Goal: Task Accomplishment & Management: Manage account settings

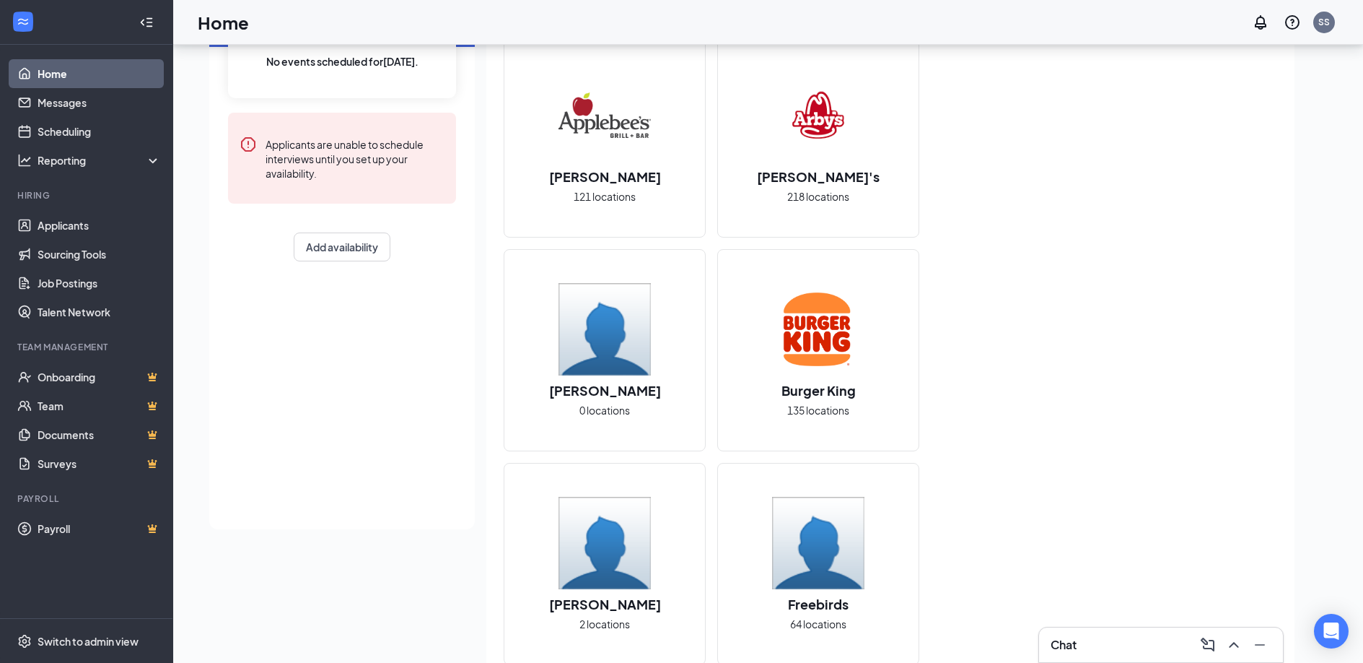
scroll to position [136, 0]
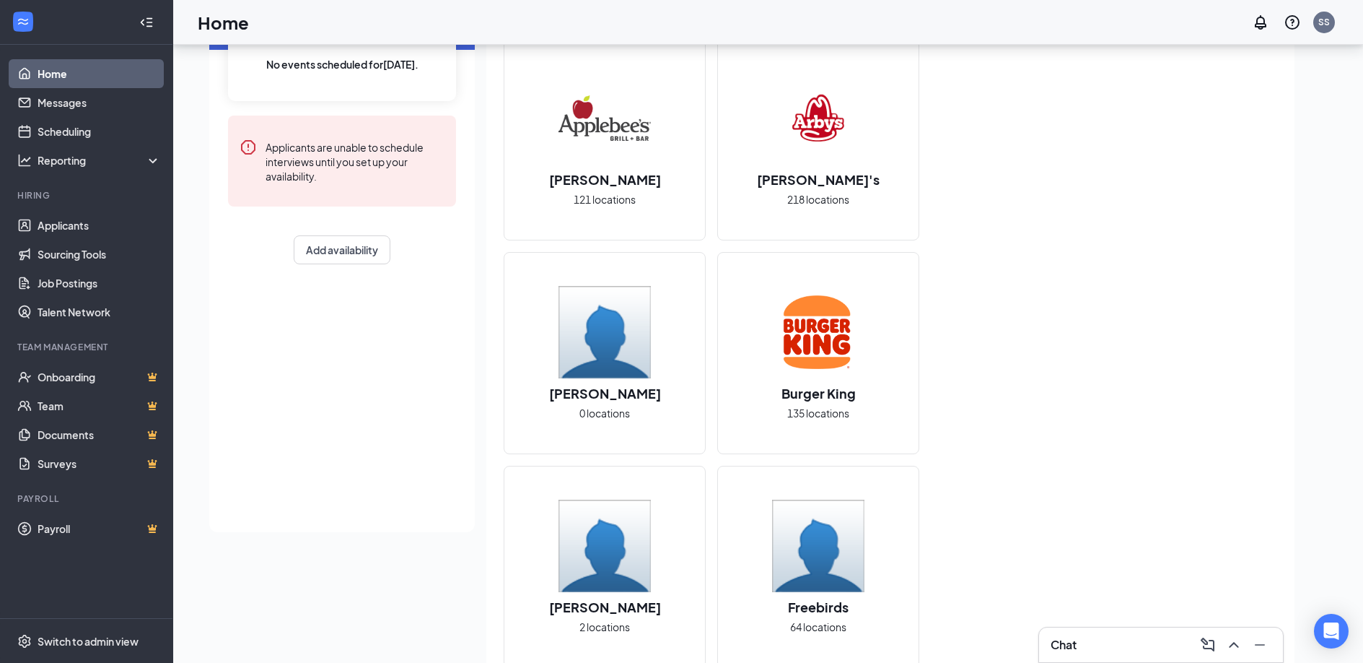
click at [606, 393] on h2 "[PERSON_NAME]" at bounding box center [605, 393] width 141 height 18
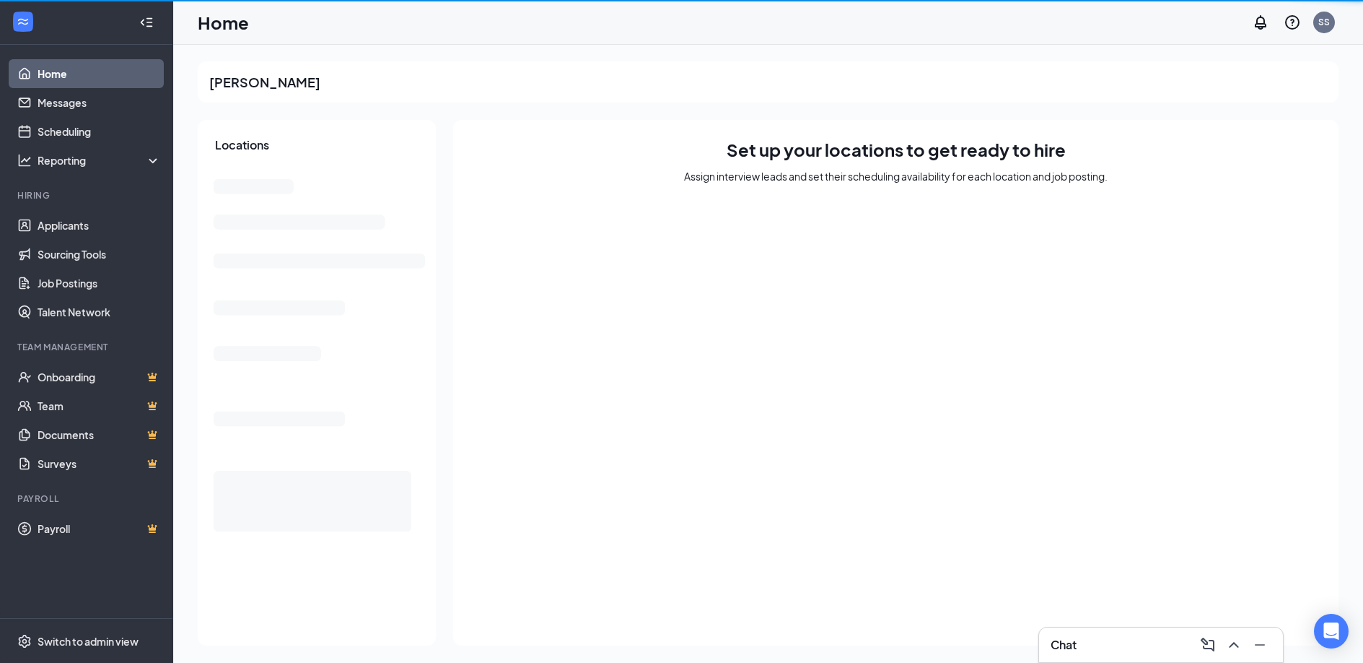
scroll to position [1, 0]
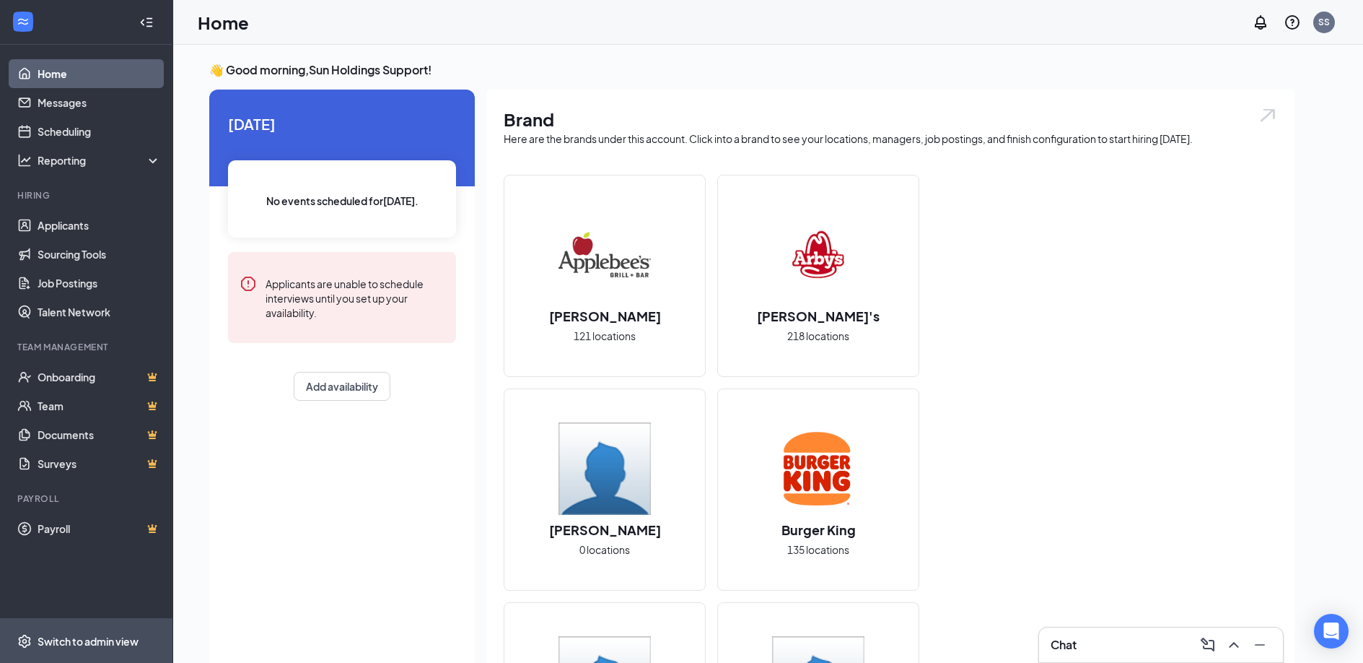
click at [84, 641] on div "Switch to admin view" at bounding box center [88, 641] width 101 height 14
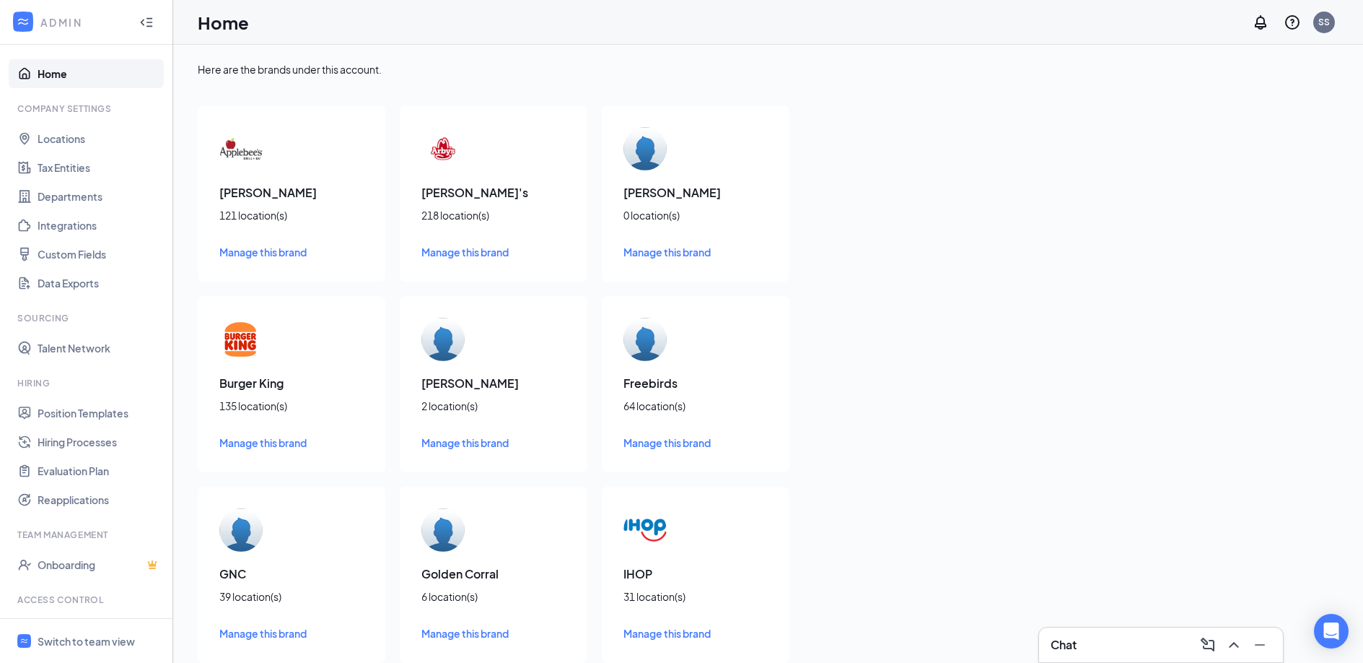
click at [455, 445] on span "Manage this brand" at bounding box center [465, 442] width 87 height 13
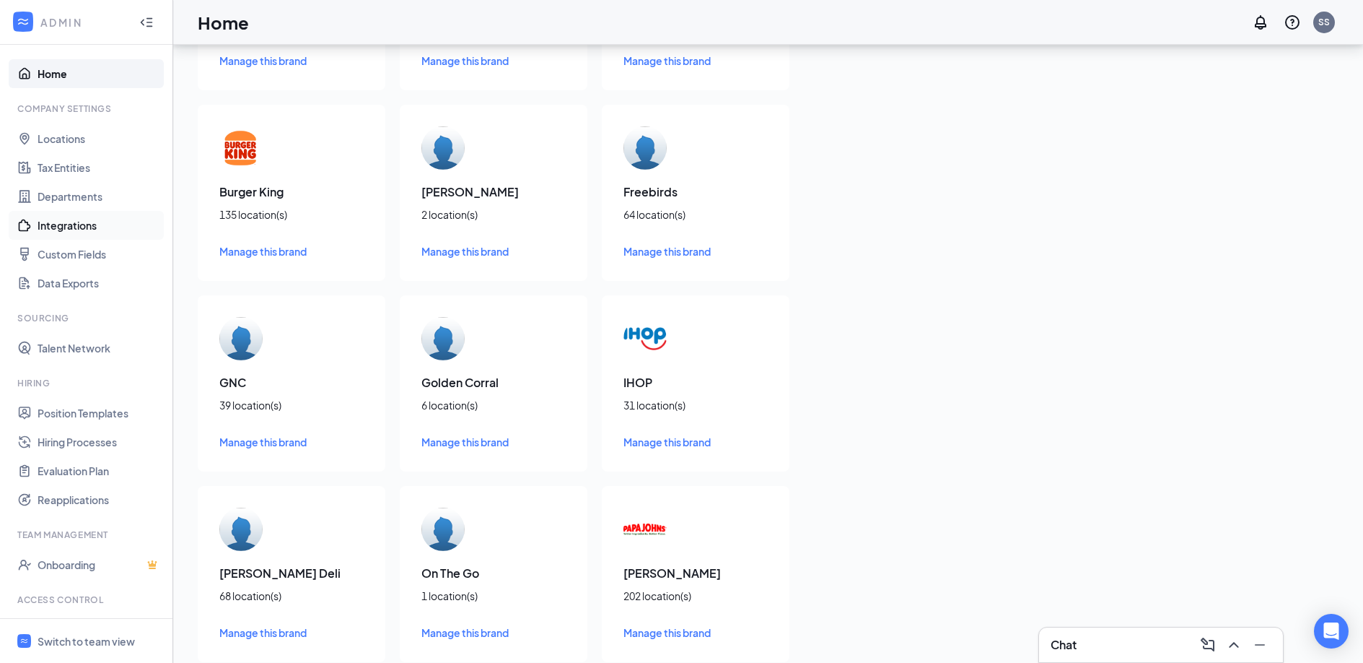
scroll to position [194, 0]
click at [269, 442] on span "Manage this brand" at bounding box center [262, 438] width 87 height 13
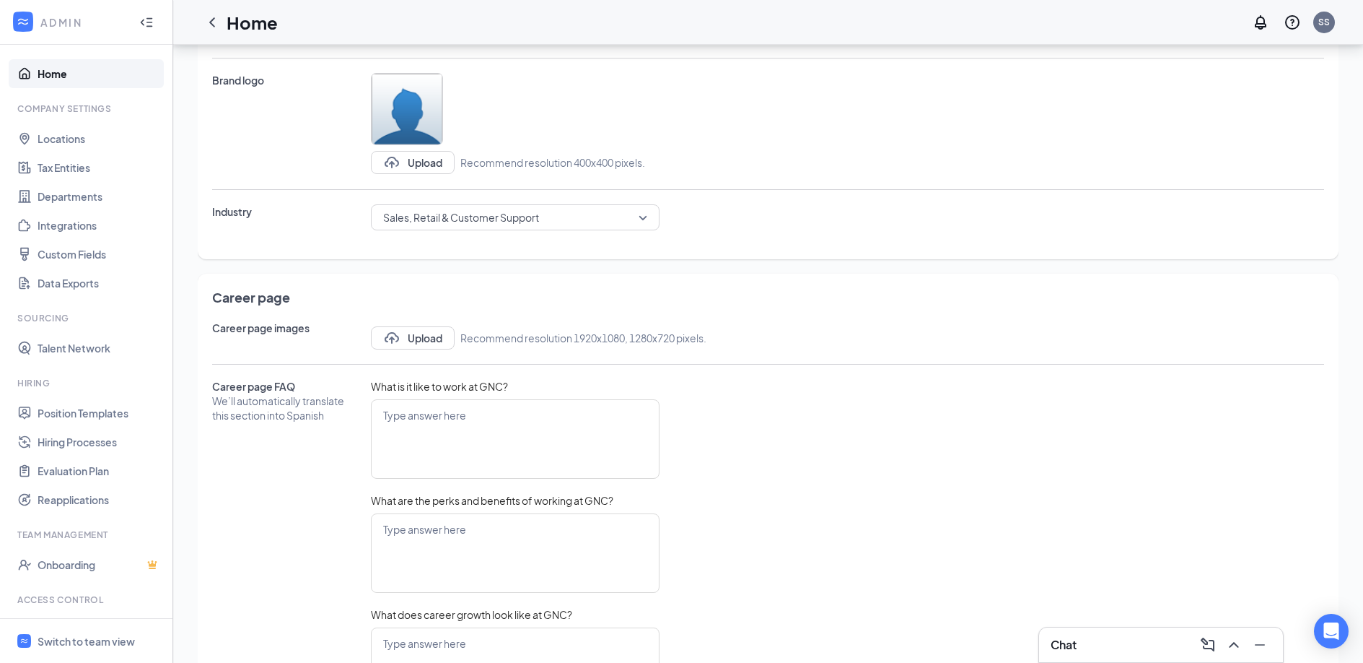
scroll to position [364, 0]
click at [419, 333] on button "Upload" at bounding box center [413, 339] width 84 height 23
click at [414, 343] on button "Upload" at bounding box center [413, 339] width 84 height 23
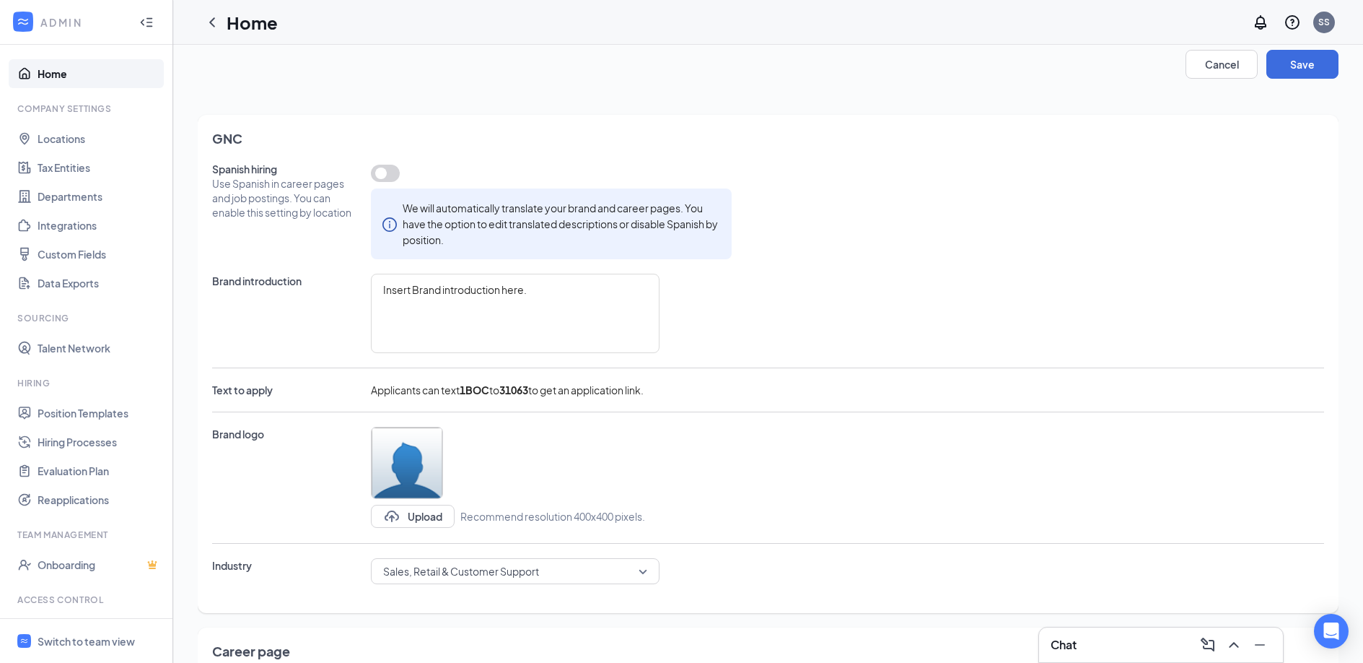
scroll to position [0, 0]
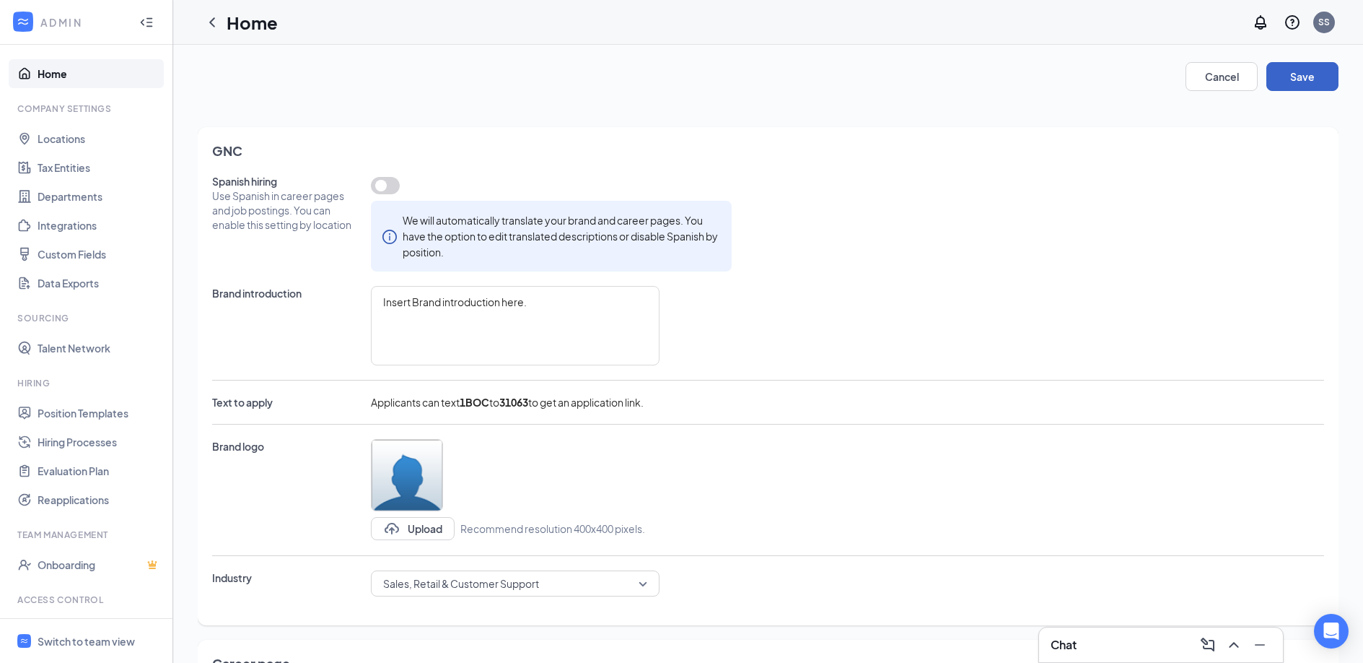
click at [1330, 74] on button "Save" at bounding box center [1303, 76] width 72 height 29
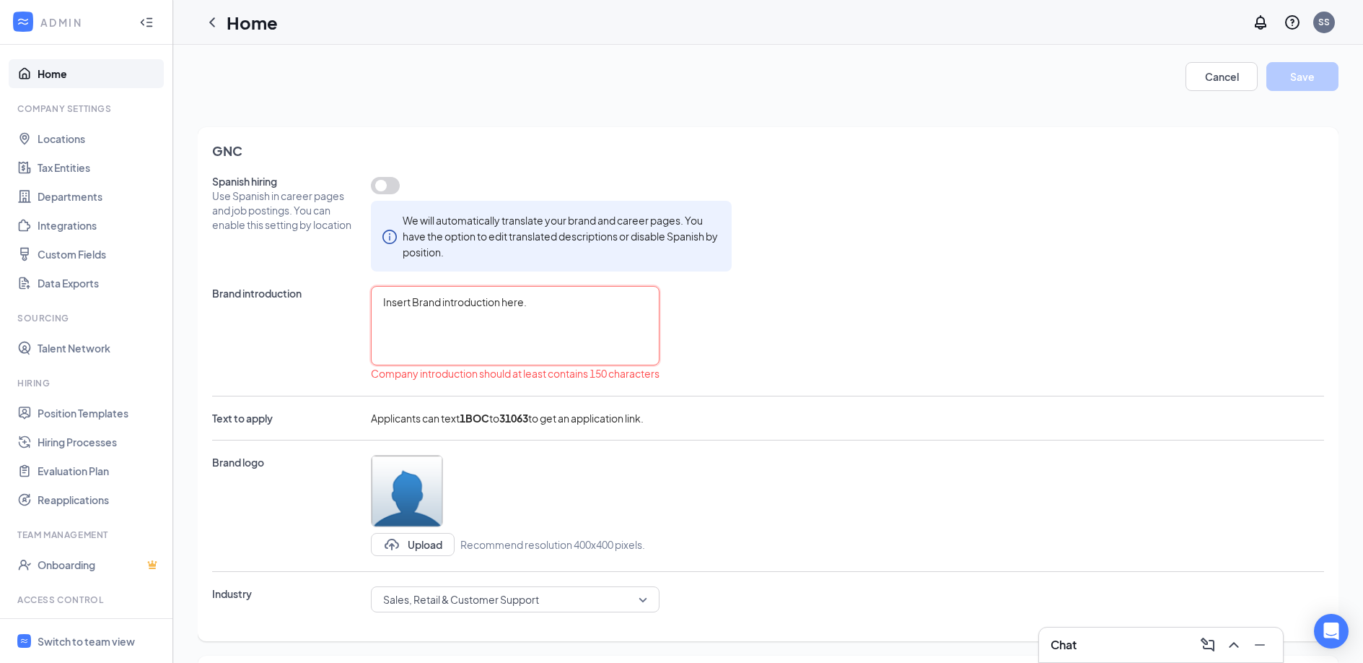
click at [570, 307] on textarea "Insert Brand introduction here." at bounding box center [515, 325] width 289 height 79
click at [522, 307] on textarea "Insert Brand introduction here." at bounding box center [515, 325] width 289 height 79
paste textarea "At GNC, we're dedicated to helping you live your best life. For decades, we've …"
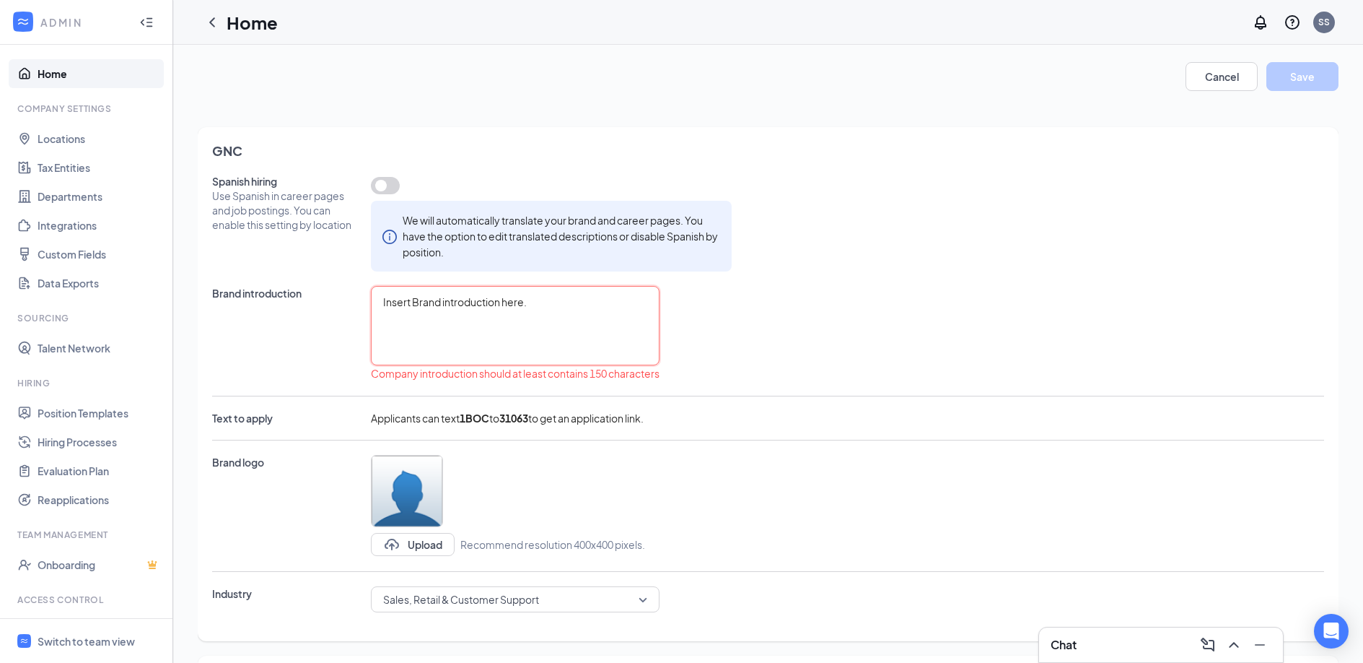
type textarea "At GNC, we're dedicated to helping you live your best life. For decades, we've …"
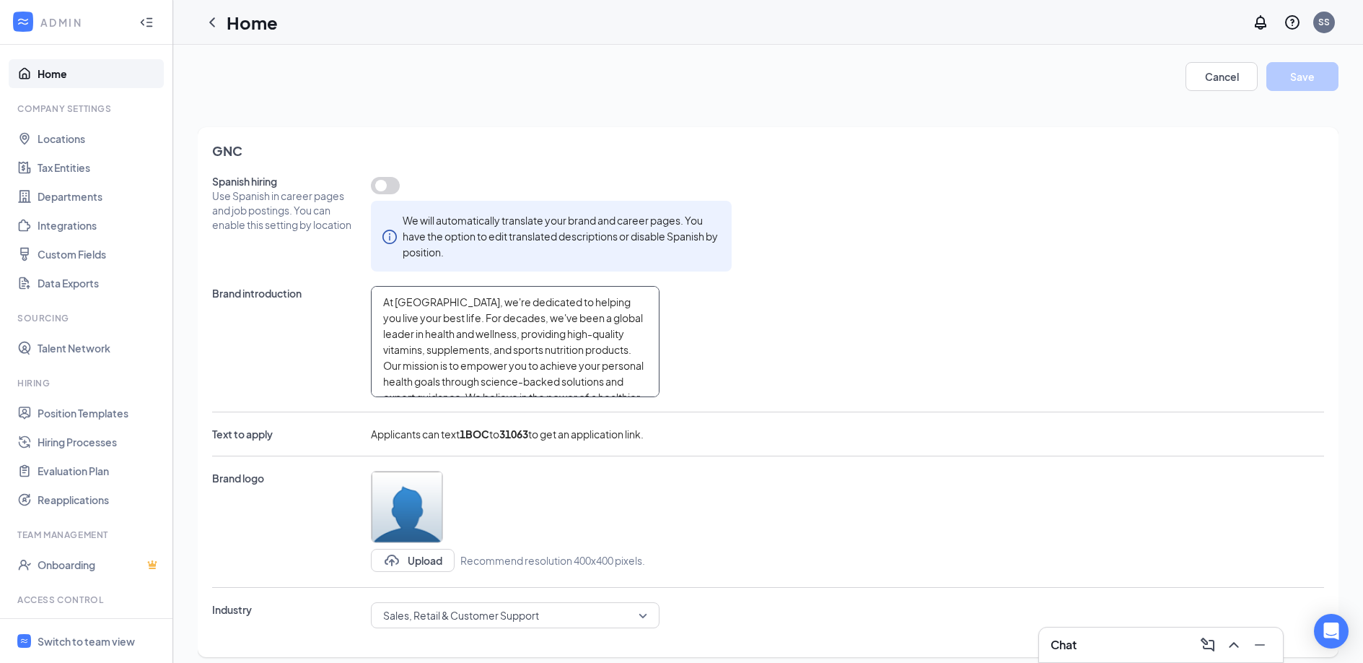
type textarea "At GNC, we're dedicated to helping you live your best life. For decades, we've …"
click at [760, 326] on div "Brand introduction At GNC, we're dedicated to helping you live your best life. …" at bounding box center [768, 341] width 1112 height 111
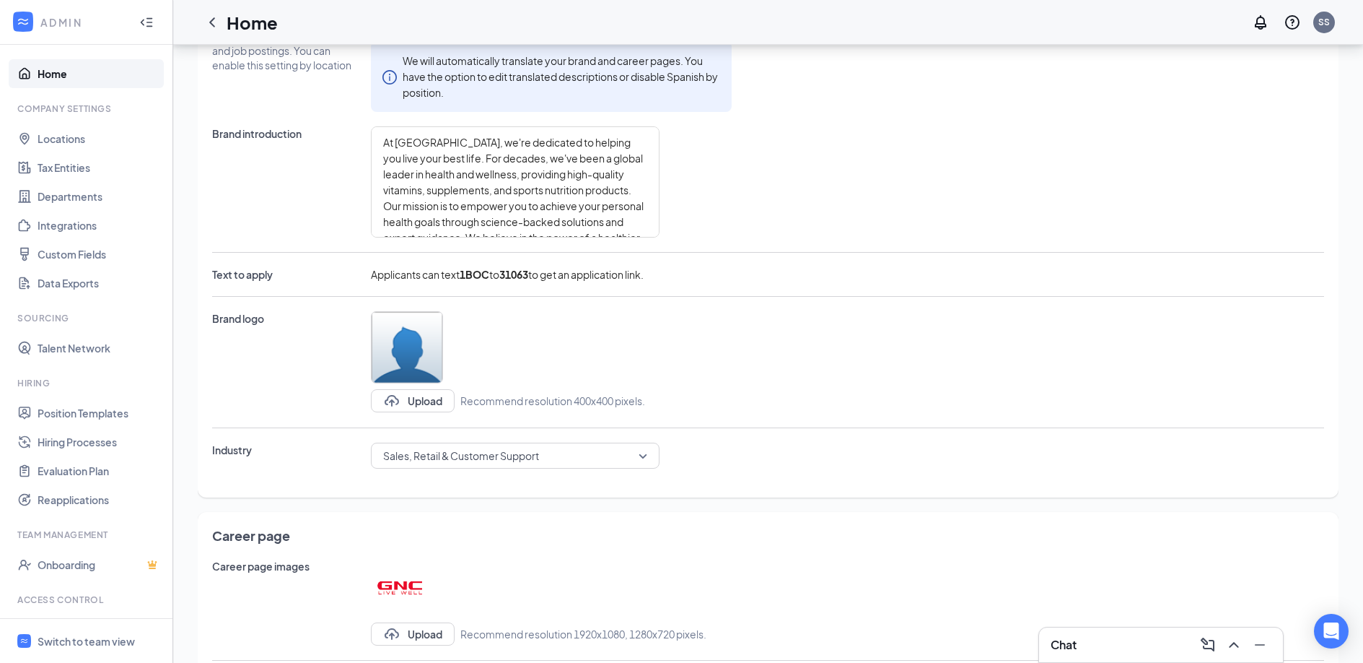
scroll to position [156, 0]
click at [965, 315] on div "Brand logo Upload Recommend resolution 400x400 pixels." at bounding box center [768, 366] width 1112 height 102
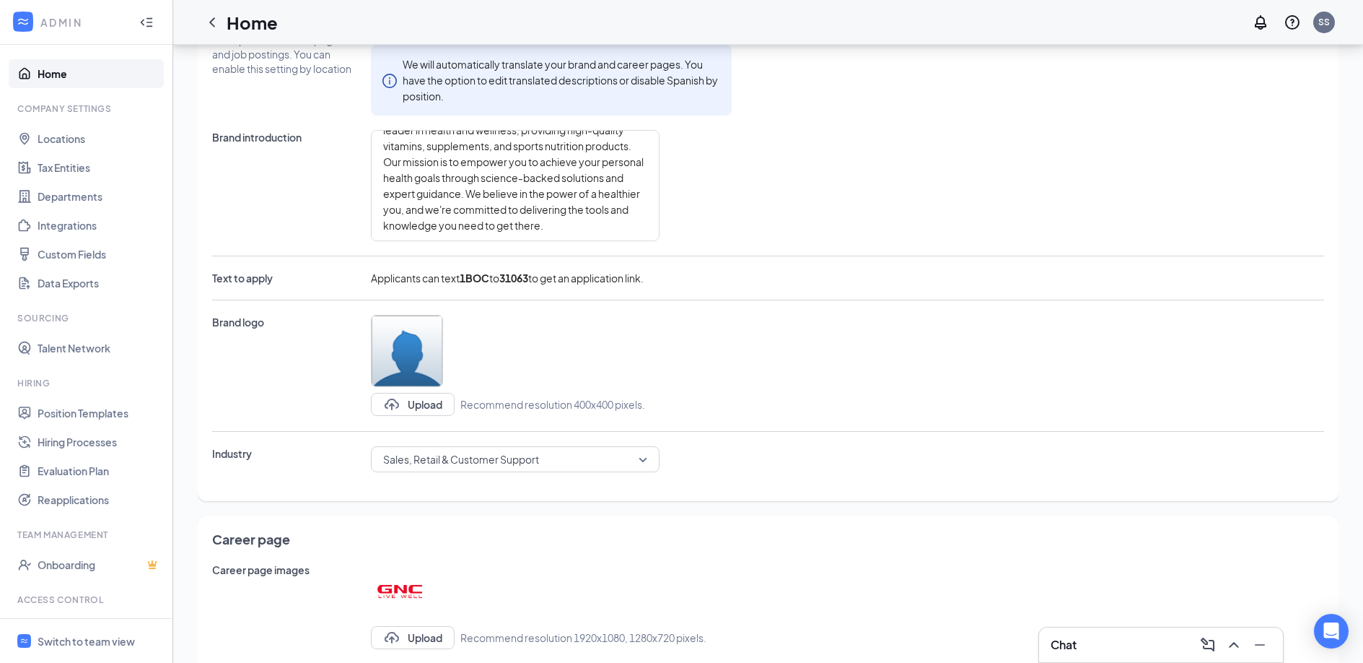
click at [709, 256] on div at bounding box center [768, 256] width 1112 height 1
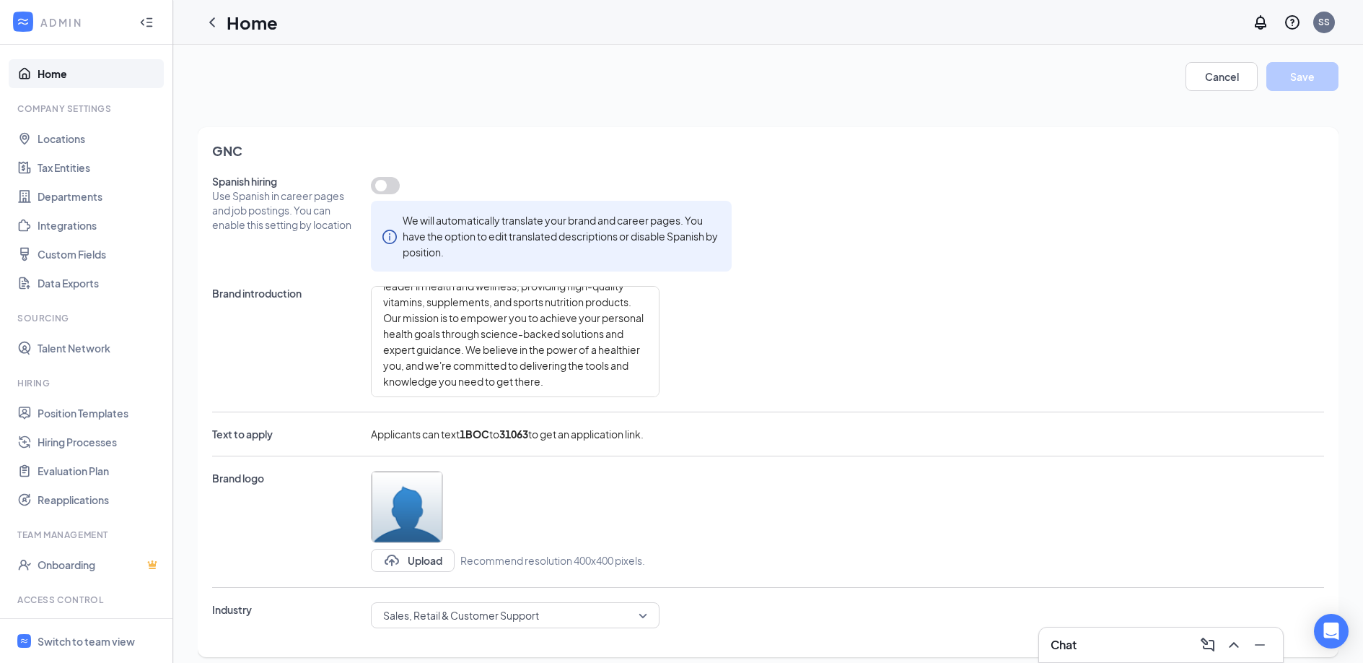
click at [921, 178] on div "Spanish hiring Use Spanish in career pages and job postings. You can enable thi…" at bounding box center [768, 222] width 1112 height 97
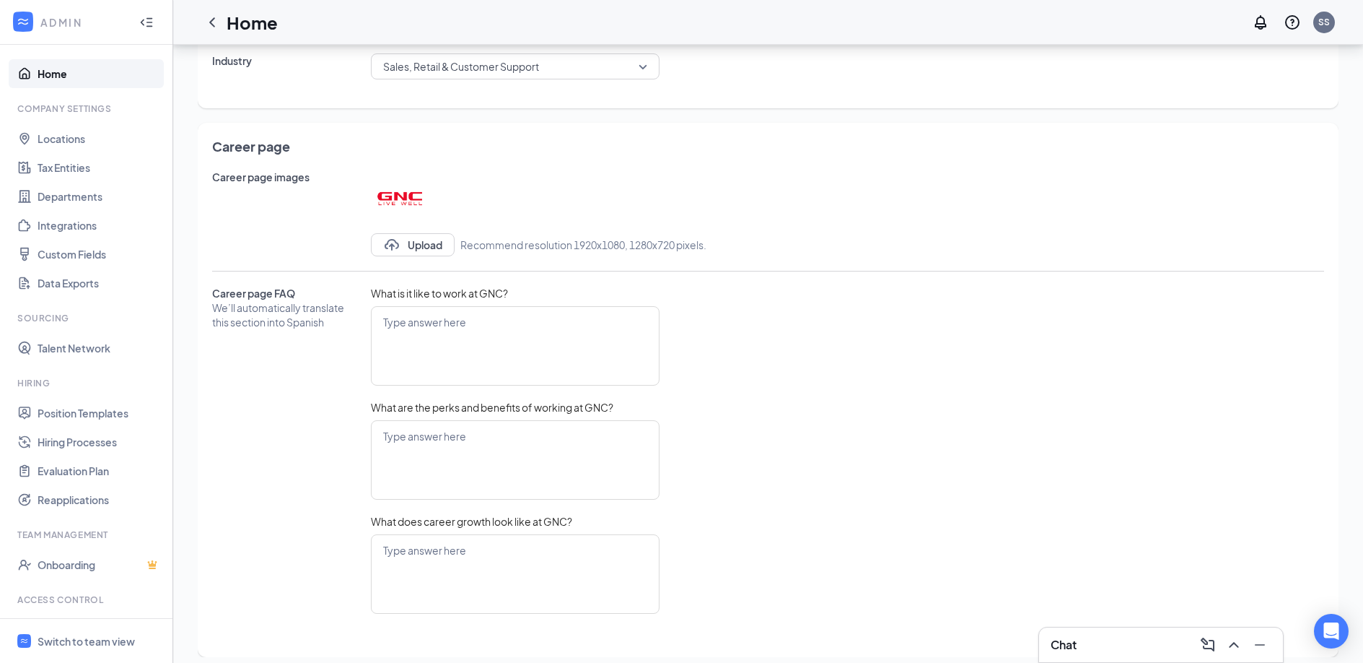
scroll to position [560, 0]
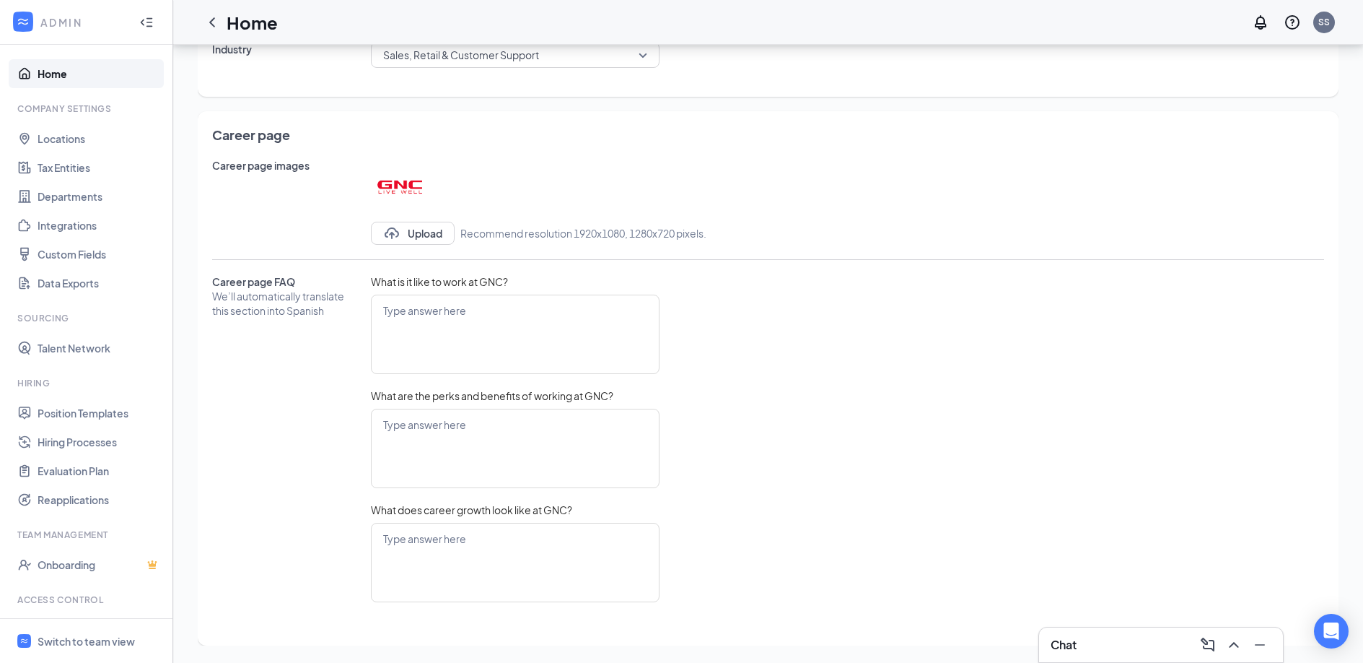
click at [628, 138] on span "Career page" at bounding box center [768, 135] width 1112 height 18
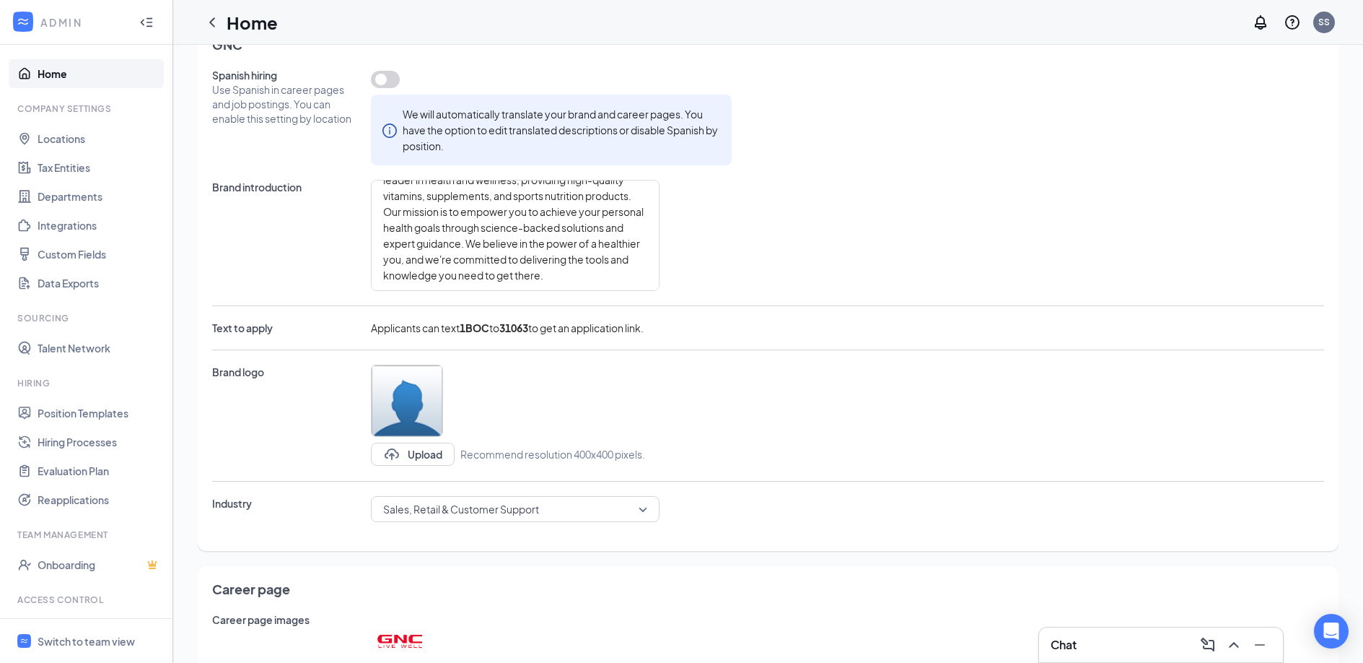
scroll to position [0, 0]
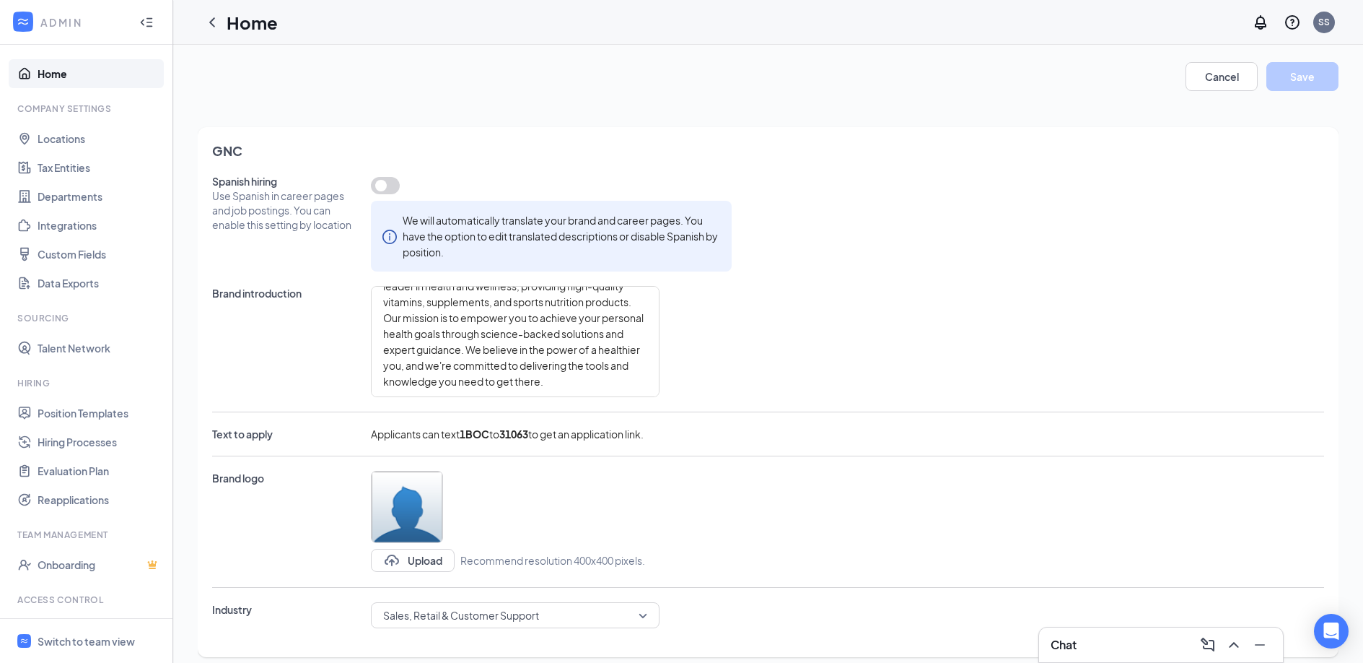
click at [89, 74] on link "Home" at bounding box center [99, 73] width 123 height 29
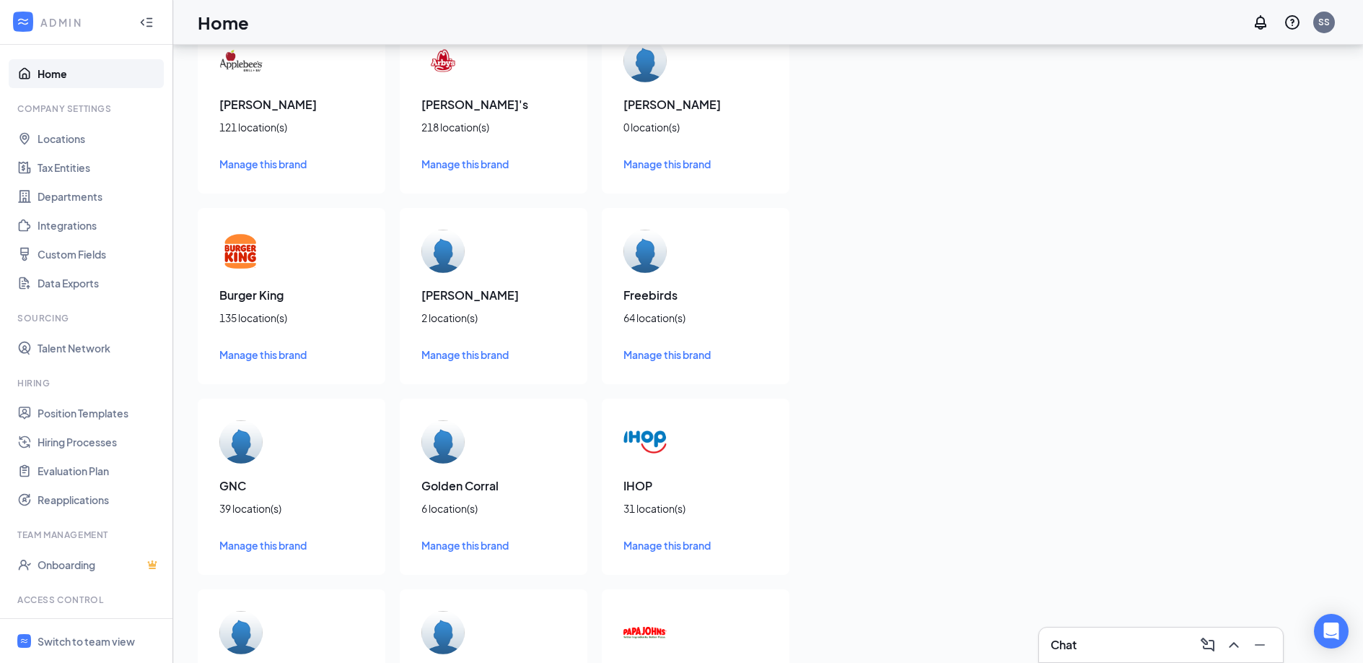
scroll to position [109, 0]
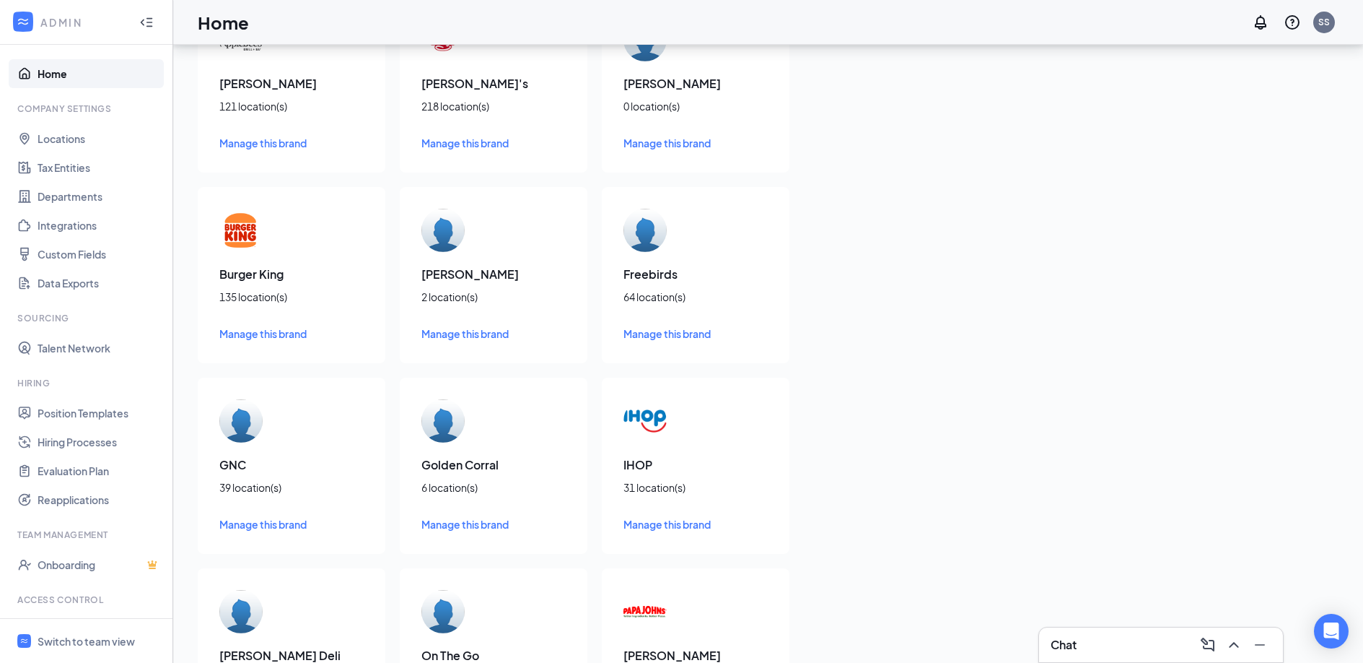
click at [276, 525] on span "Manage this brand" at bounding box center [262, 524] width 87 height 13
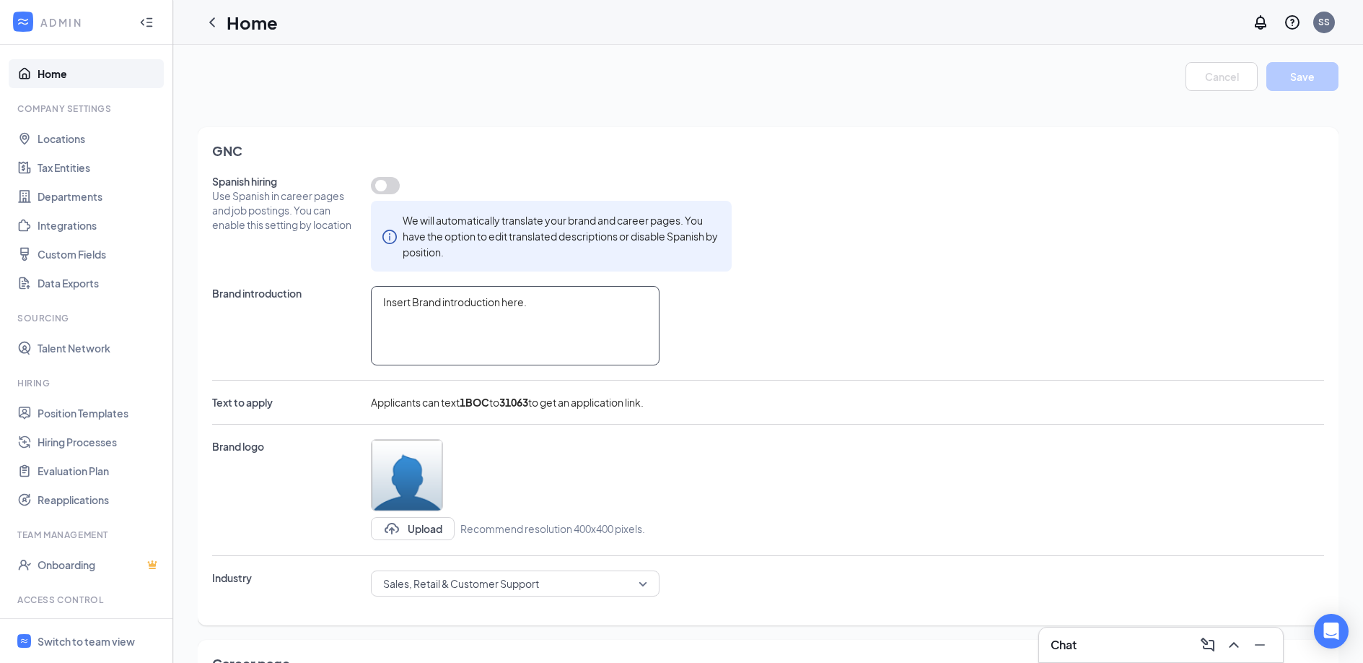
click at [455, 311] on textarea "Insert Brand introduction here." at bounding box center [515, 325] width 289 height 79
paste textarea "At GNC, we're dedicated to helping you live your best life. For decades, we've …"
type textarea "At GNC, we're dedicated to helping you live your best life. For decades, we've …"
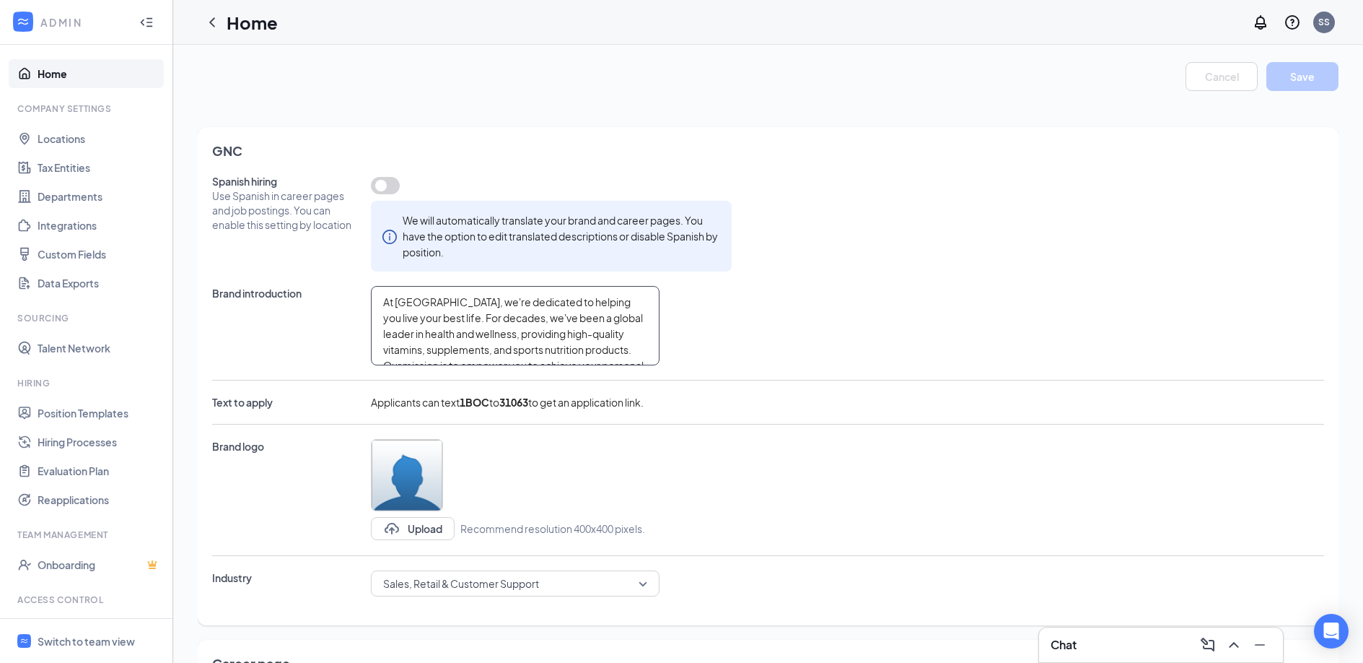
scroll to position [39, 0]
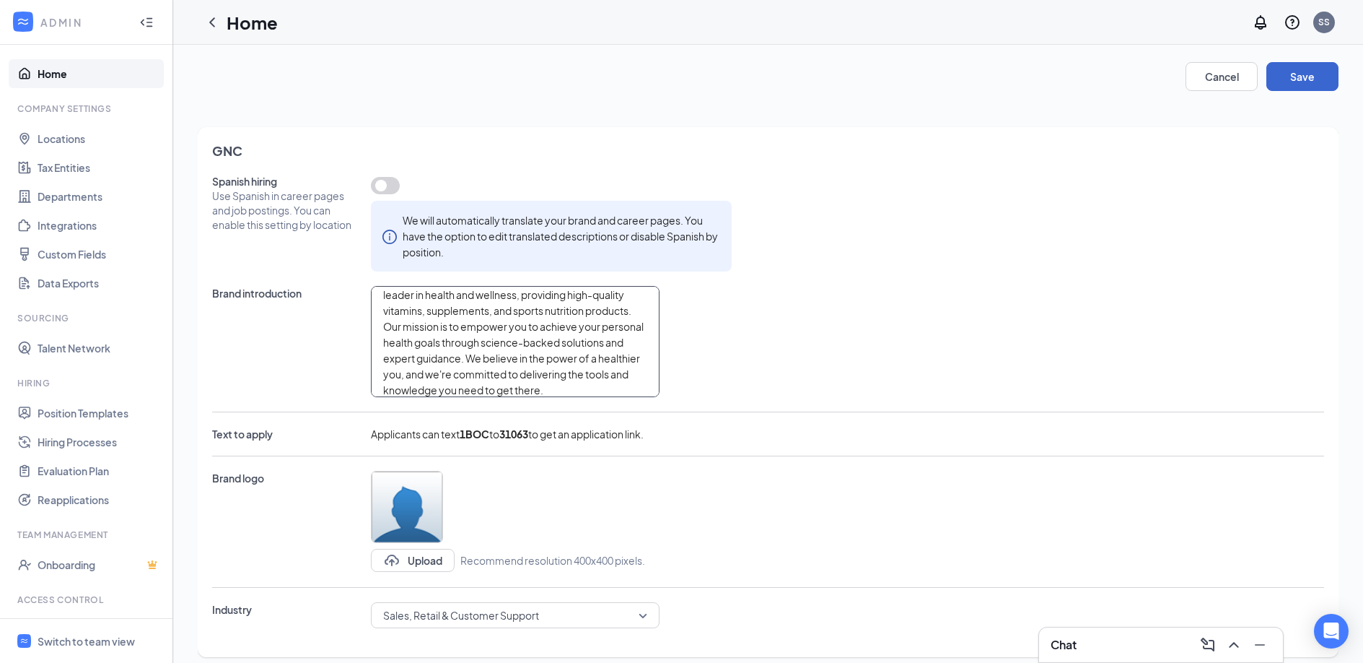
type textarea "At GNC, we're dedicated to helping you live your best life. For decades, we've …"
click at [1288, 89] on button "Save" at bounding box center [1303, 76] width 72 height 29
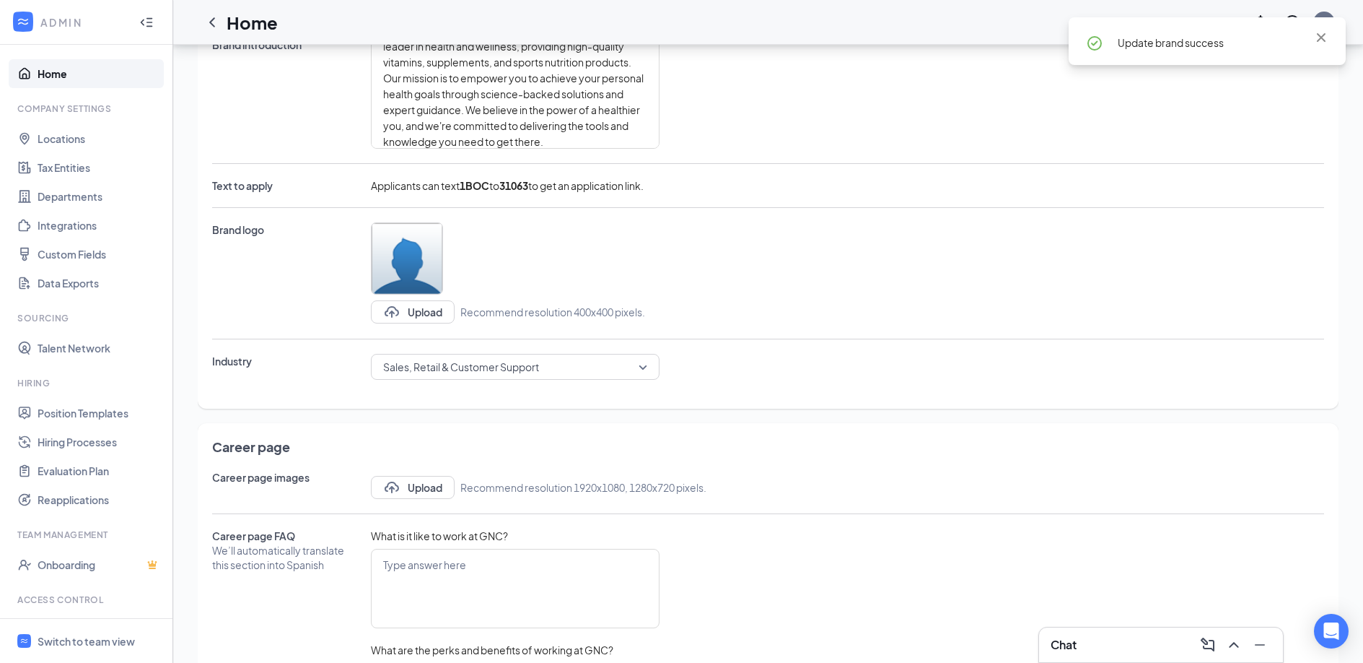
scroll to position [310, 0]
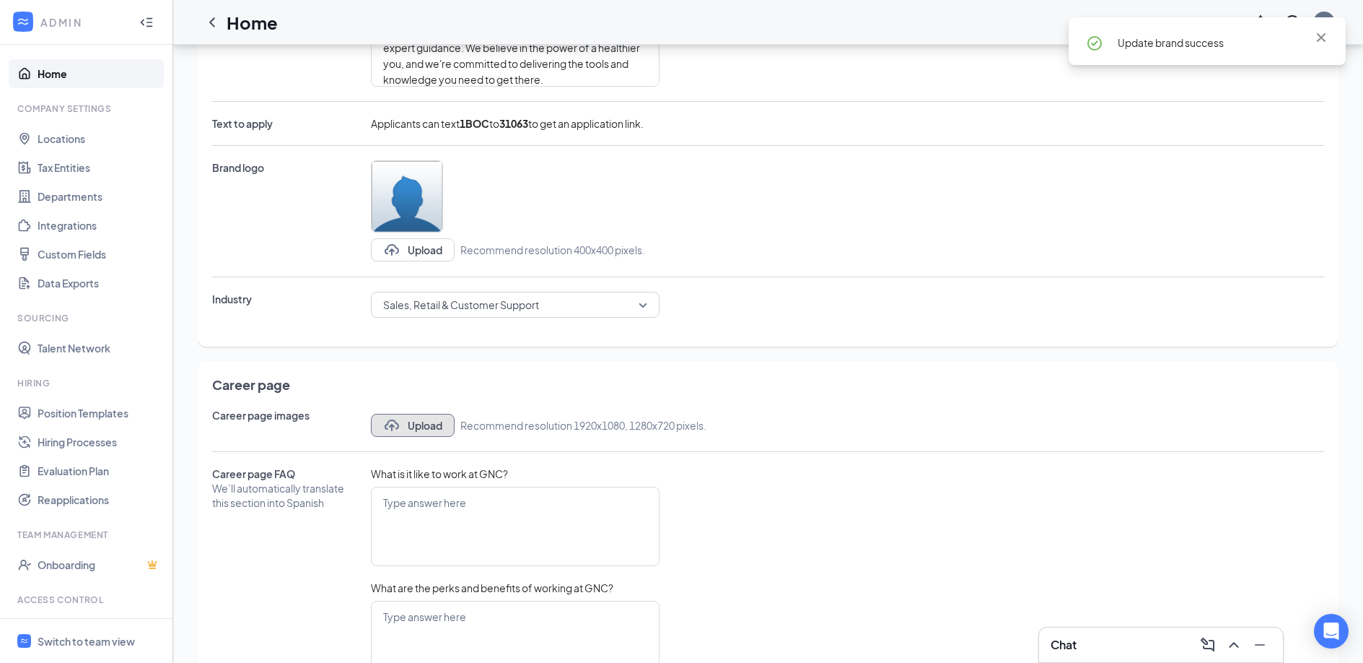
click at [432, 424] on button "Upload" at bounding box center [413, 425] width 84 height 23
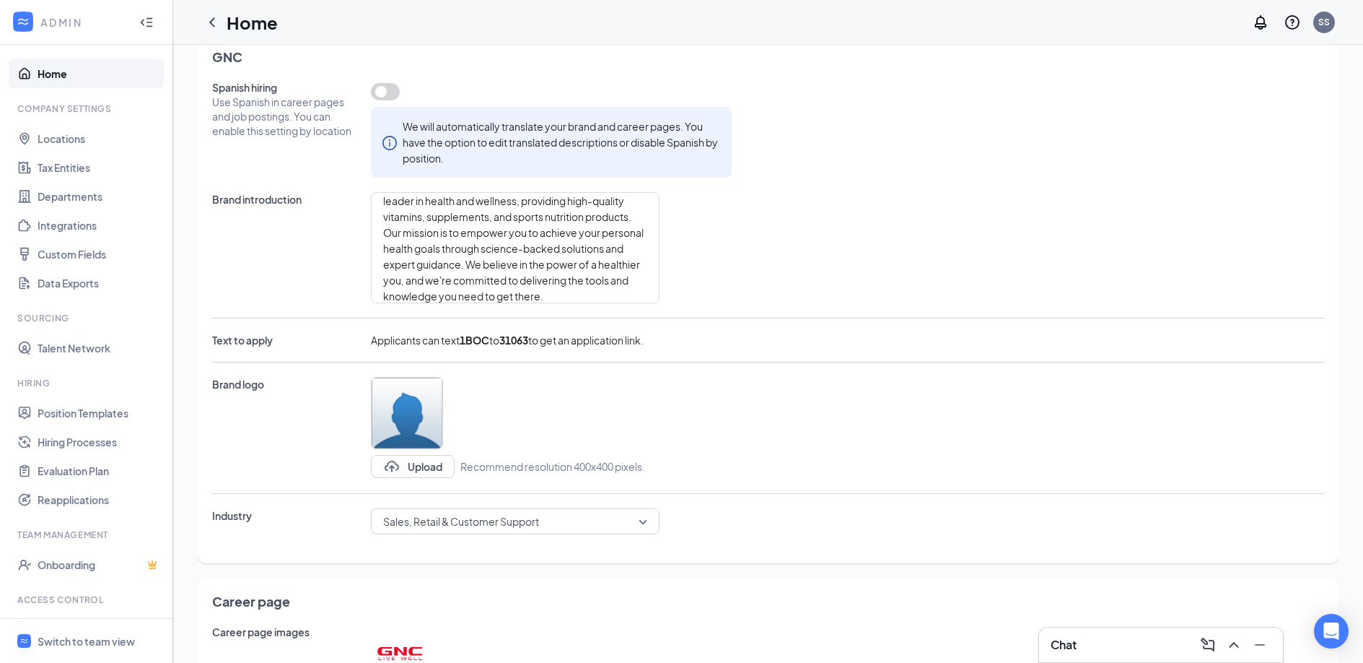
scroll to position [0, 0]
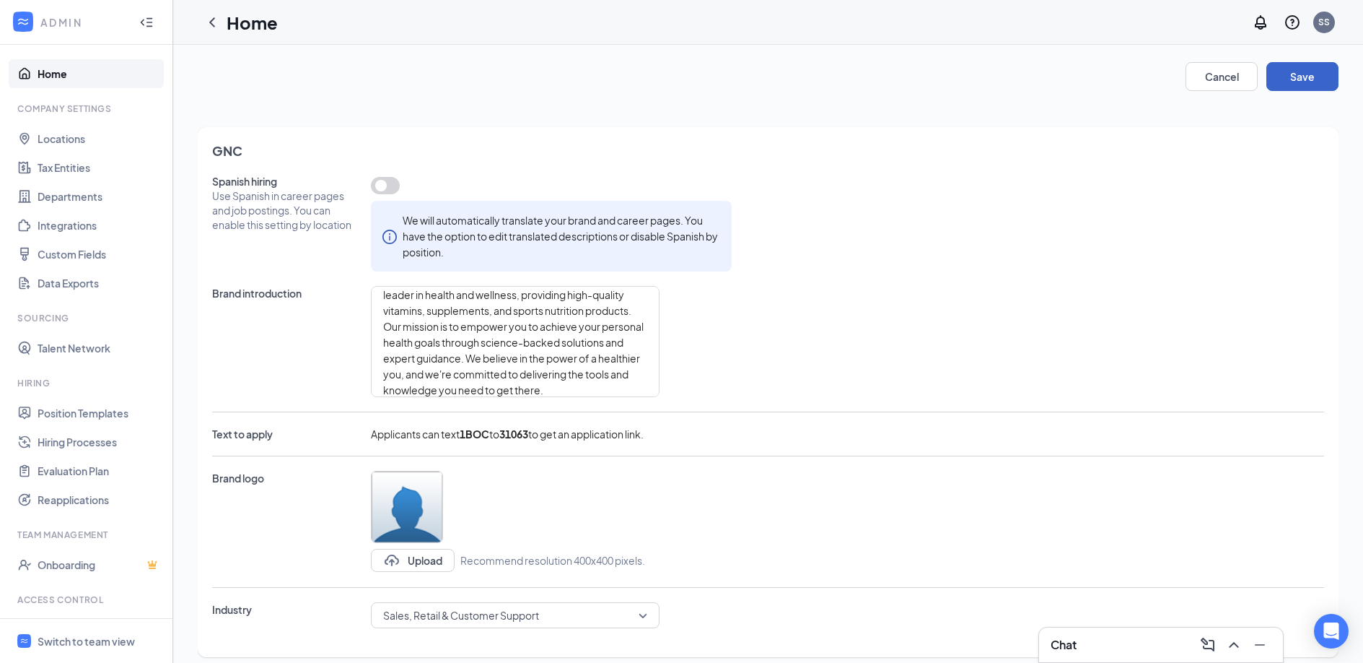
click at [1321, 79] on button "Save" at bounding box center [1303, 76] width 72 height 29
click at [82, 65] on link "Home" at bounding box center [99, 73] width 123 height 29
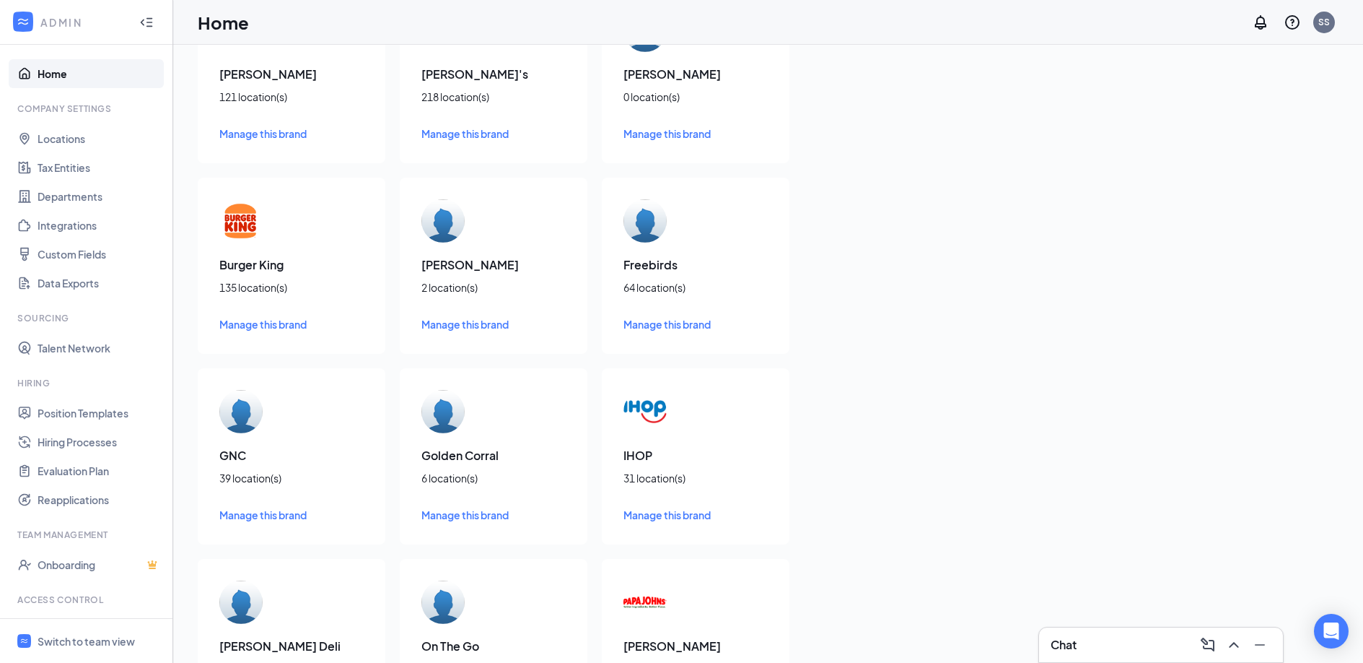
scroll to position [167, 0]
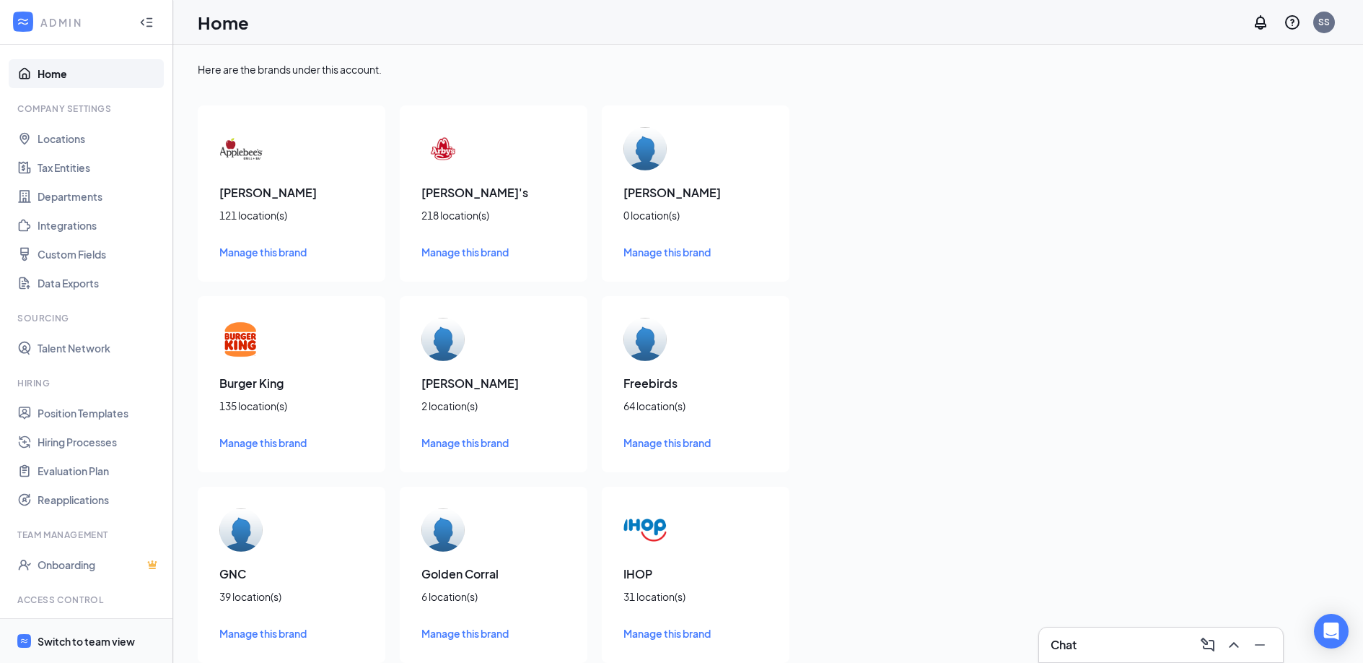
click at [101, 640] on div "Switch to team view" at bounding box center [86, 641] width 97 height 14
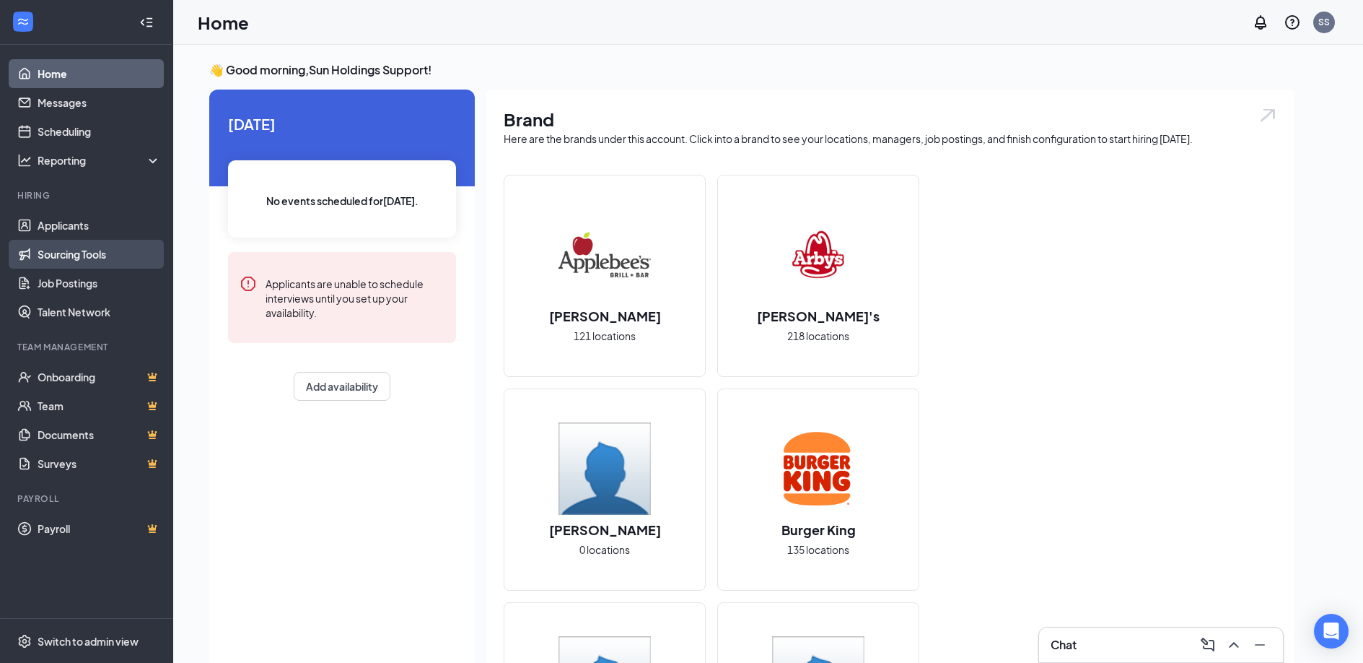
click at [86, 257] on link "Sourcing Tools" at bounding box center [99, 254] width 123 height 29
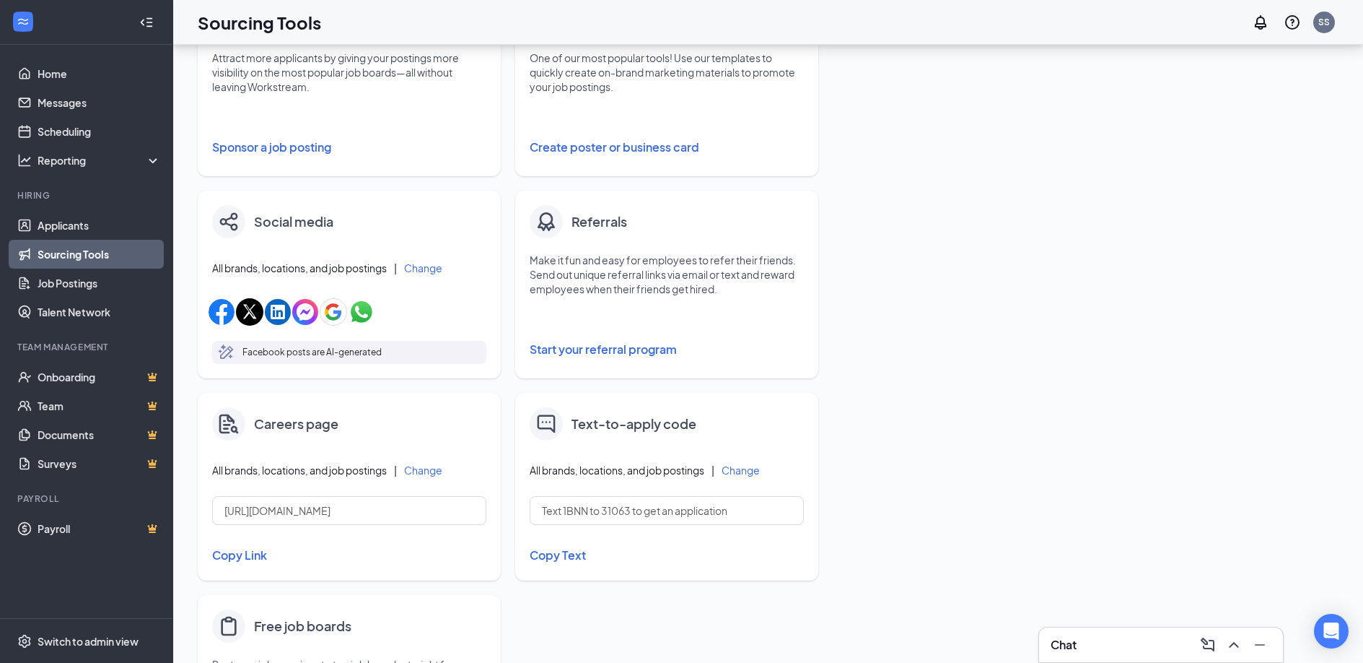
scroll to position [394, 0]
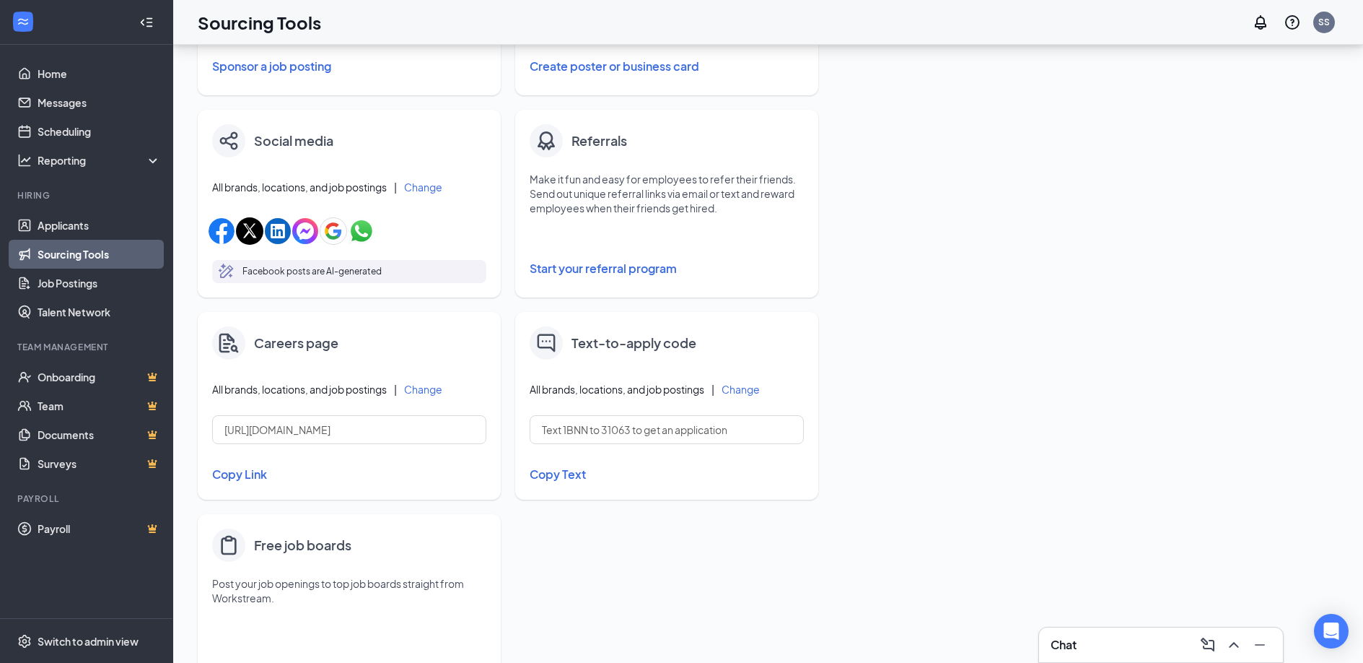
click at [432, 385] on button "Change" at bounding box center [423, 389] width 38 height 10
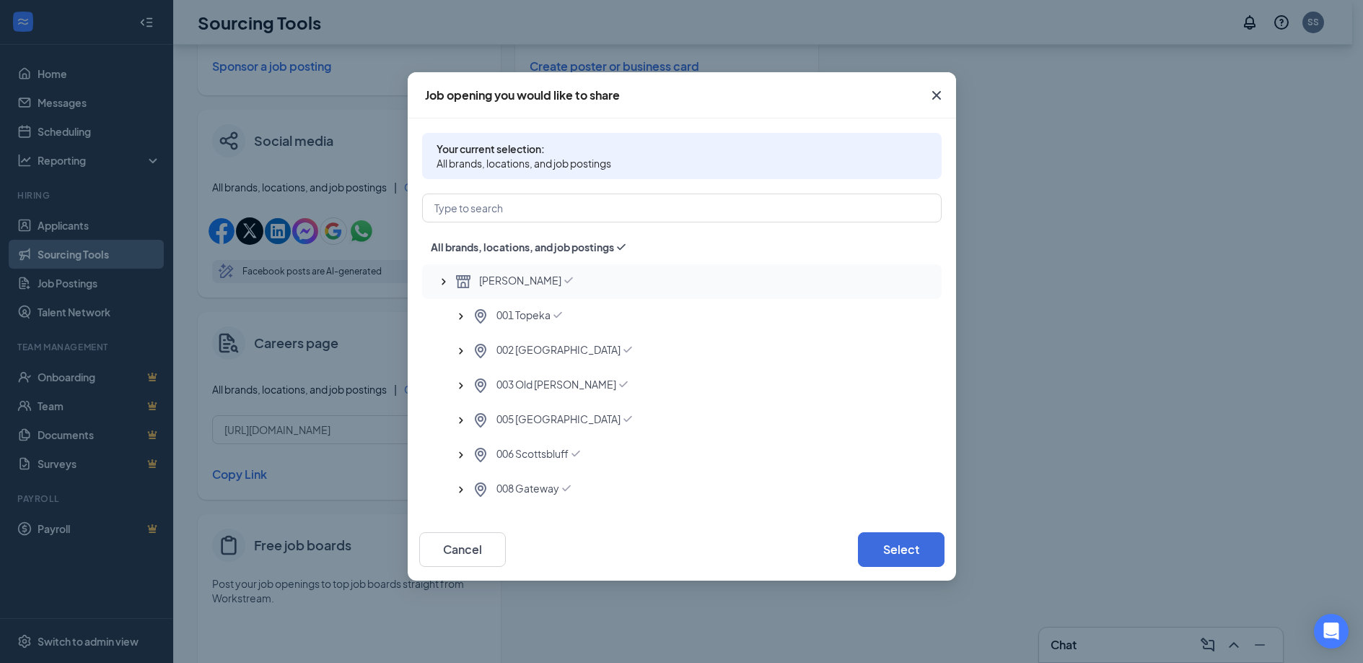
click at [441, 281] on icon "SmallChevronUp" at bounding box center [444, 281] width 14 height 14
click at [448, 313] on icon "SmallChevronUp" at bounding box center [444, 316] width 14 height 14
click at [448, 350] on icon "SmallChevronUp" at bounding box center [444, 351] width 14 height 14
click at [448, 385] on icon "SmallChevronUp" at bounding box center [444, 385] width 14 height 14
click at [446, 422] on icon "SmallChevronUp" at bounding box center [444, 420] width 14 height 14
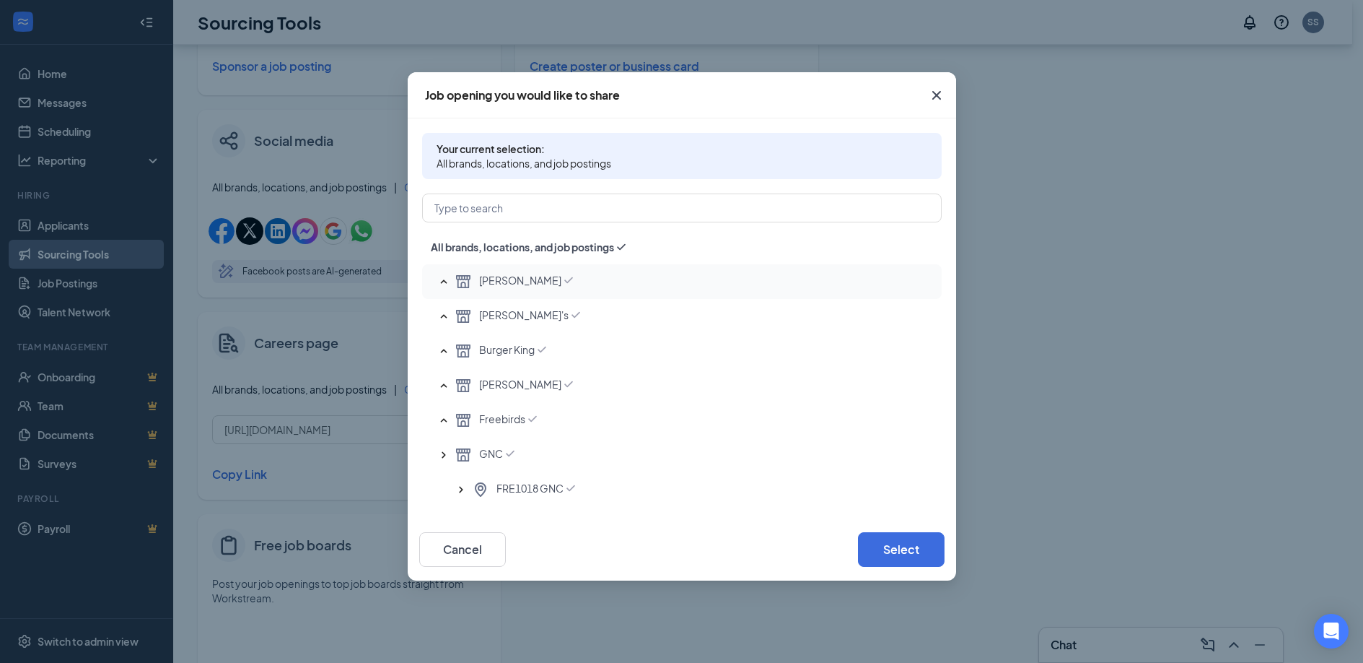
click at [506, 276] on span "Applebee's" at bounding box center [520, 281] width 82 height 17
click at [507, 280] on span "Applebee's" at bounding box center [522, 281] width 86 height 17
click at [509, 450] on div "GNC" at bounding box center [693, 454] width 476 height 17
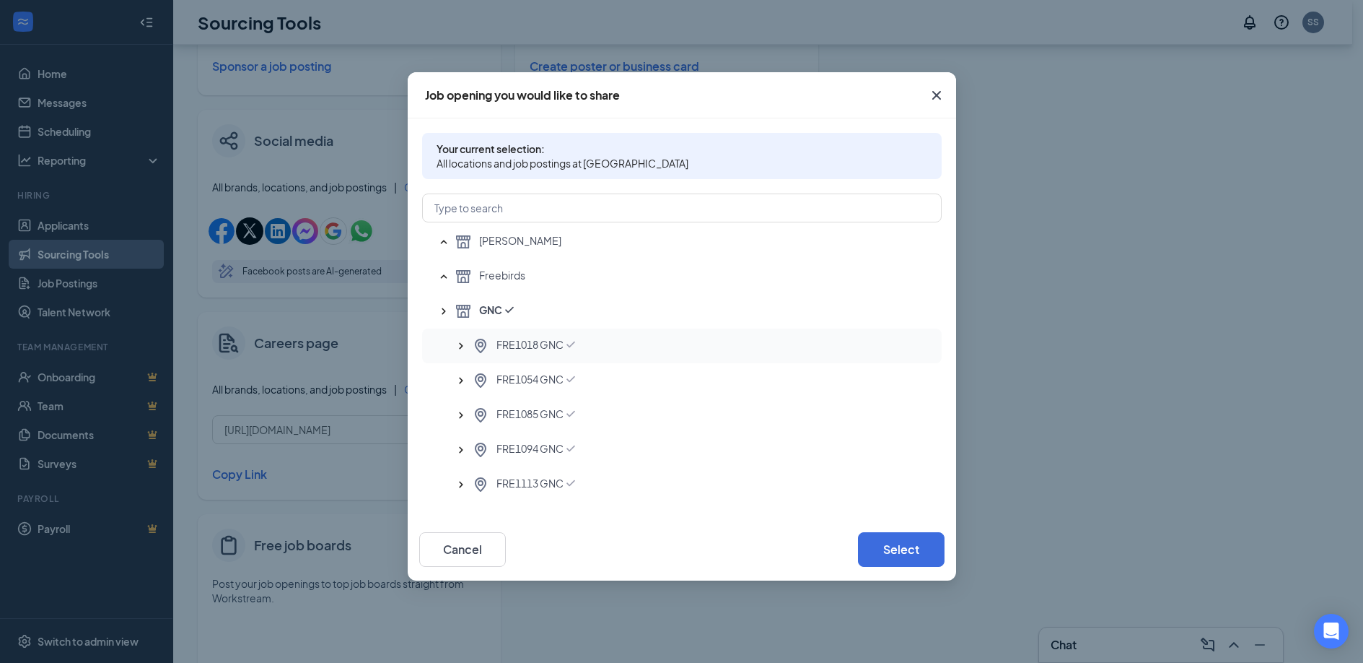
scroll to position [135, 0]
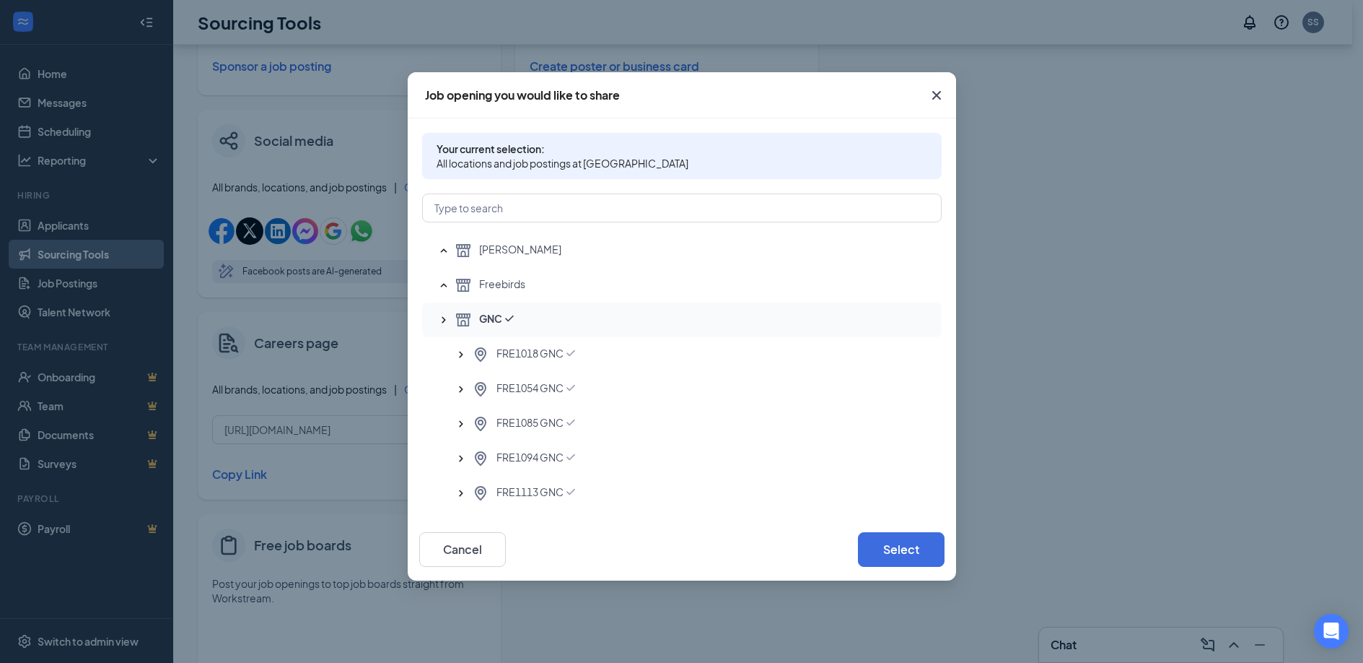
click at [444, 320] on icon "SmallChevronUp" at bounding box center [444, 320] width 4 height 6
click at [447, 285] on icon "SmallChevronUp" at bounding box center [444, 283] width 14 height 14
click at [442, 315] on icon "SmallChevronUp" at bounding box center [444, 318] width 14 height 14
click at [442, 351] on icon "SmallChevronUp" at bounding box center [444, 353] width 14 height 14
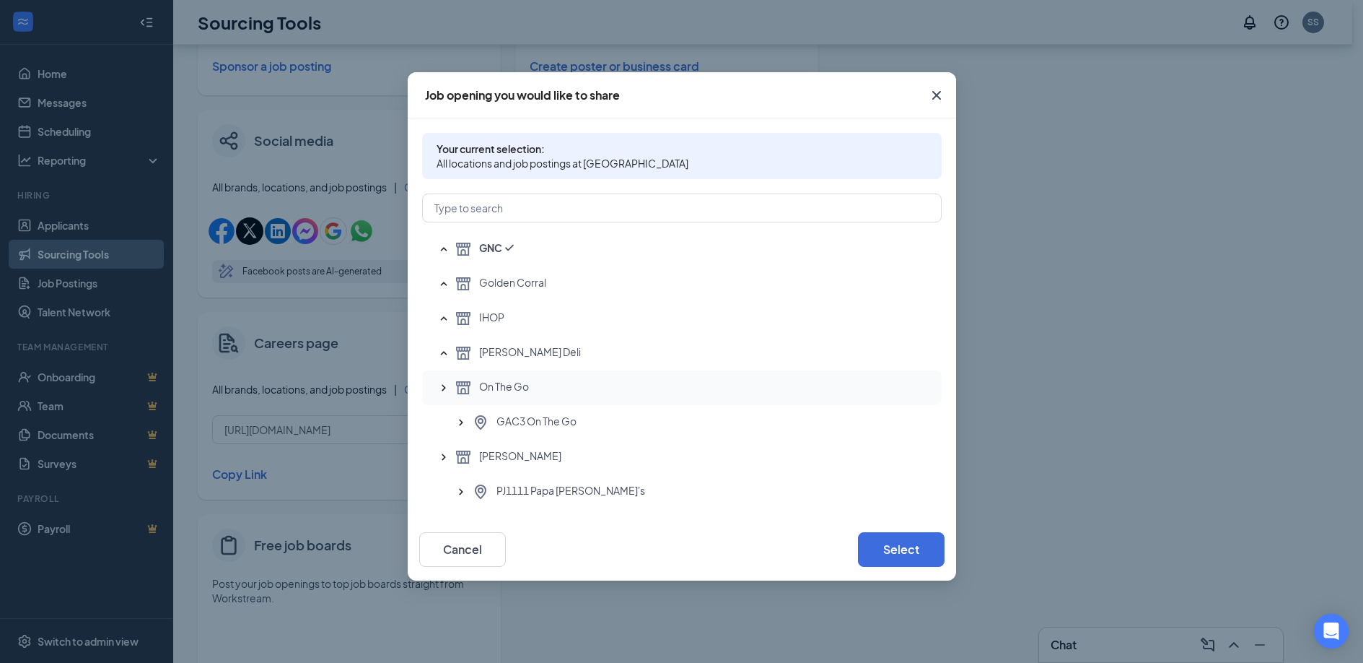
click at [442, 384] on icon "SmallChevronUp" at bounding box center [444, 387] width 14 height 14
click at [442, 422] on icon "SmallChevronUp" at bounding box center [444, 422] width 14 height 14
click at [447, 458] on icon "SmallChevronUp" at bounding box center [444, 457] width 14 height 14
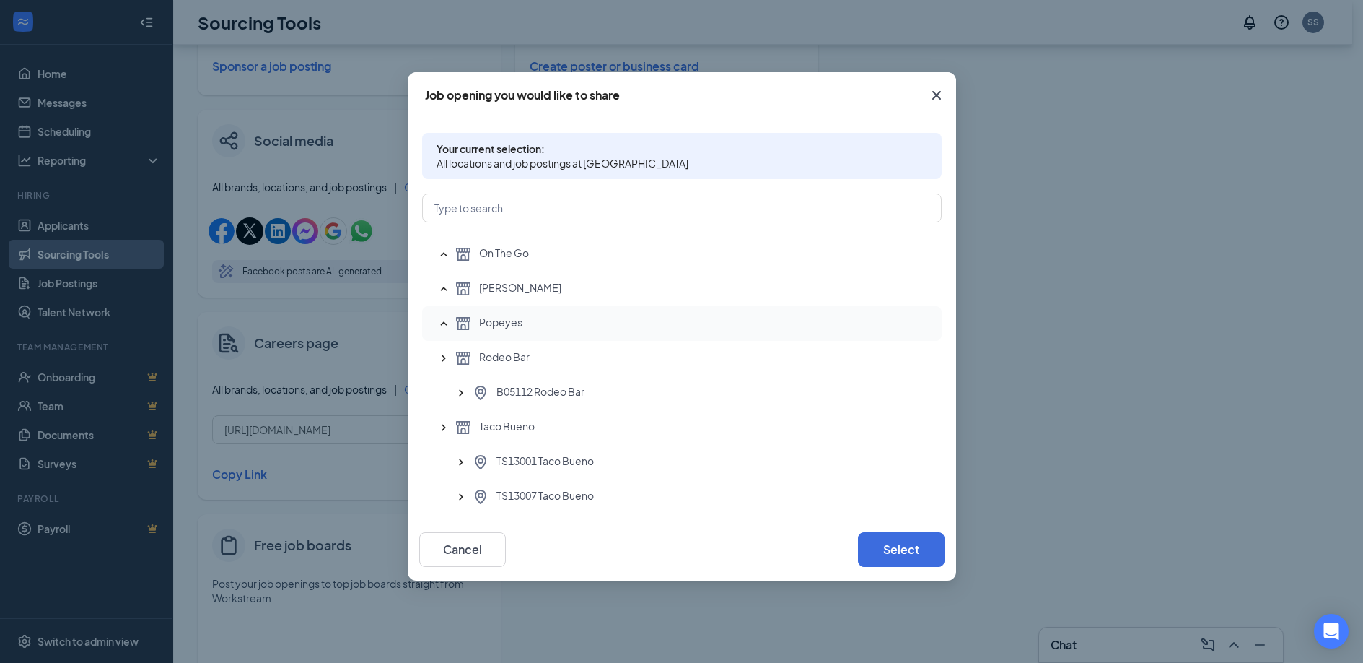
scroll to position [345, 0]
click at [446, 355] on icon "SmallChevronUp" at bounding box center [444, 352] width 14 height 14
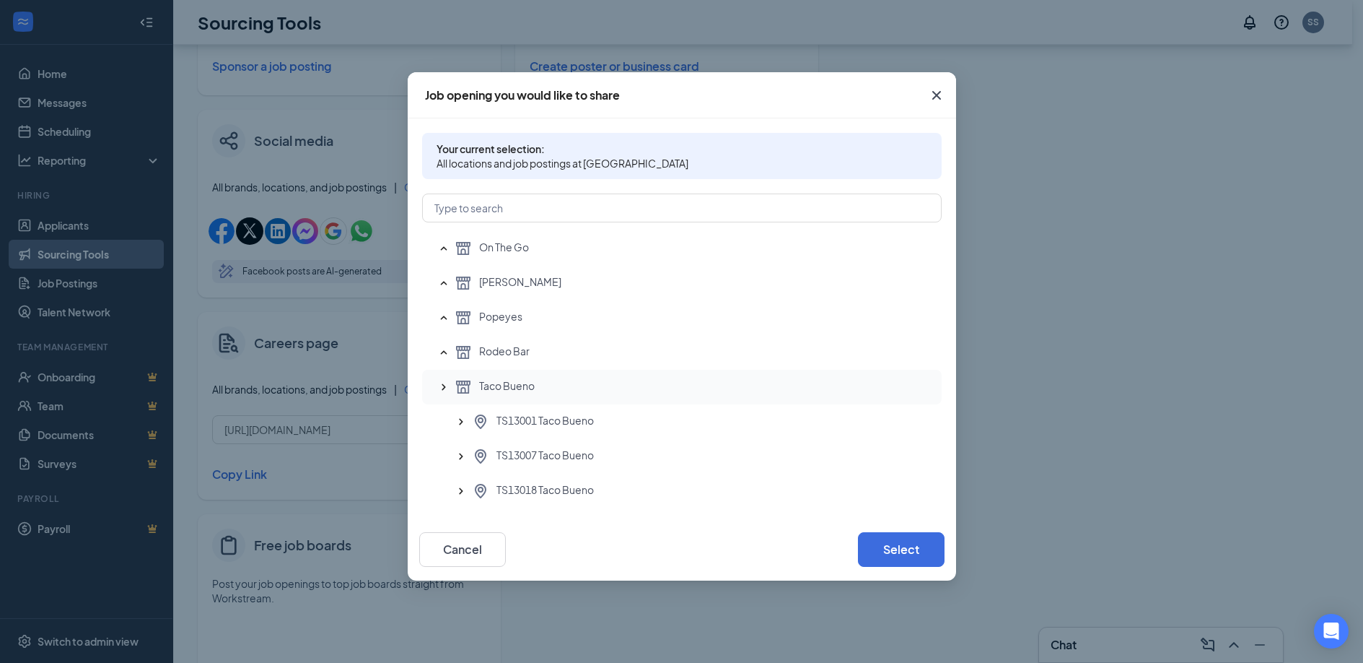
click at [446, 387] on icon "SmallChevronUp" at bounding box center [444, 387] width 14 height 14
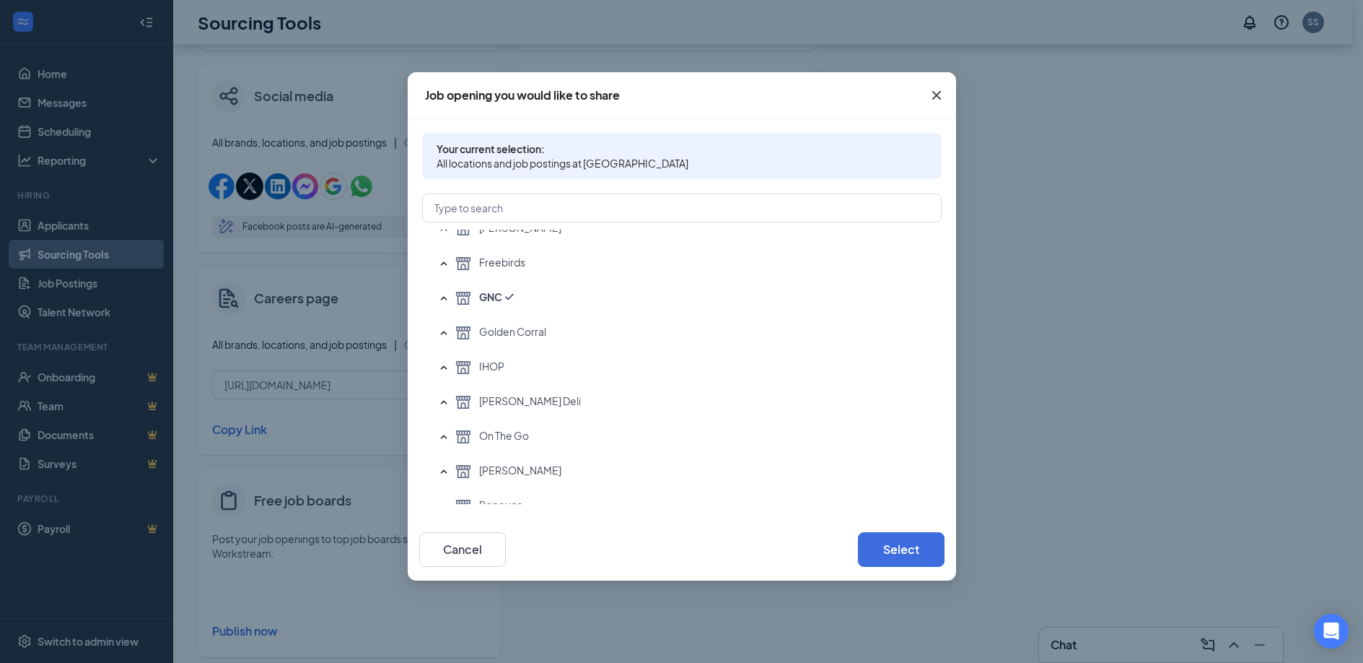
scroll to position [130, 0]
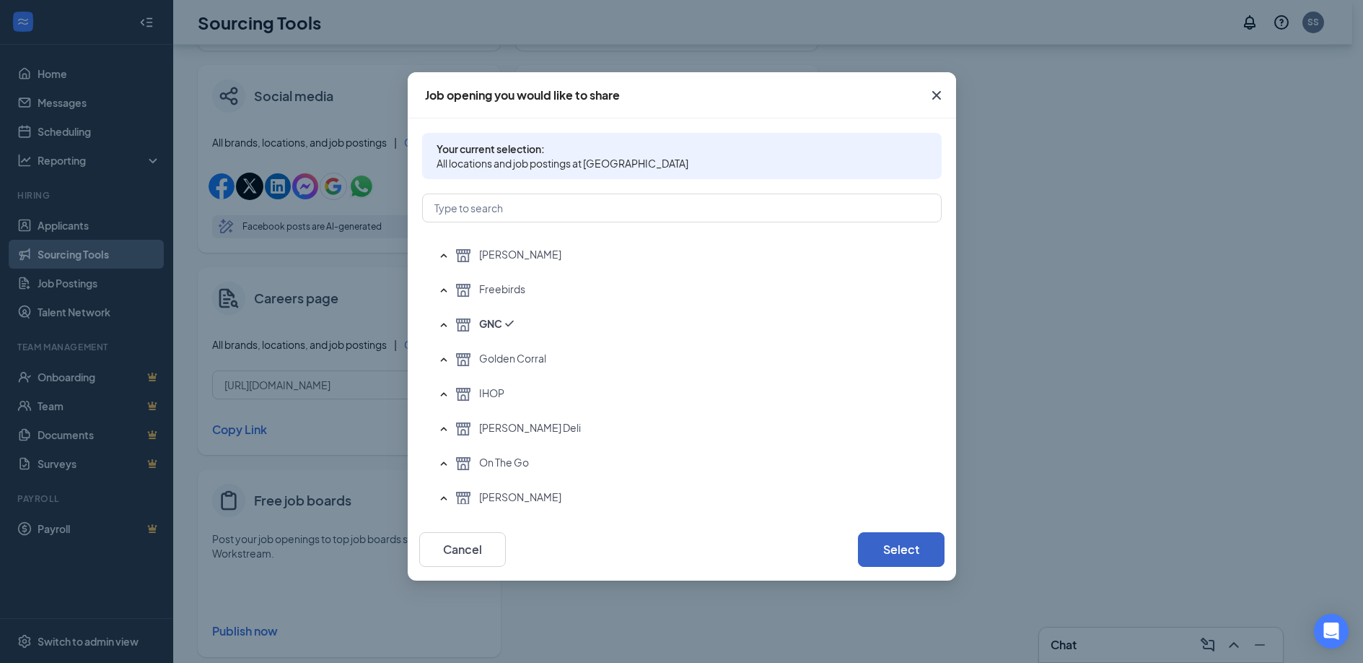
click at [881, 557] on button "Select" at bounding box center [901, 549] width 87 height 35
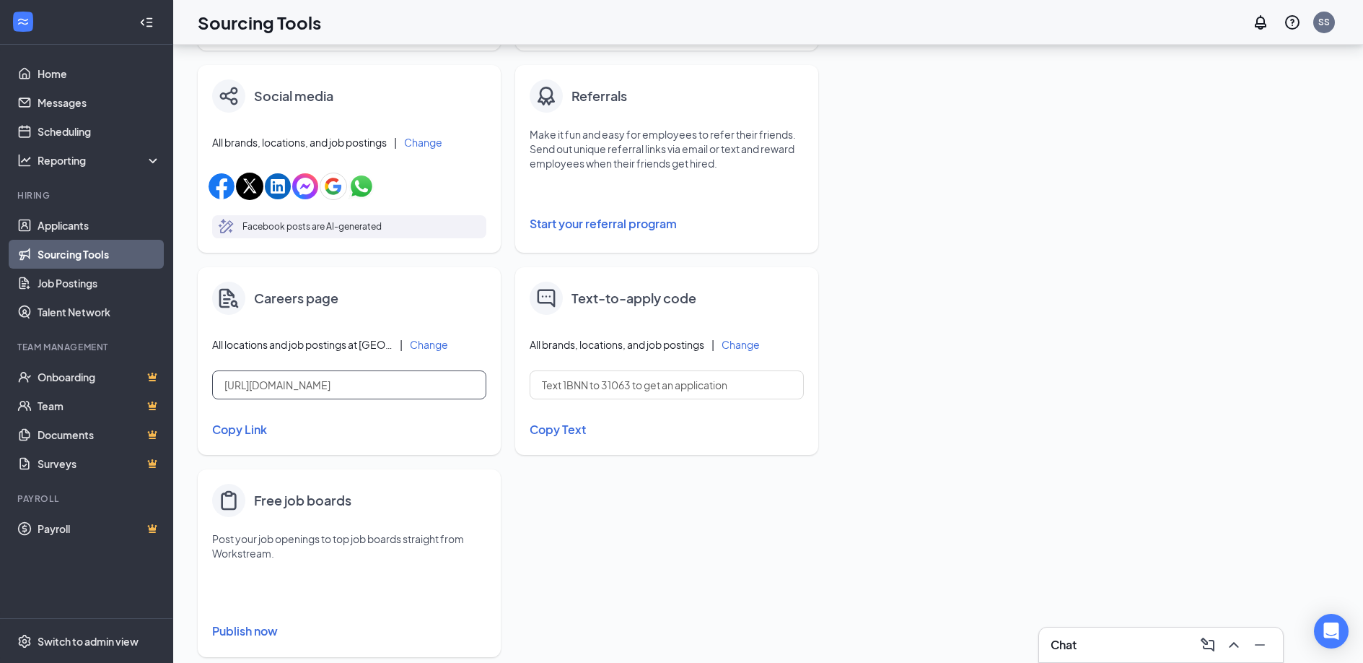
click at [360, 382] on input "https://j.wrkstrm.us/a7fca928/gnc" at bounding box center [349, 384] width 274 height 29
click at [256, 429] on button "Copy Link" at bounding box center [349, 429] width 274 height 25
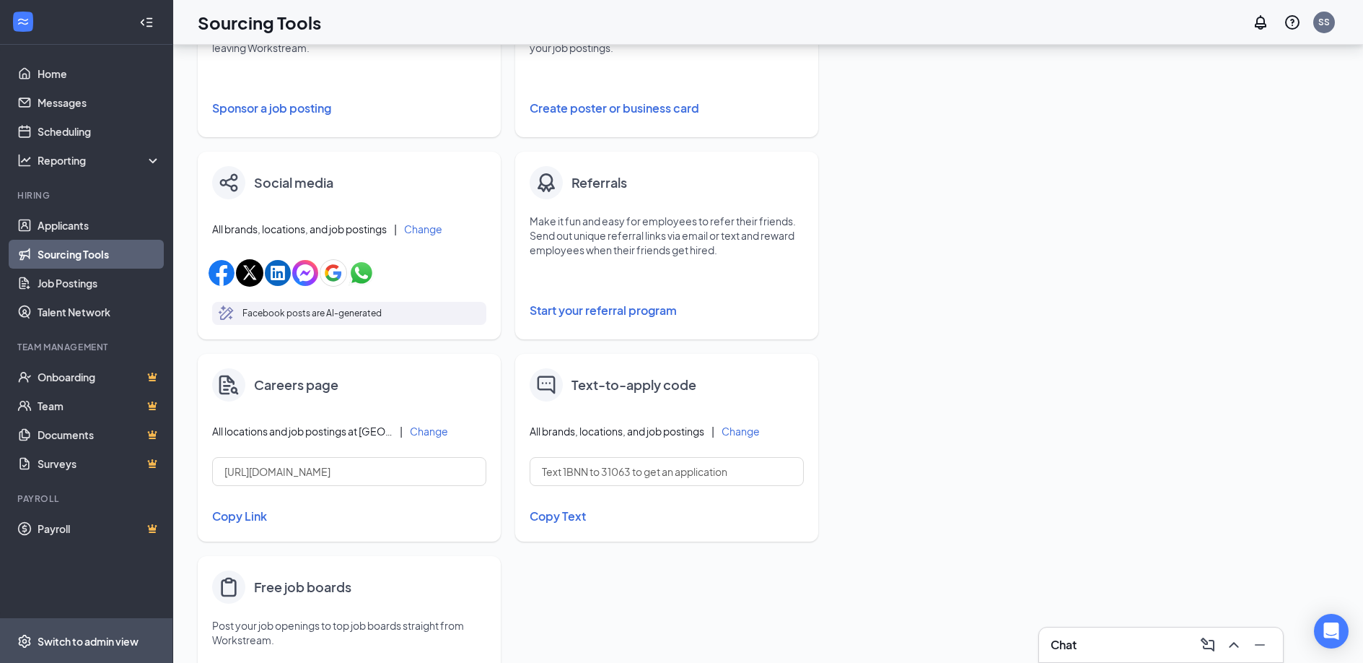
scroll to position [347, 0]
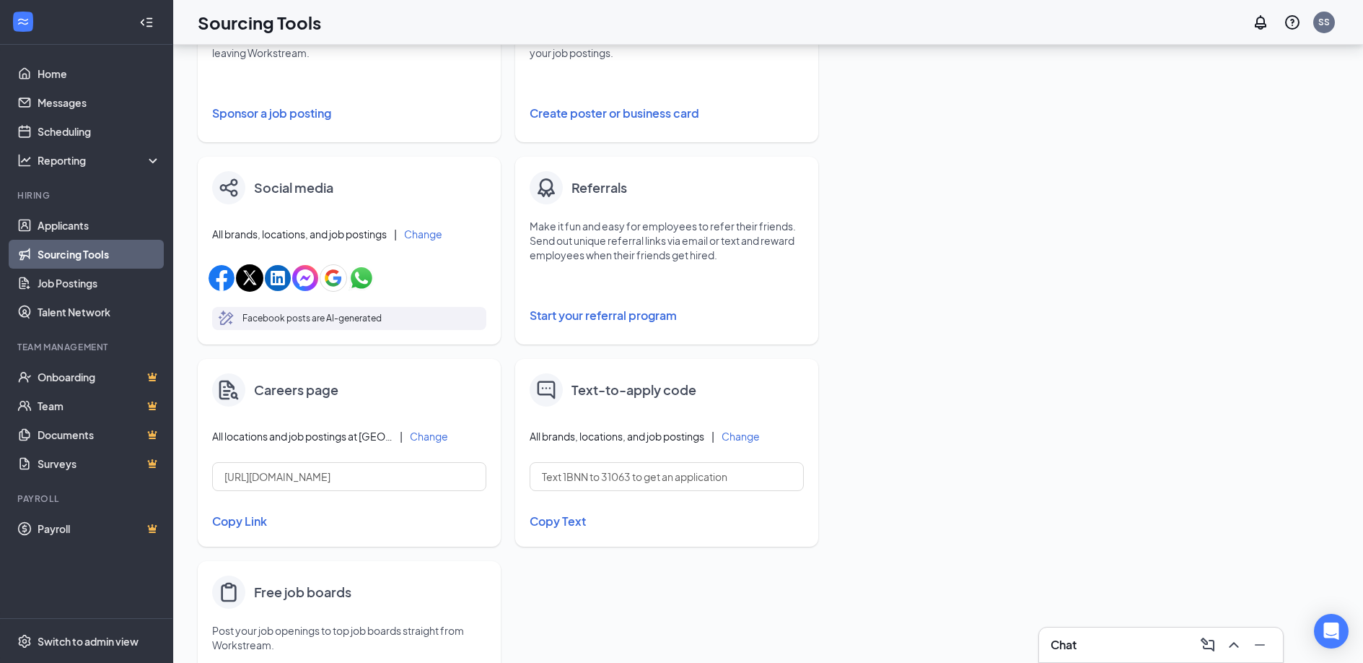
click at [422, 432] on button "Change" at bounding box center [429, 436] width 38 height 10
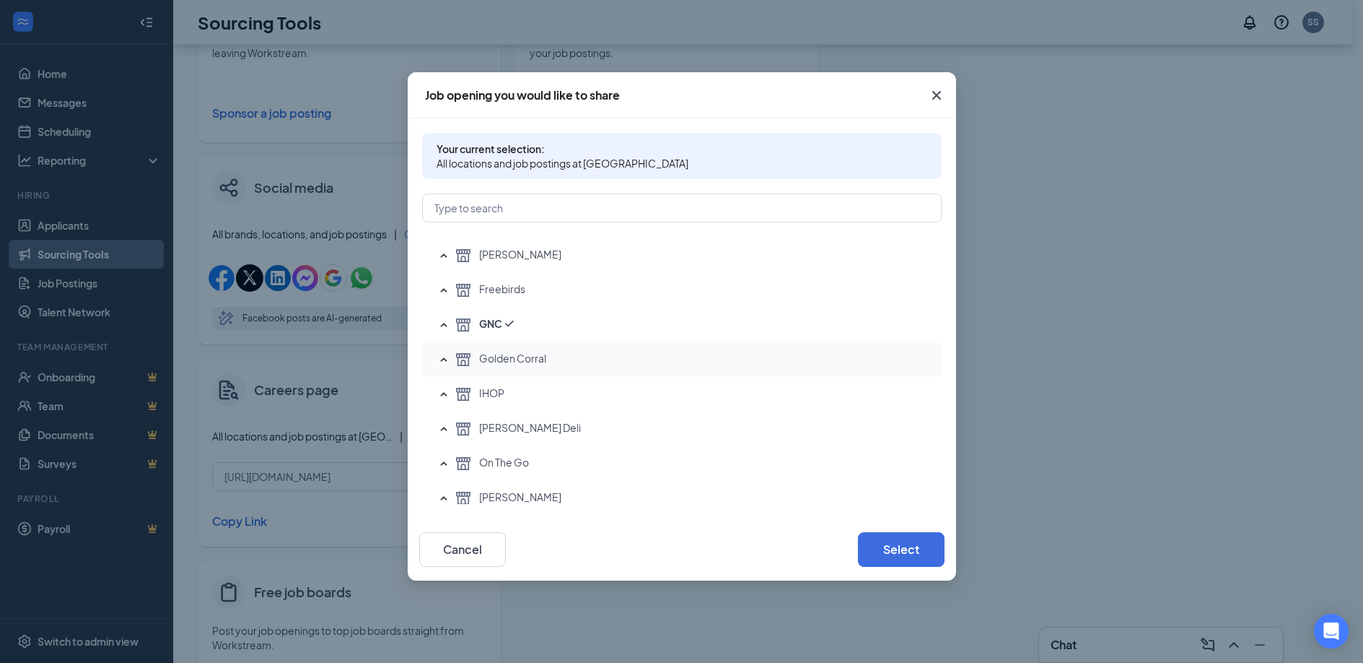
scroll to position [0, 0]
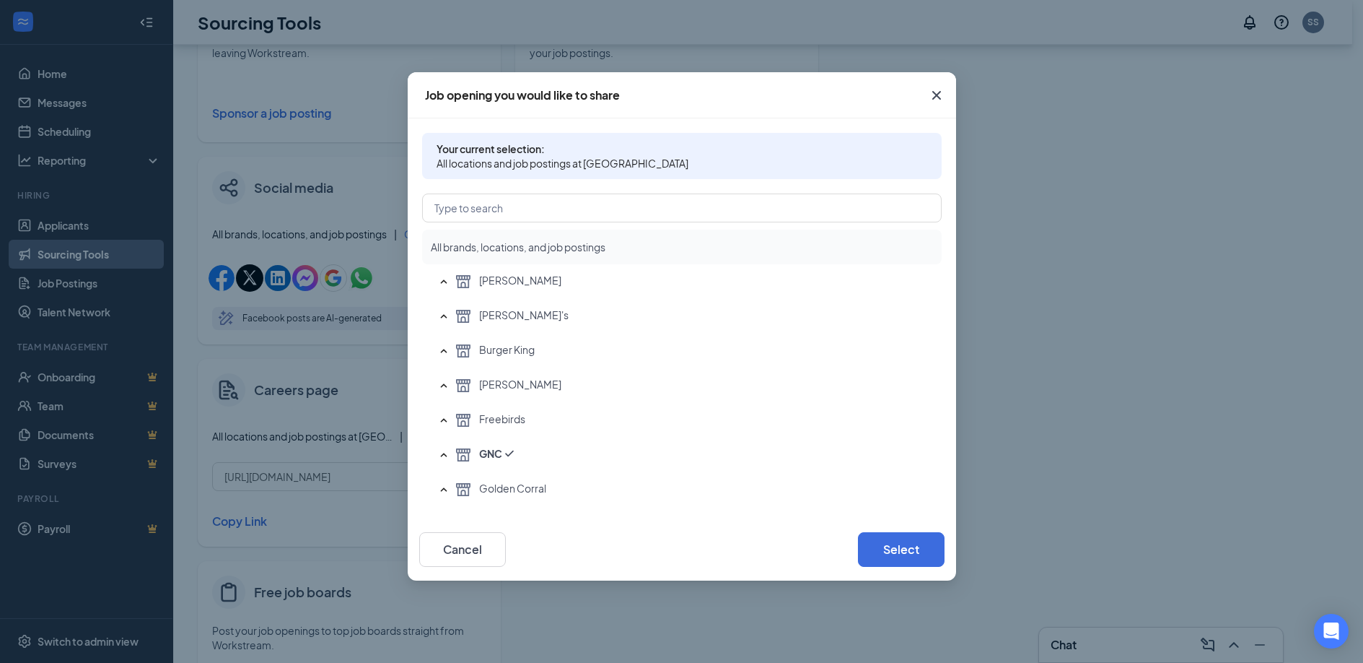
click at [489, 248] on span "All brands, locations, and job postings" at bounding box center [518, 247] width 175 height 14
click at [893, 554] on button "Select" at bounding box center [901, 549] width 87 height 35
type input "https://j.wrkstrm.us/a7fca928"
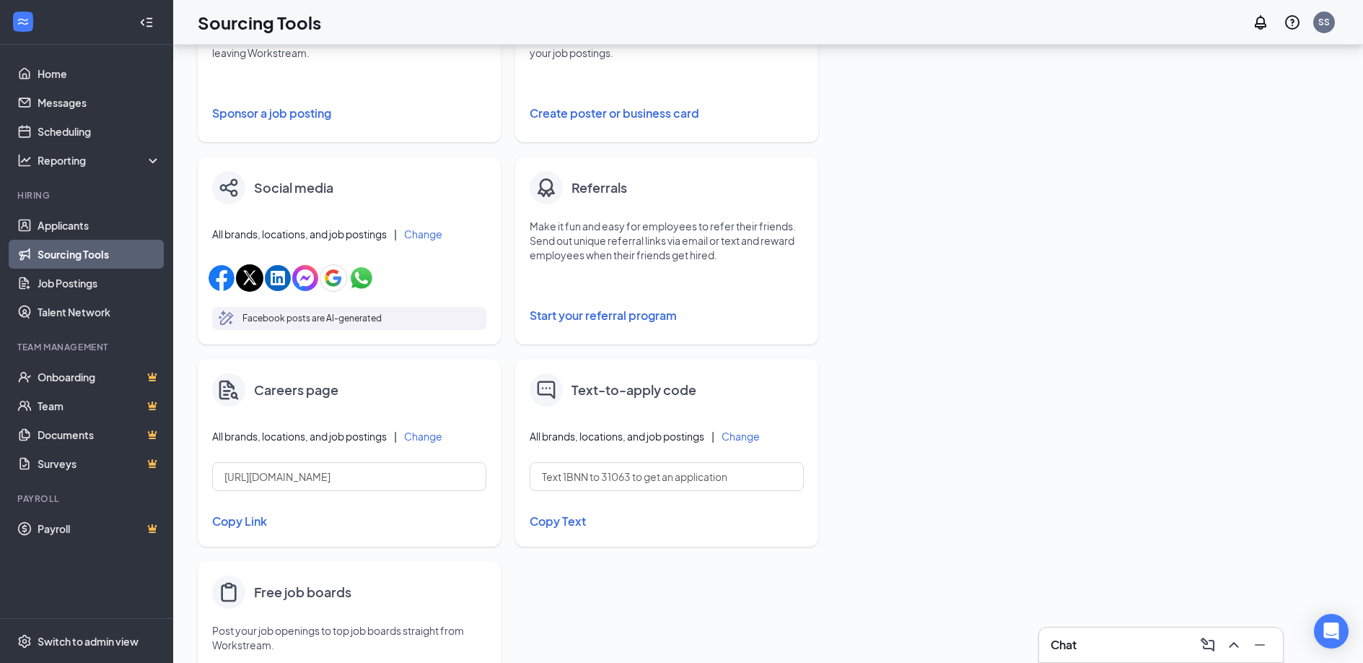
click at [261, 519] on button "Copy Link" at bounding box center [349, 521] width 274 height 25
click at [90, 627] on span "Switch to admin view" at bounding box center [99, 641] width 123 height 44
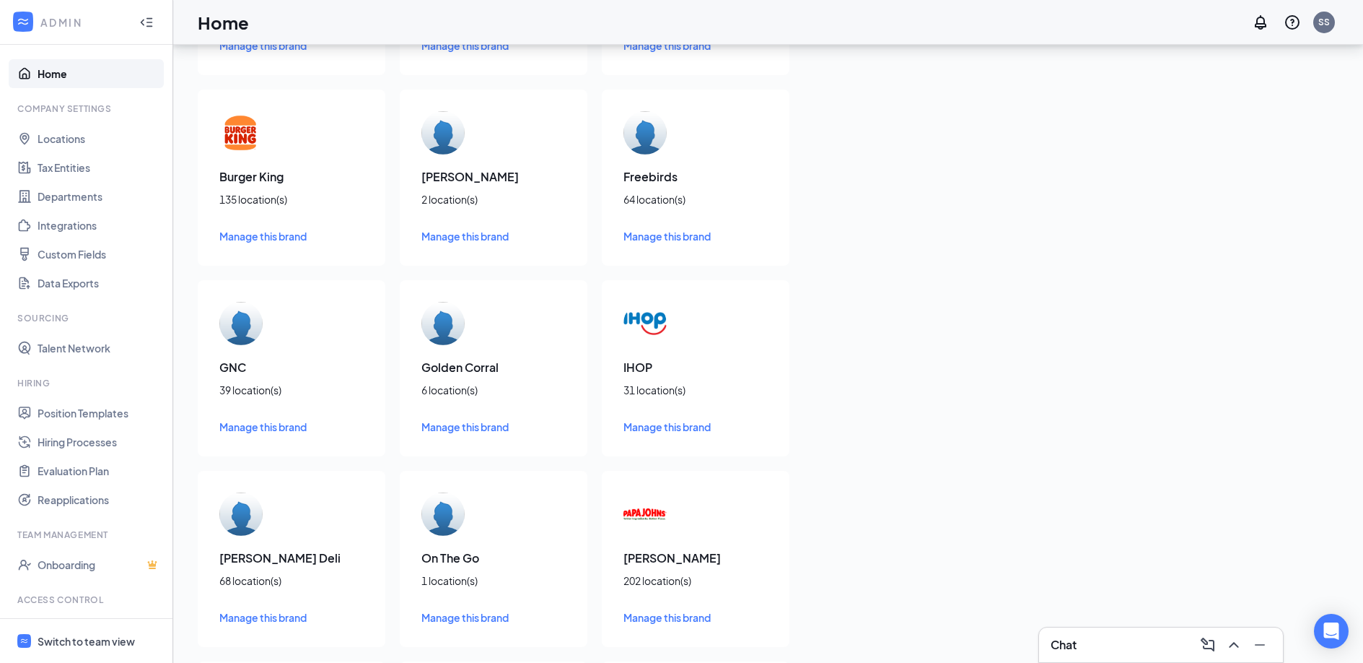
scroll to position [222, 0]
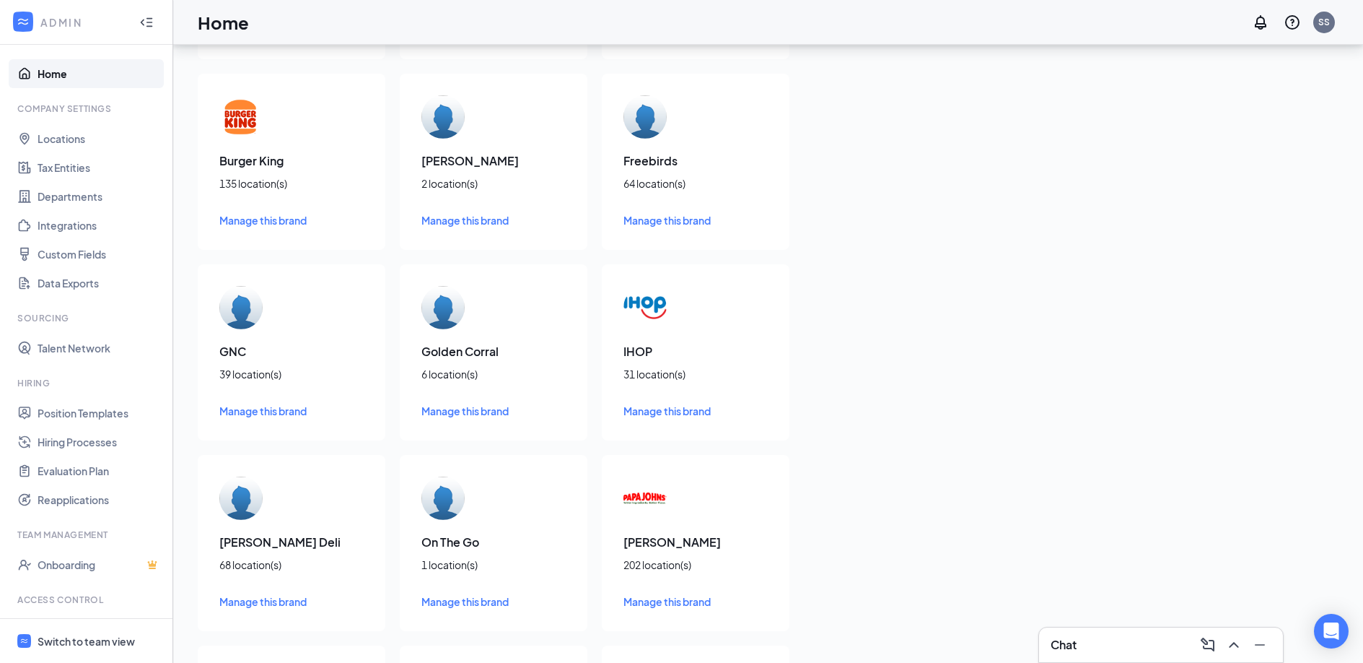
click at [269, 411] on span "Manage this brand" at bounding box center [262, 410] width 87 height 13
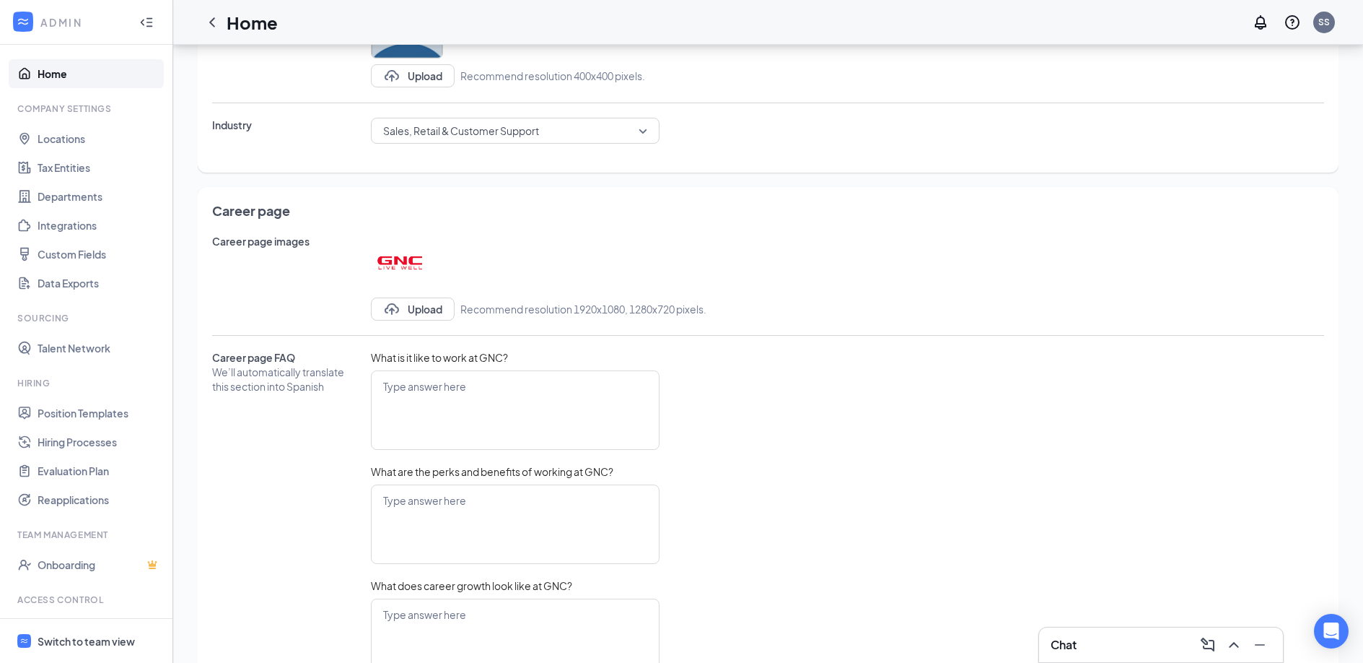
scroll to position [560, 0]
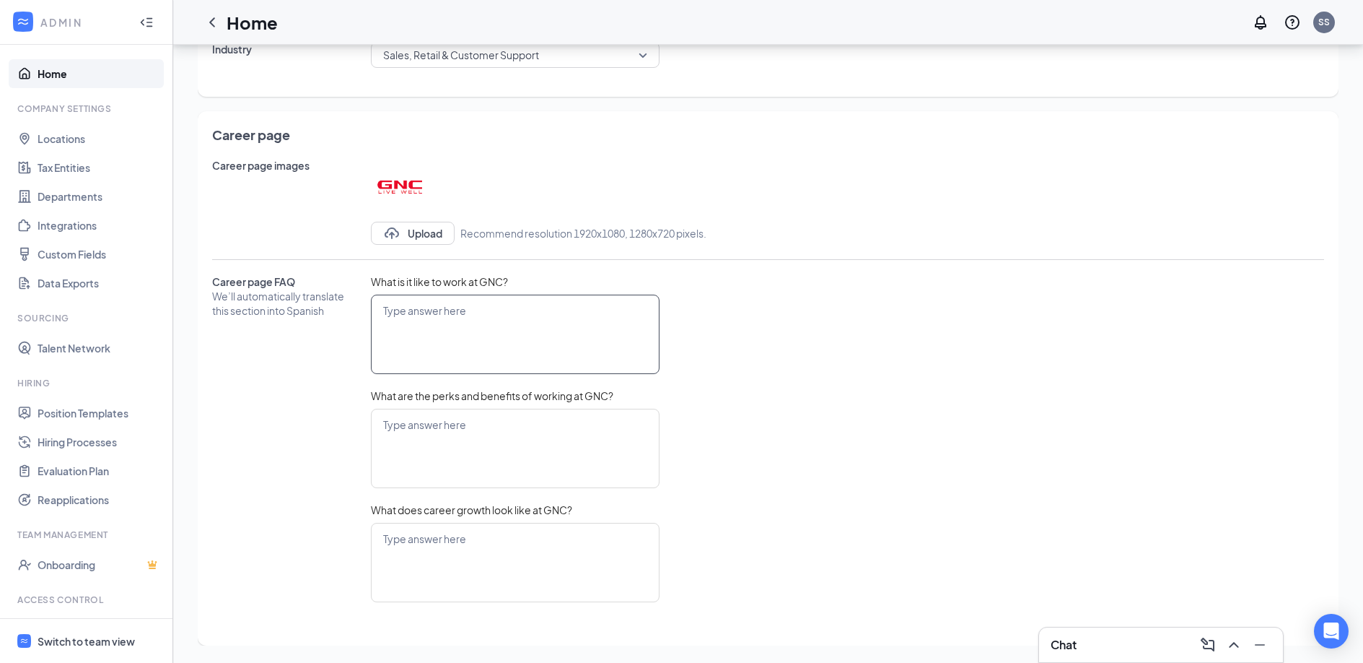
click at [493, 314] on textarea at bounding box center [515, 333] width 289 height 79
type textarea "E"
type textarea "T"
drag, startPoint x: 510, startPoint y: 282, endPoint x: 374, endPoint y: 279, distance: 136.4
click at [374, 279] on span "What is it like to work at GNC?" at bounding box center [515, 281] width 289 height 14
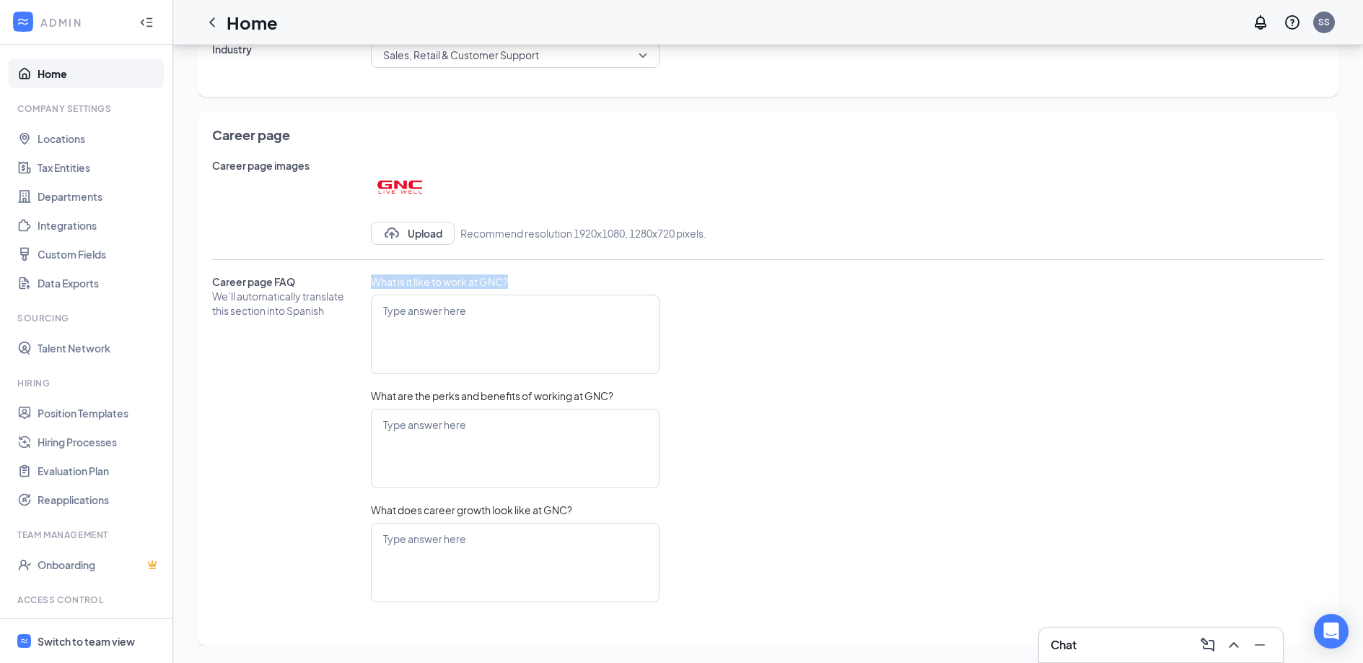
copy span "What is it like to work at GNC?"
click at [440, 340] on textarea at bounding box center [515, 333] width 289 height 79
paste textarea "Working at GNC provides a great opportunity to be part of a team dedicated to h…"
type textarea "Working at GNC provides a great opportunity to be part of a team dedicated to h…"
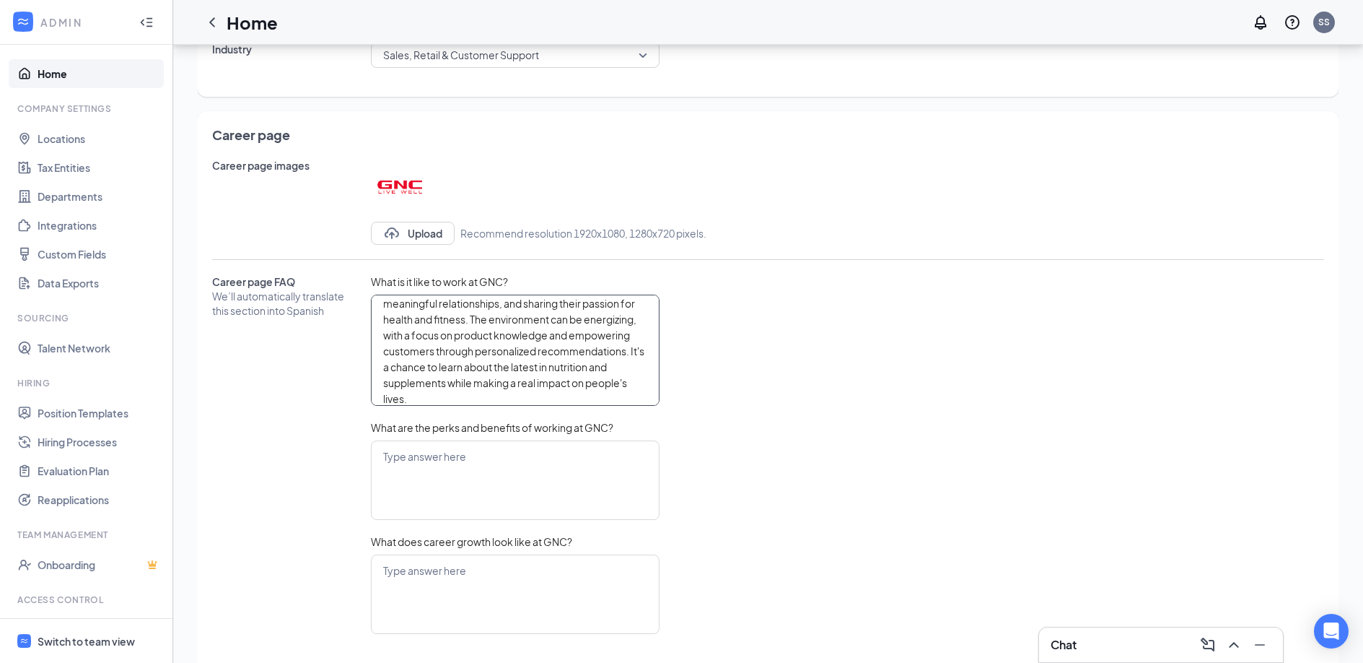
scroll to position [0, 0]
type textarea "Working at GNC provides a great opportunity to be part of a team dedicated to h…"
click at [828, 333] on div "Career page FAQ We’ll automatically translate this section into Spanish What is…" at bounding box center [768, 461] width 1112 height 374
click at [505, 467] on textarea at bounding box center [515, 479] width 289 height 79
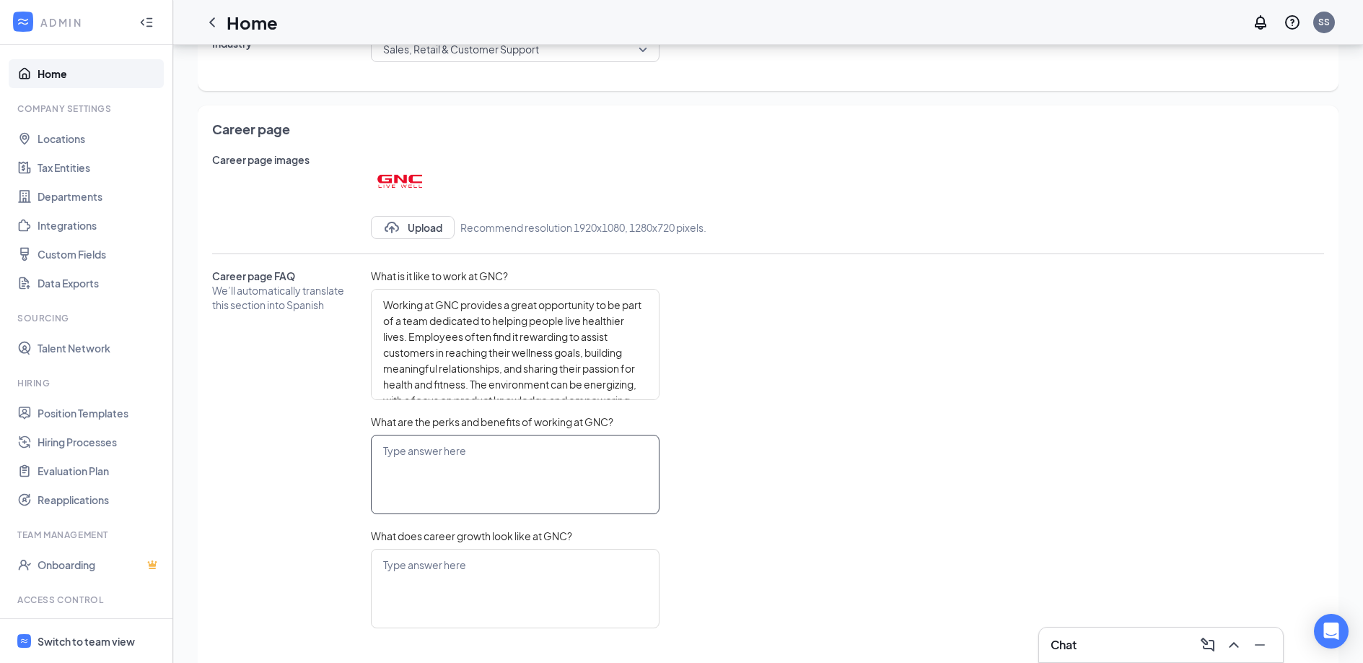
scroll to position [557, 0]
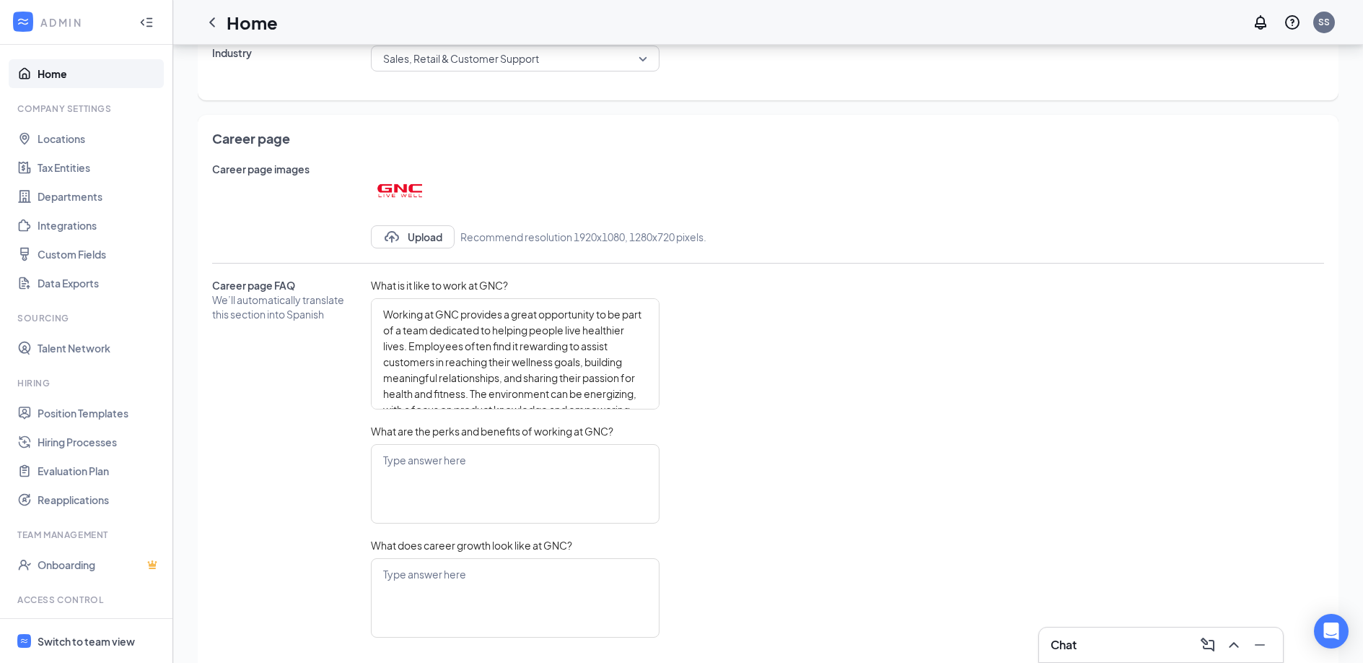
click at [510, 432] on span "What are the perks and benefits of working at GNC?" at bounding box center [515, 431] width 289 height 14
copy span "What are the perks and benefits of working at GNC?"
click at [442, 526] on div "What are the perks and benefits of working at GNC?" at bounding box center [515, 481] width 289 height 114
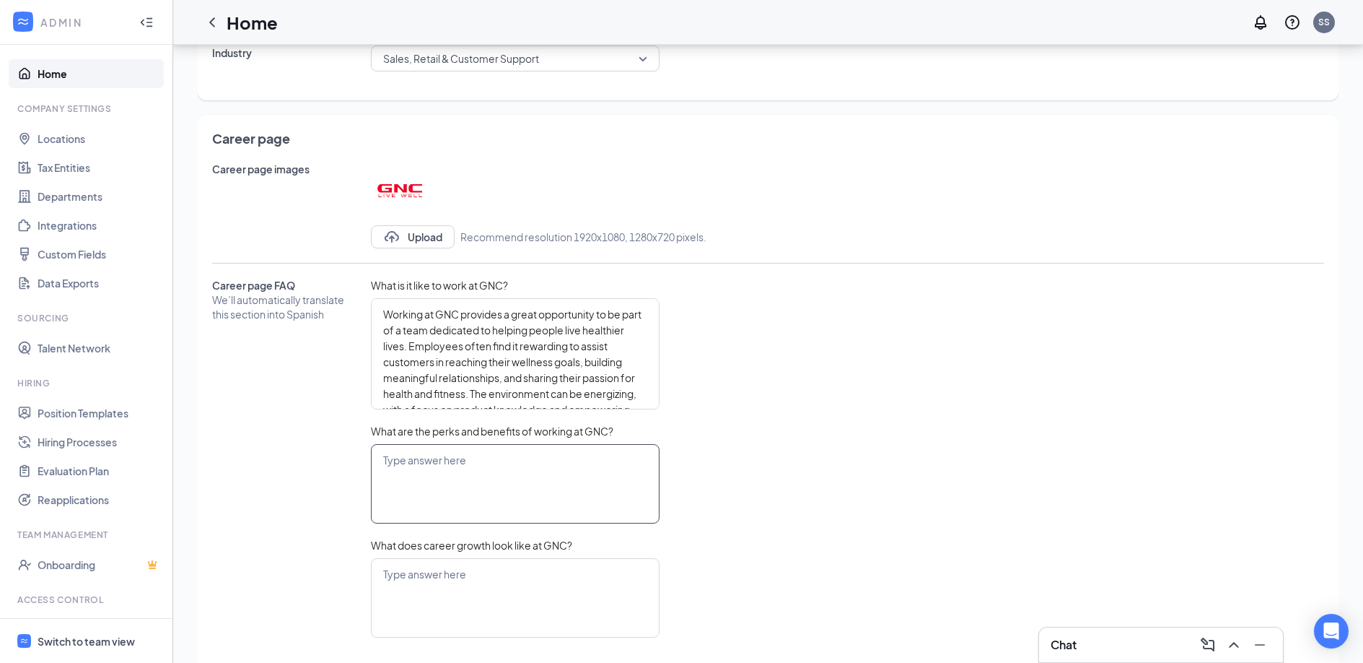
click at [446, 500] on textarea at bounding box center [515, 483] width 289 height 79
paste textarea "When it comes to benefits and perks, GNC offers a range of options for its empl…"
type textarea "When it comes to benefits and perks, GNC offers a range of options for its empl…"
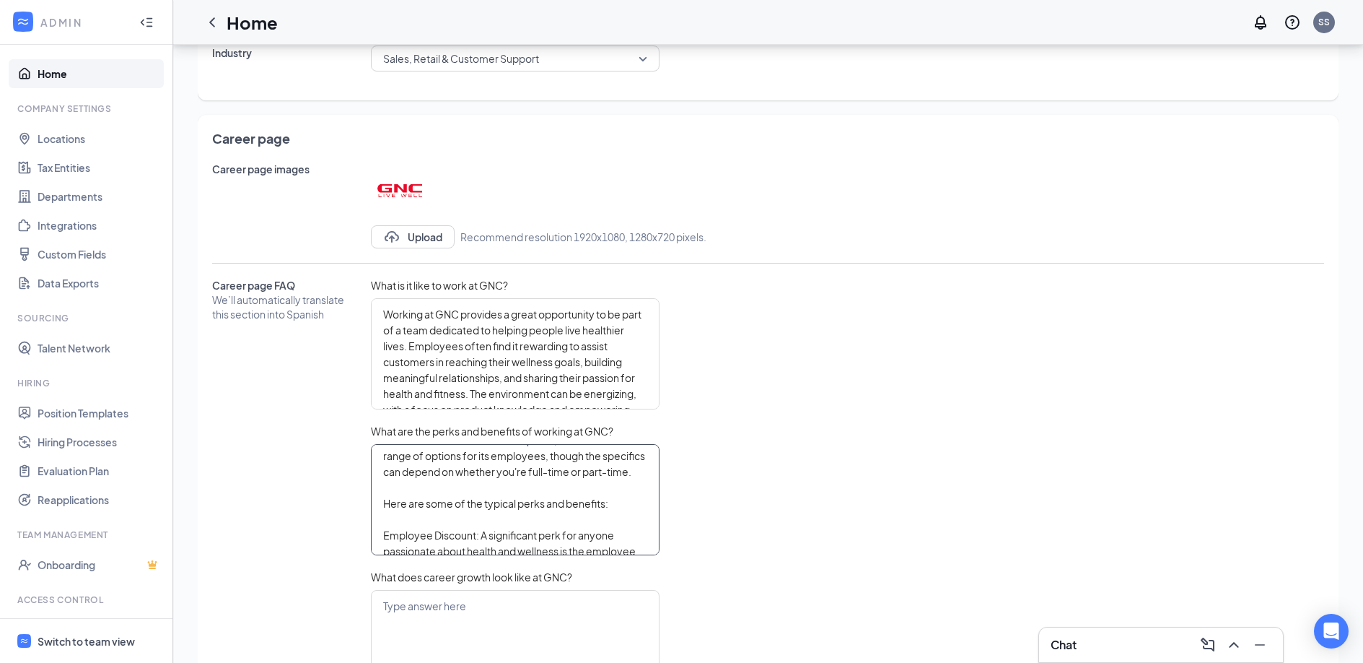
scroll to position [0, 0]
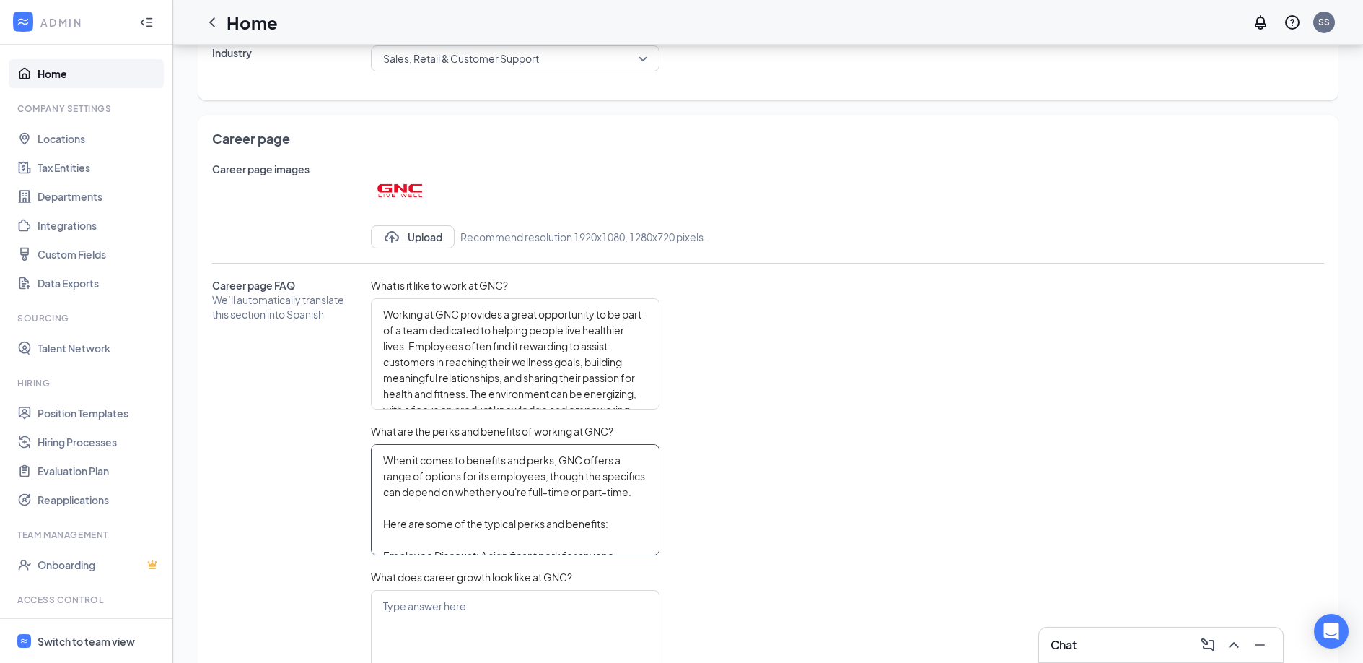
type textarea "When it comes to benefits and perks, GNC offers a range of options for its empl…"
click at [767, 477] on div "Career page FAQ We’ll automatically translate this section into Spanish What is…" at bounding box center [768, 481] width 1112 height 406
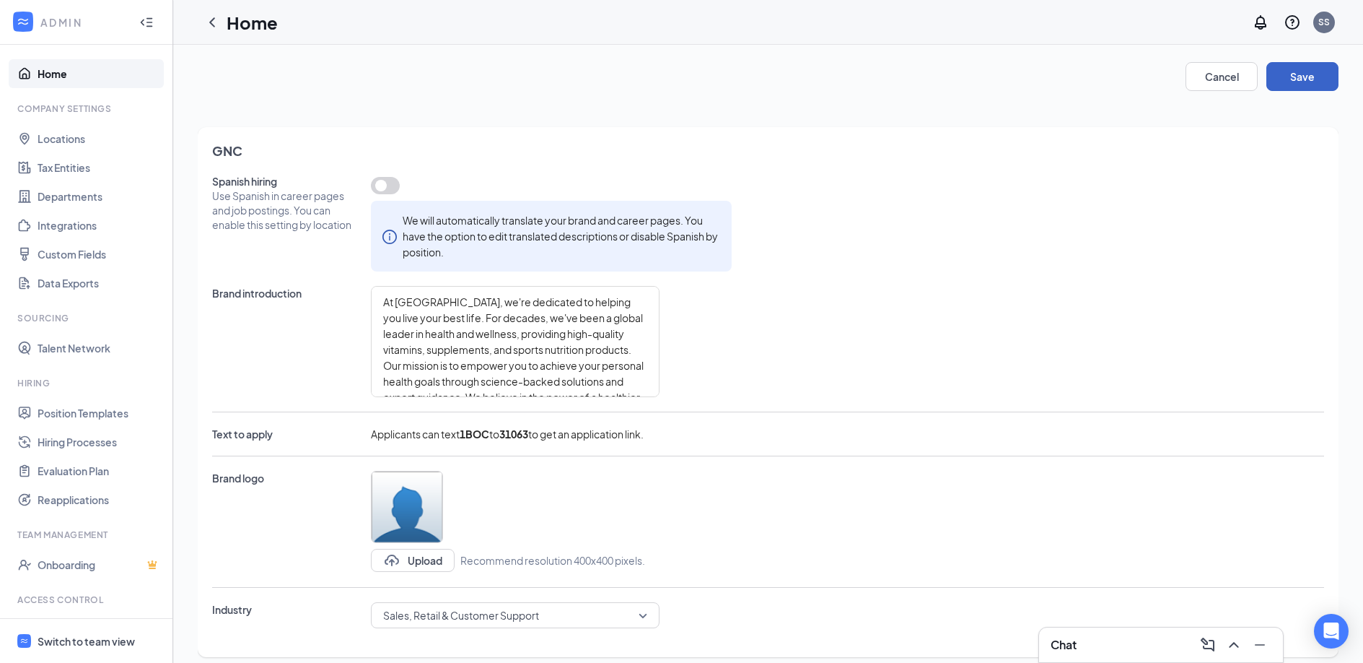
click at [1298, 81] on button "Save" at bounding box center [1303, 76] width 72 height 29
click at [117, 645] on div "Switch to team view" at bounding box center [86, 641] width 97 height 14
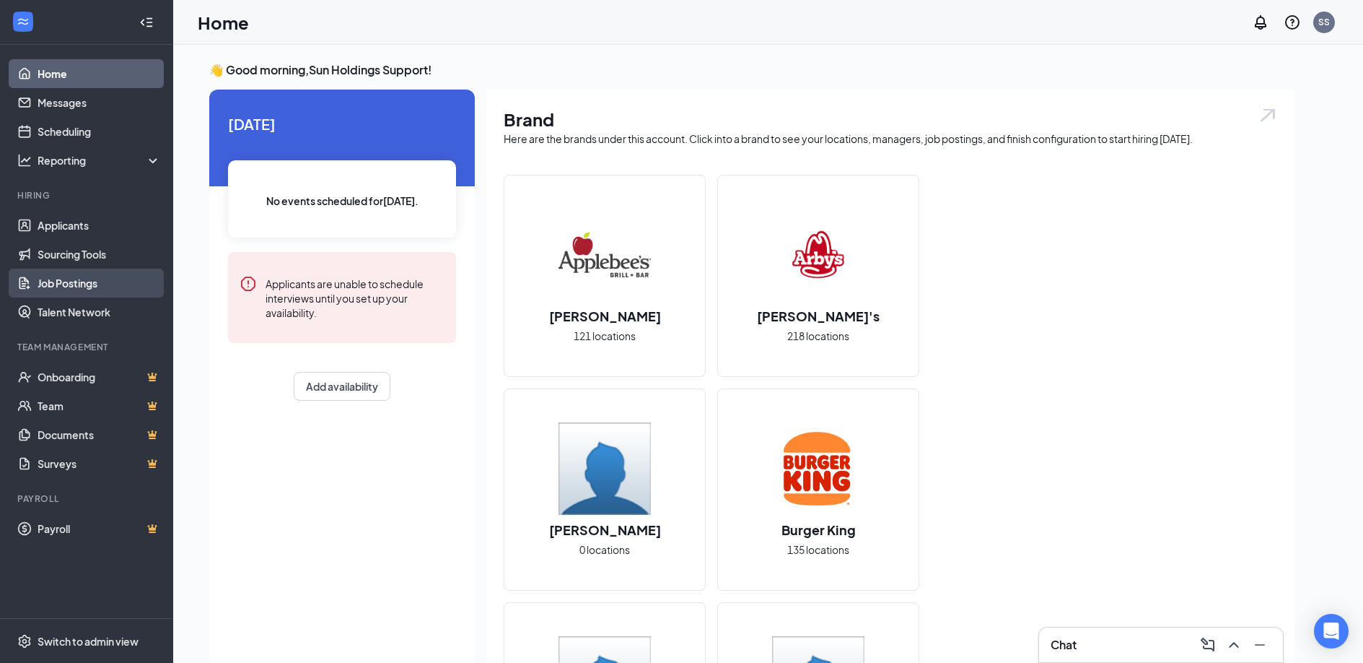
click at [115, 281] on link "Job Postings" at bounding box center [99, 283] width 123 height 29
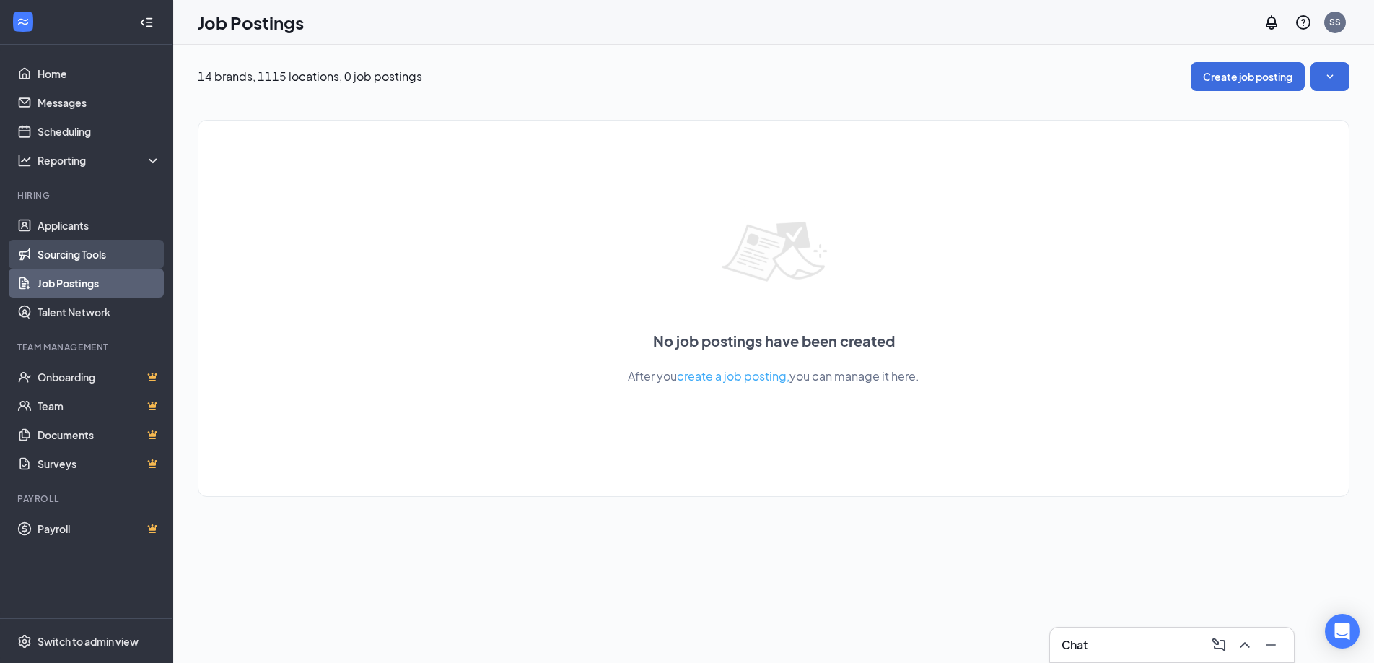
click at [118, 249] on link "Sourcing Tools" at bounding box center [99, 254] width 123 height 29
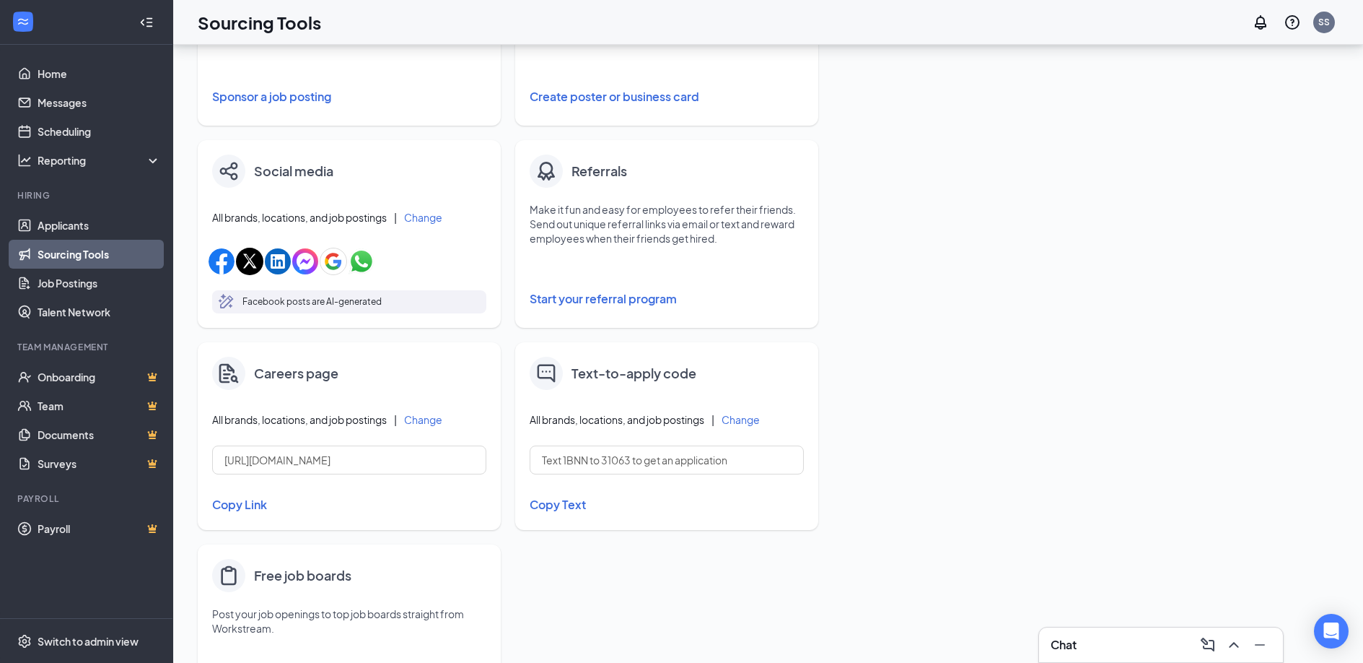
scroll to position [366, 0]
click at [435, 419] on button "Change" at bounding box center [423, 417] width 38 height 10
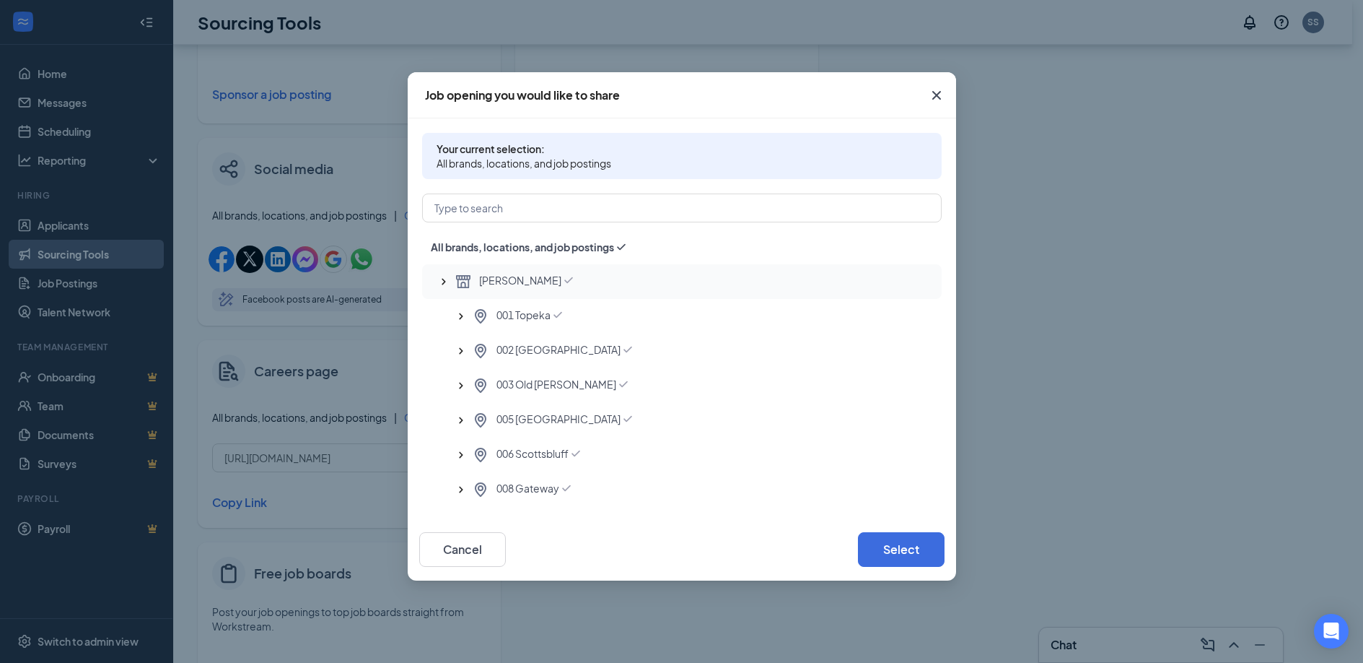
click at [495, 276] on span "Applebee's" at bounding box center [520, 281] width 82 height 17
click at [442, 276] on icon "SmallChevronUp" at bounding box center [444, 281] width 14 height 14
click at [441, 314] on icon "SmallChevronUp" at bounding box center [444, 316] width 14 height 14
click at [446, 348] on icon "SmallChevronUp" at bounding box center [444, 351] width 14 height 14
click at [445, 384] on icon "SmallChevronUp" at bounding box center [444, 385] width 14 height 14
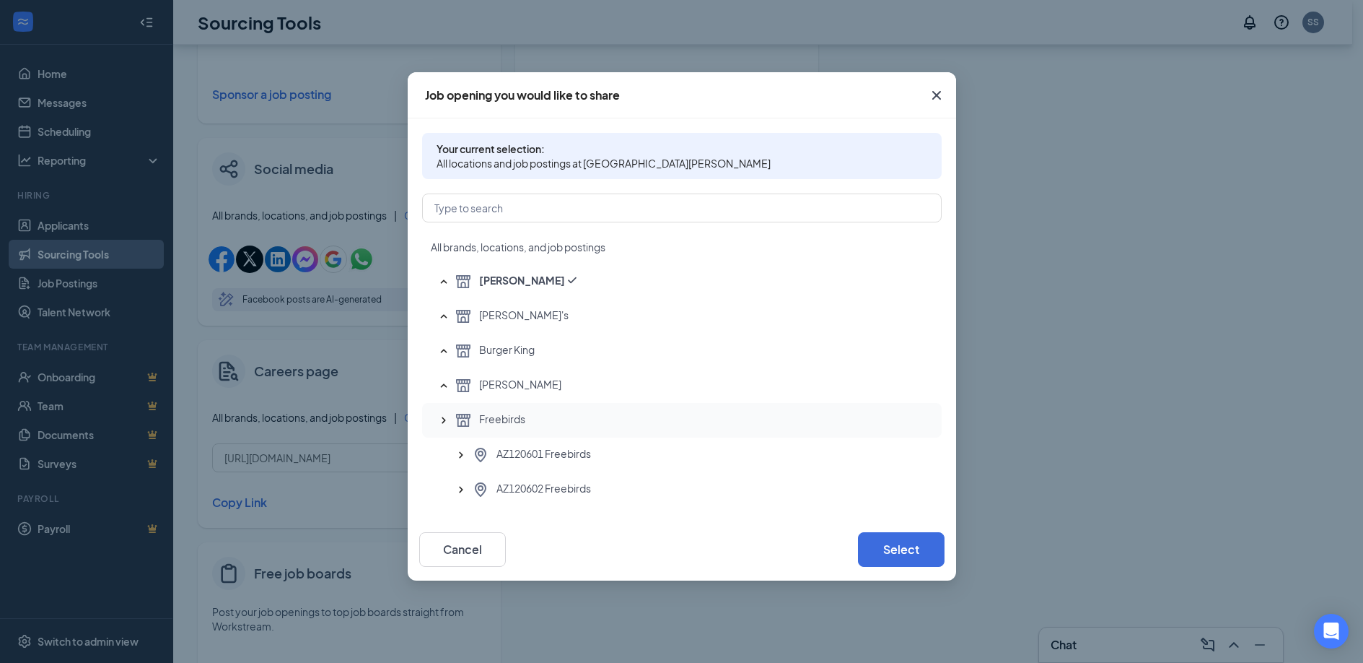
click at [444, 412] on div "Freebirds" at bounding box center [682, 420] width 520 height 35
click at [443, 419] on icon "SmallChevronUp" at bounding box center [444, 420] width 14 height 14
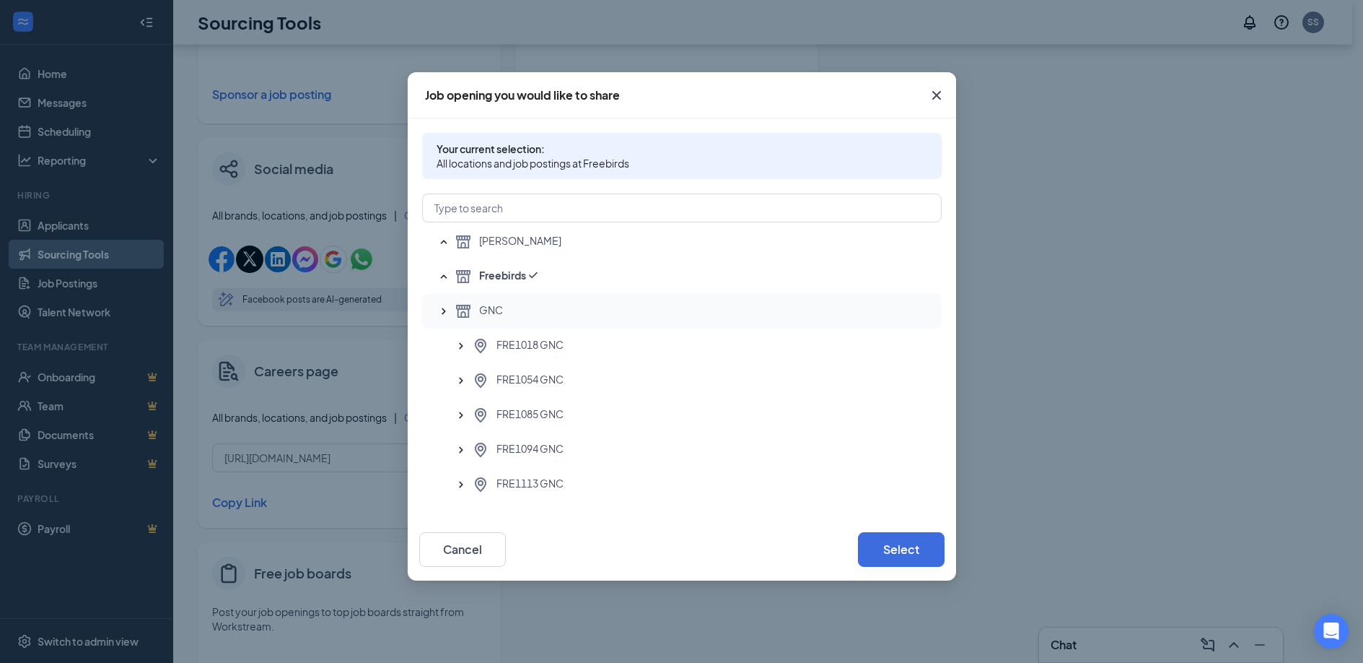
click at [496, 309] on span "GNC" at bounding box center [491, 310] width 24 height 17
click at [914, 555] on button "Select" at bounding box center [901, 549] width 87 height 35
type input "https://j.wrkstrm.us/a7fca928/gnc"
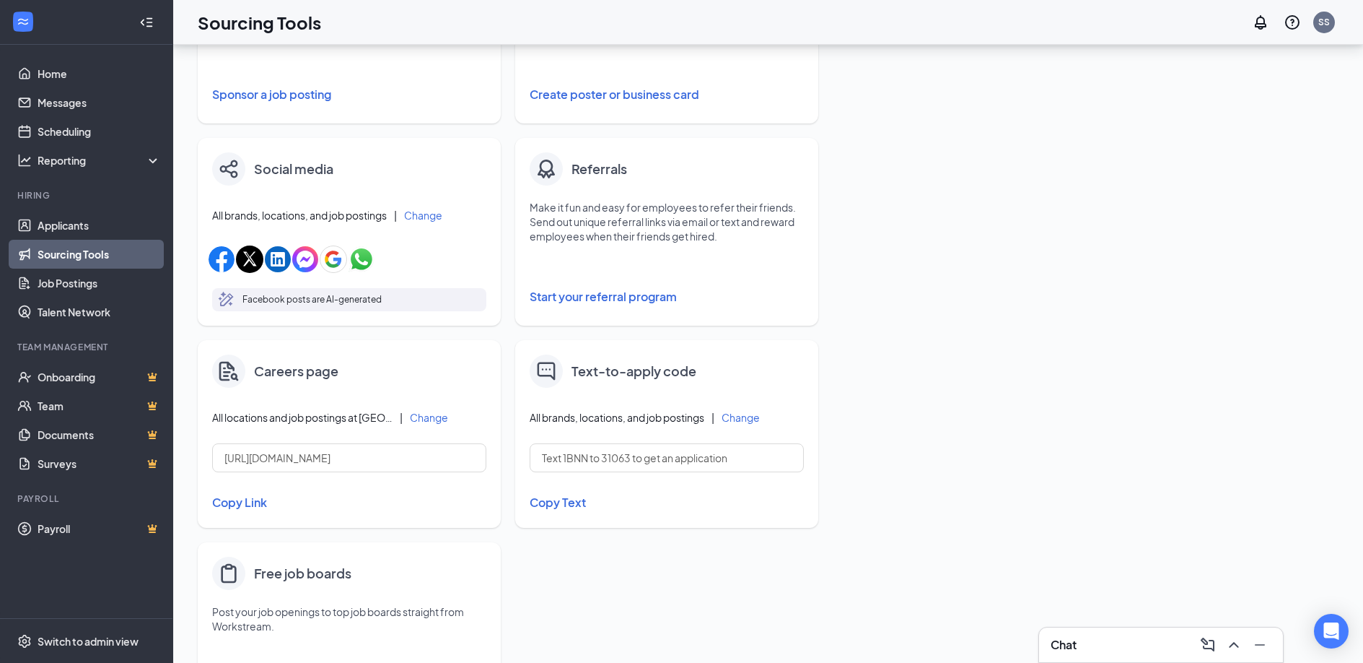
click at [256, 507] on button "Copy Link" at bounding box center [349, 502] width 274 height 25
click at [81, 634] on div "Switch to admin view" at bounding box center [88, 641] width 101 height 14
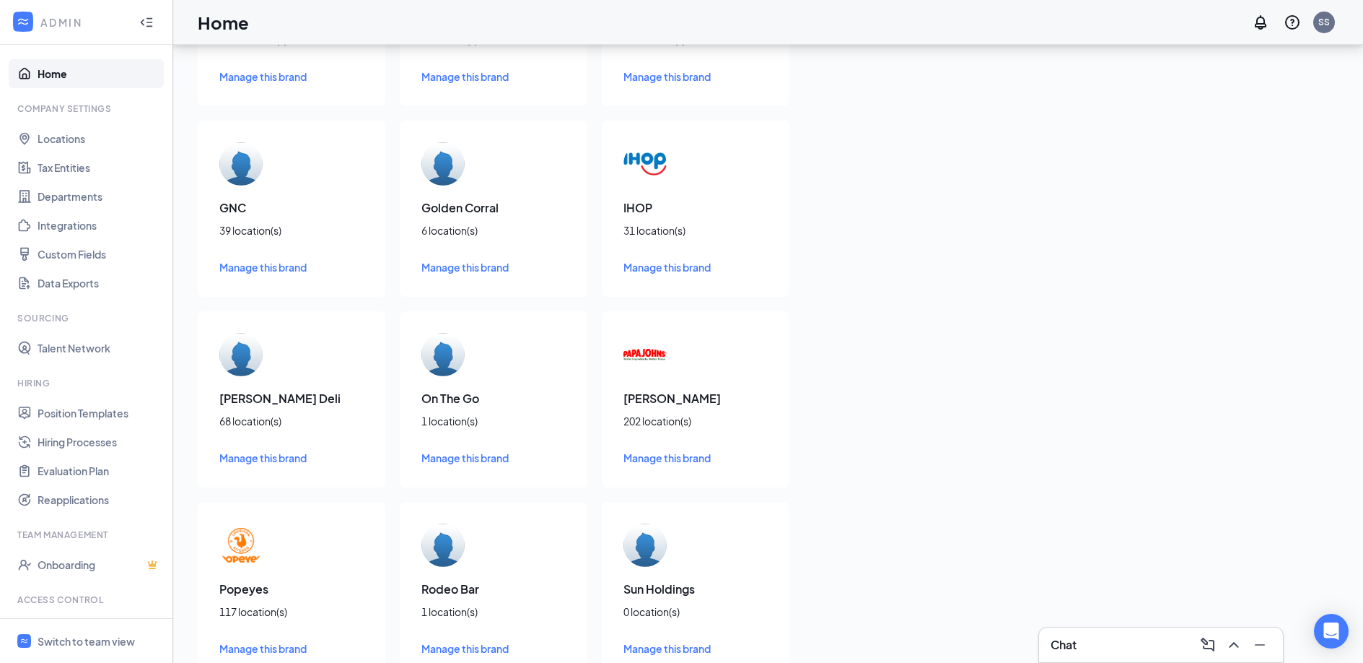
click at [261, 271] on span "Manage this brand" at bounding box center [262, 267] width 87 height 13
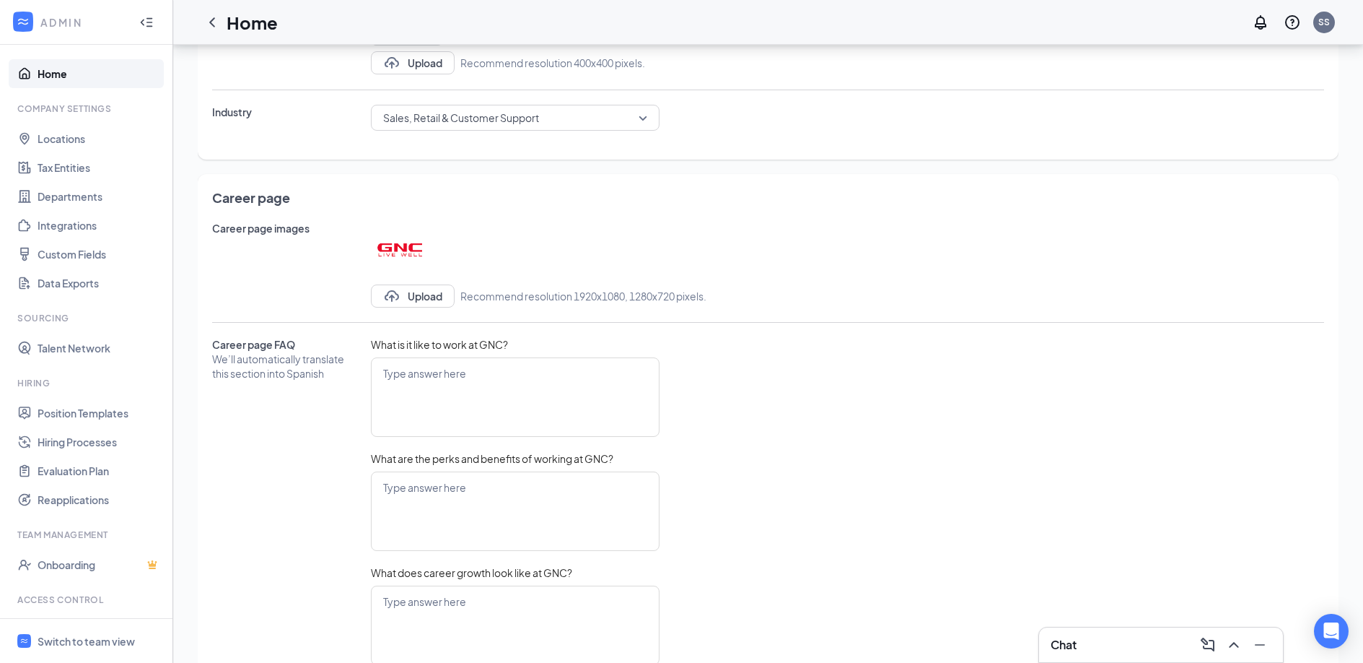
scroll to position [560, 0]
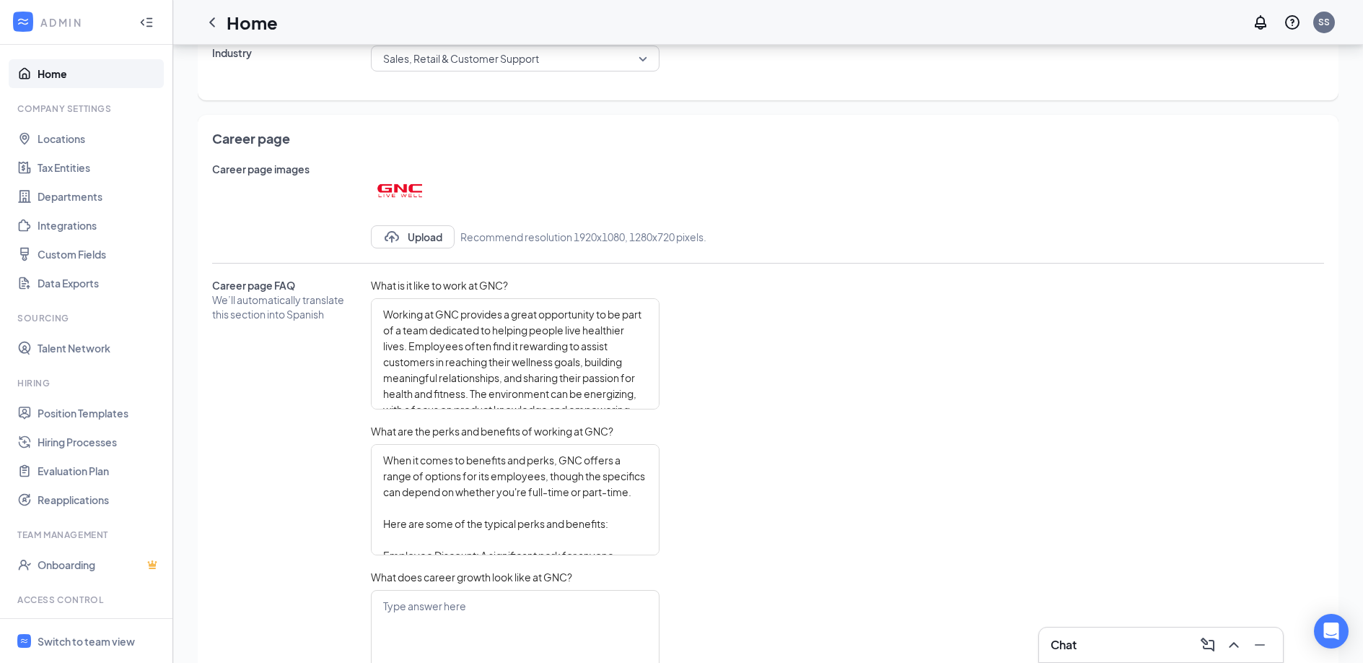
scroll to position [556, 0]
click at [450, 289] on span "What is it like to work at GNC?" at bounding box center [515, 286] width 289 height 14
type textarea "When it comes to benefits and perks, GNC offers a range of options for its empl…"
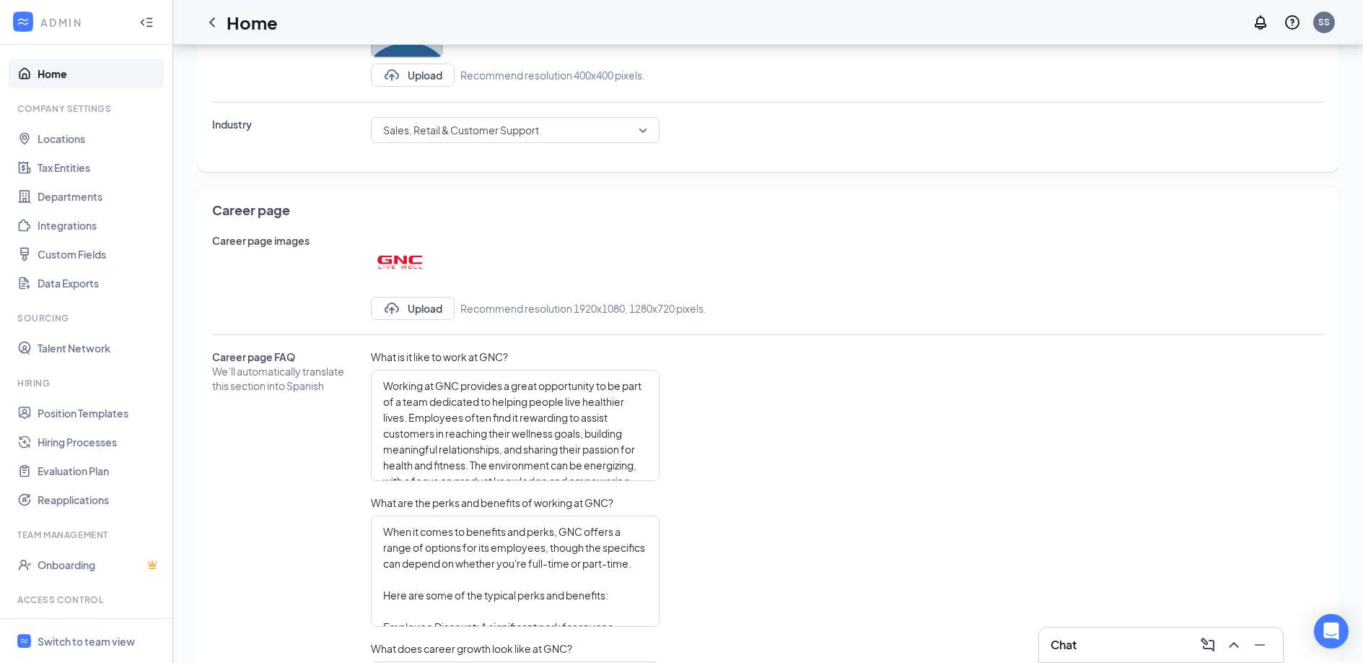
scroll to position [0, 0]
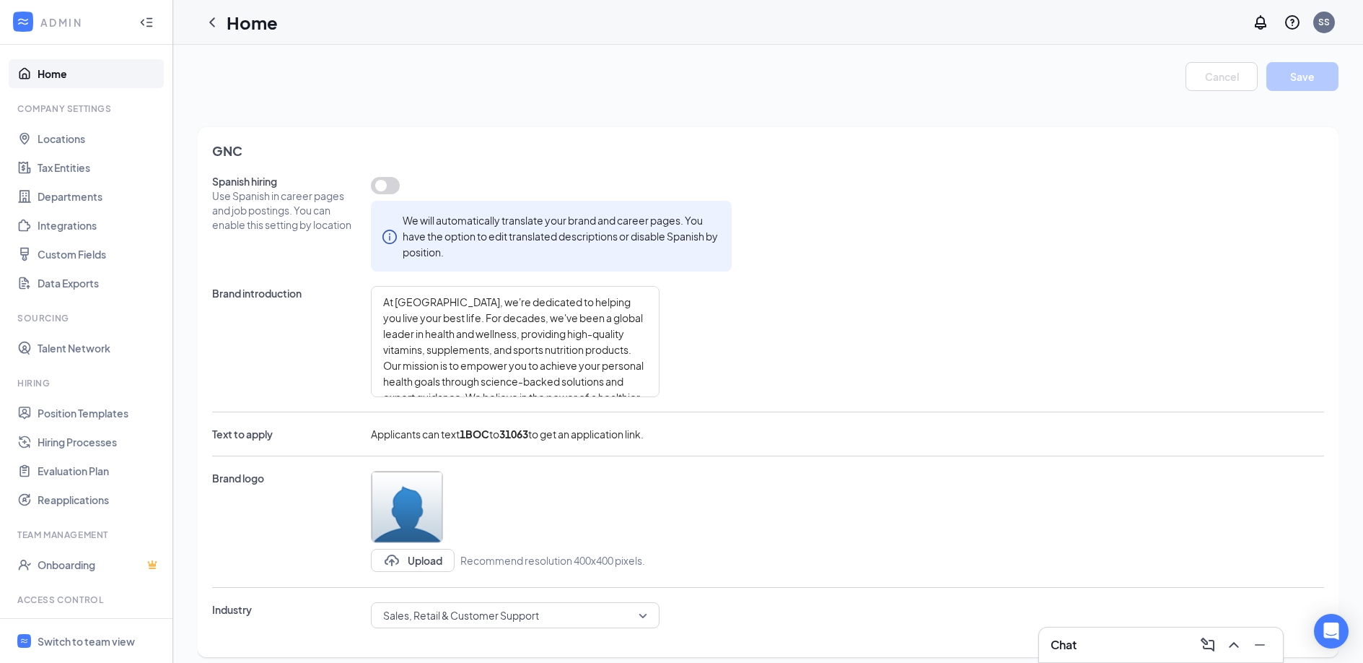
click at [79, 70] on link "Home" at bounding box center [99, 73] width 123 height 29
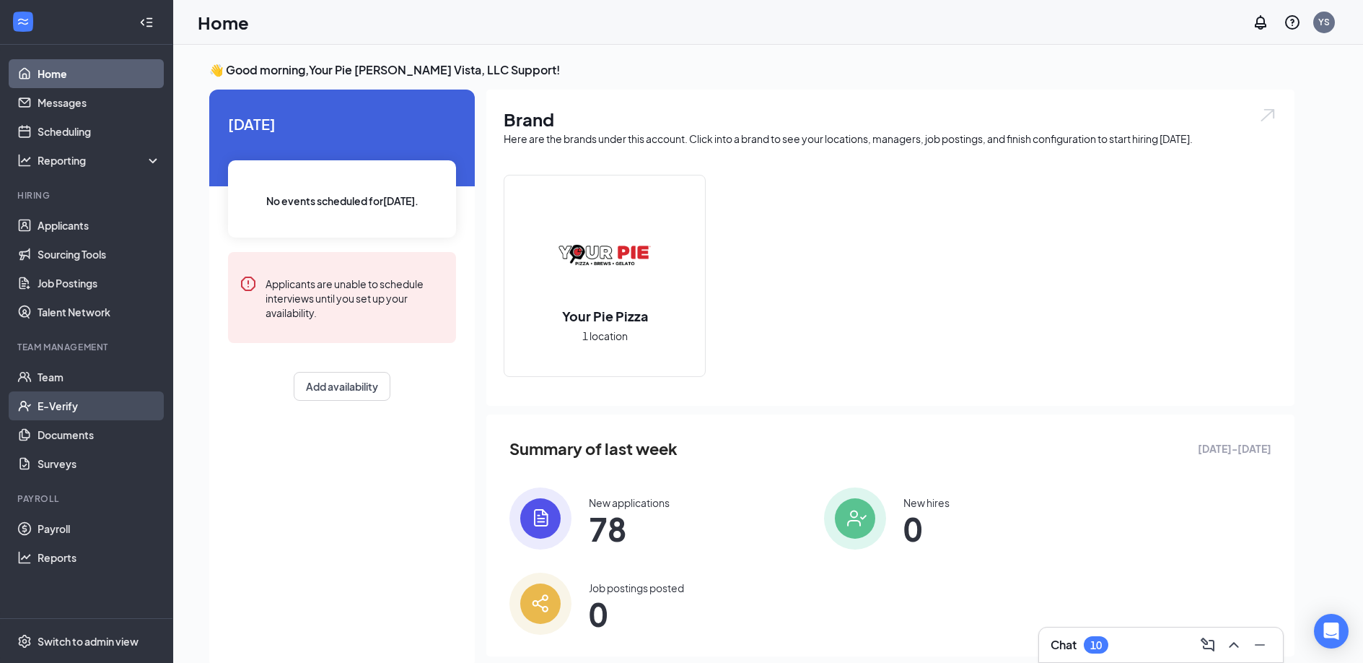
click at [65, 402] on link "E-Verify" at bounding box center [99, 405] width 123 height 29
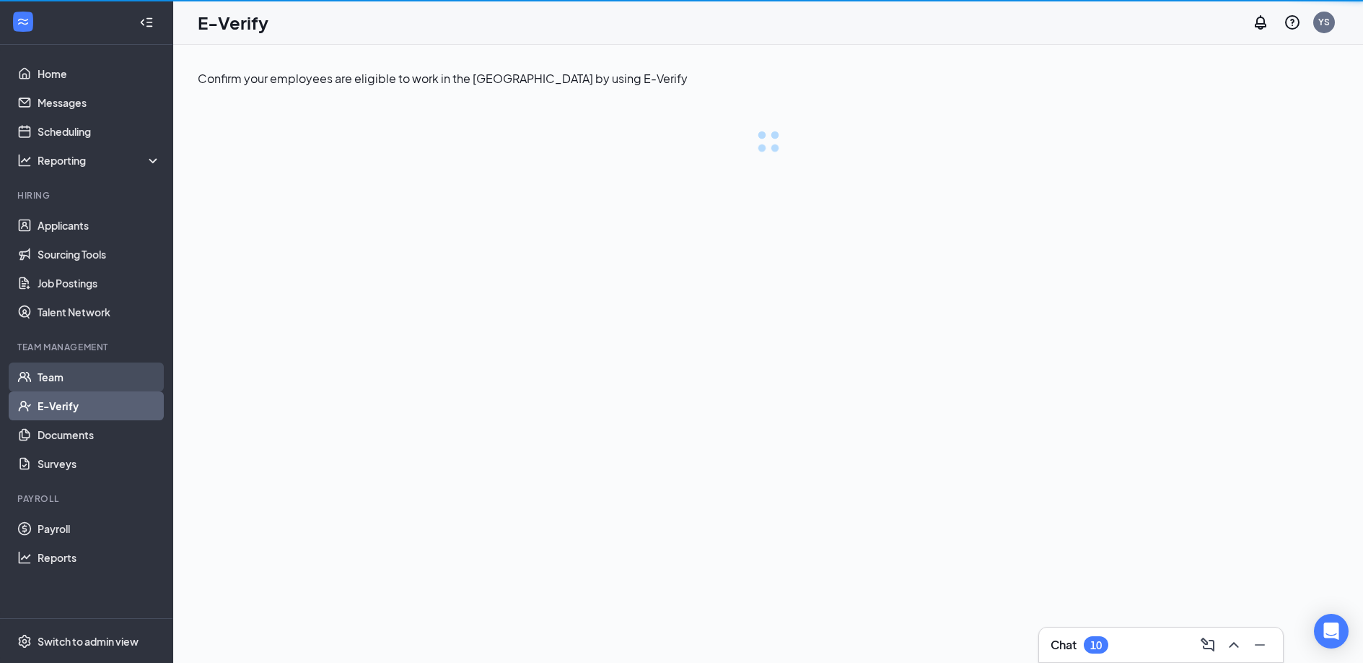
click at [69, 379] on link "Team" at bounding box center [99, 376] width 123 height 29
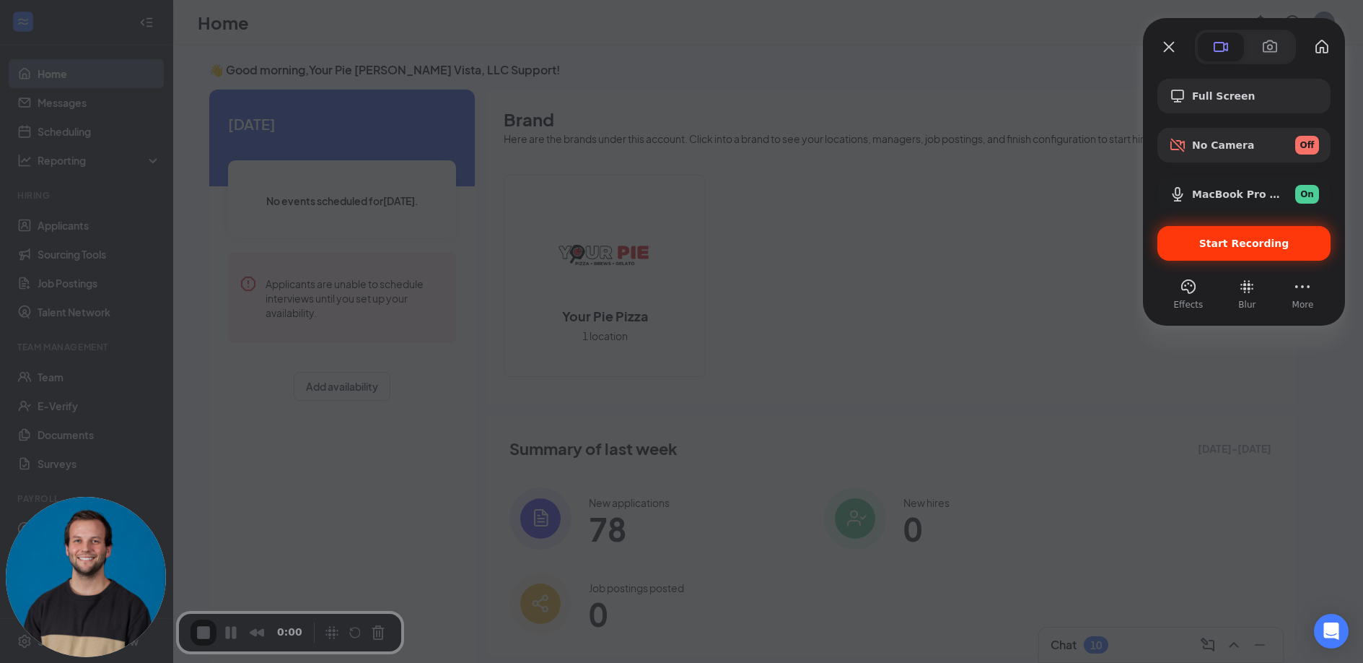
click at [1235, 230] on div "Start Recording" at bounding box center [1244, 243] width 173 height 35
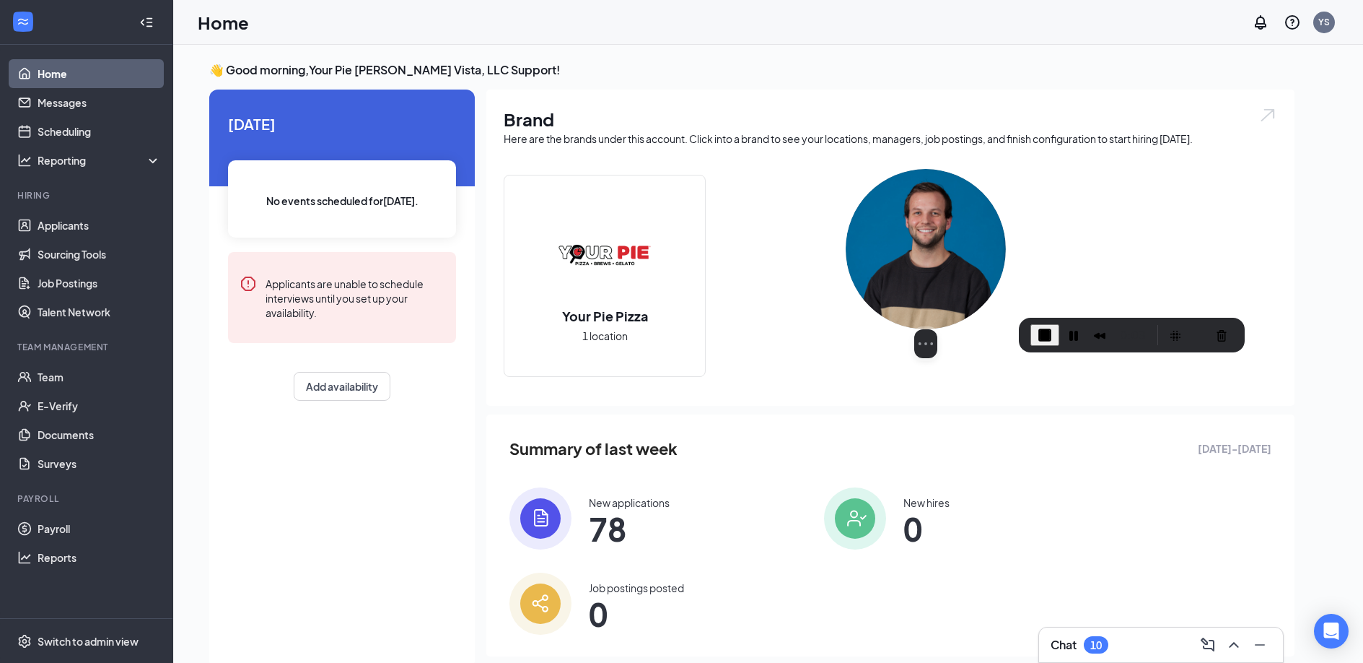
drag, startPoint x: 100, startPoint y: 543, endPoint x: 940, endPoint y: 244, distance: 891.7
click at [940, 244] on img at bounding box center [926, 249] width 160 height 160
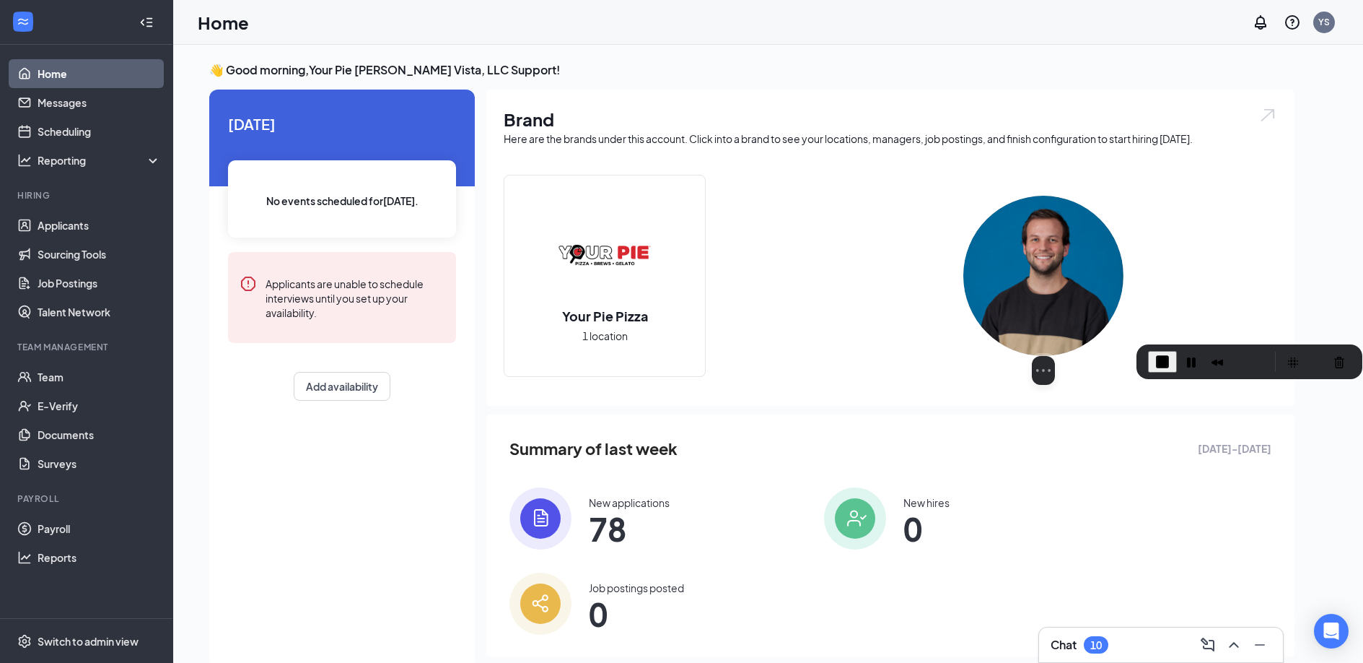
drag, startPoint x: 935, startPoint y: 261, endPoint x: 1053, endPoint y: 288, distance: 120.6
click at [1053, 288] on img at bounding box center [1044, 276] width 160 height 160
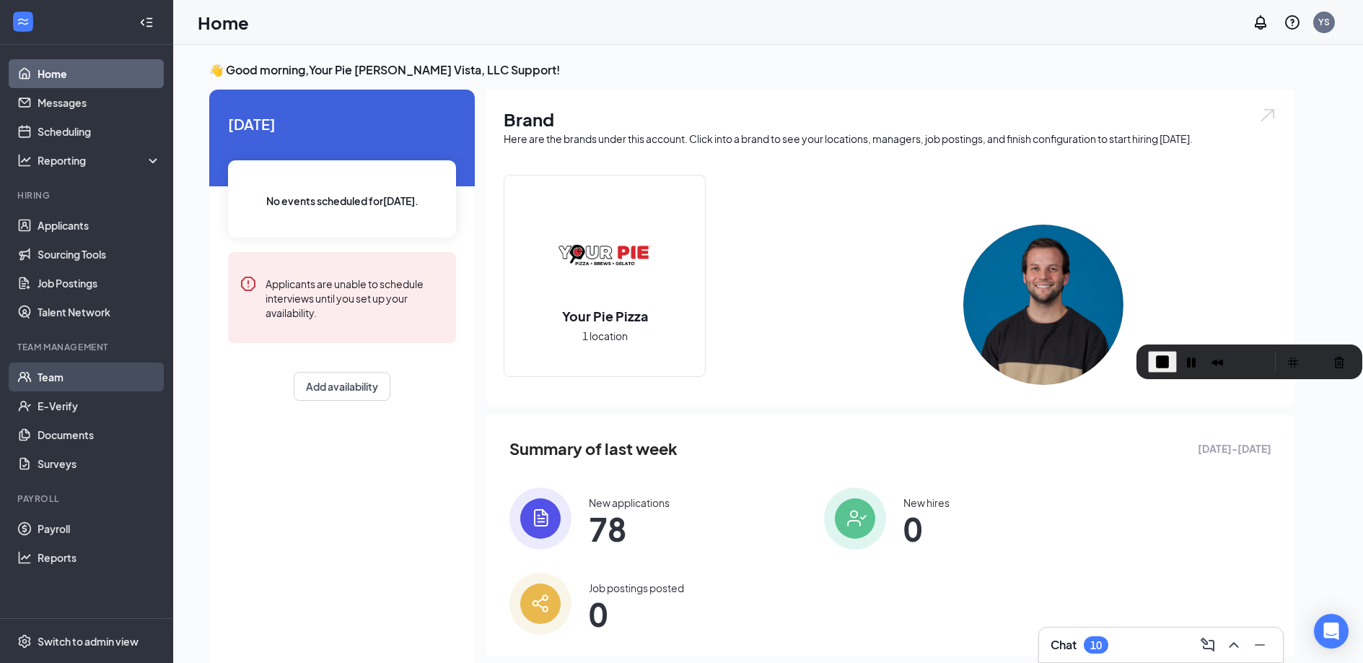
click at [64, 377] on link "Team" at bounding box center [99, 376] width 123 height 29
